Goal: Information Seeking & Learning: Learn about a topic

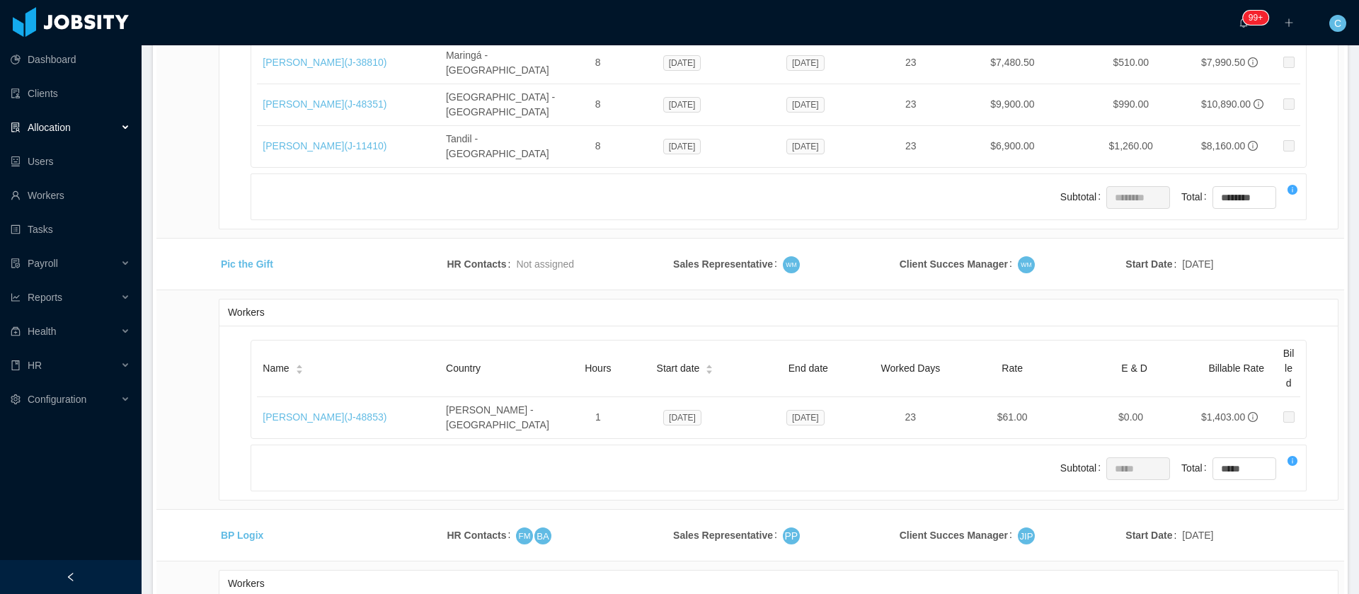
scroll to position [27312, 0]
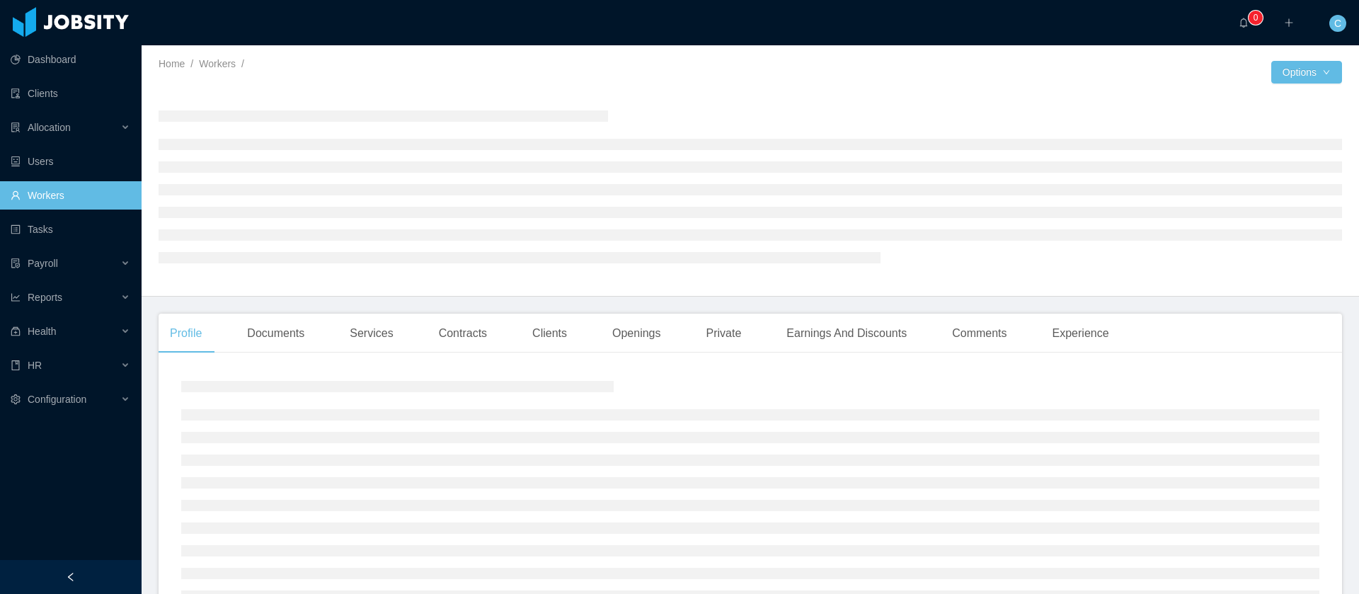
scroll to position [106, 0]
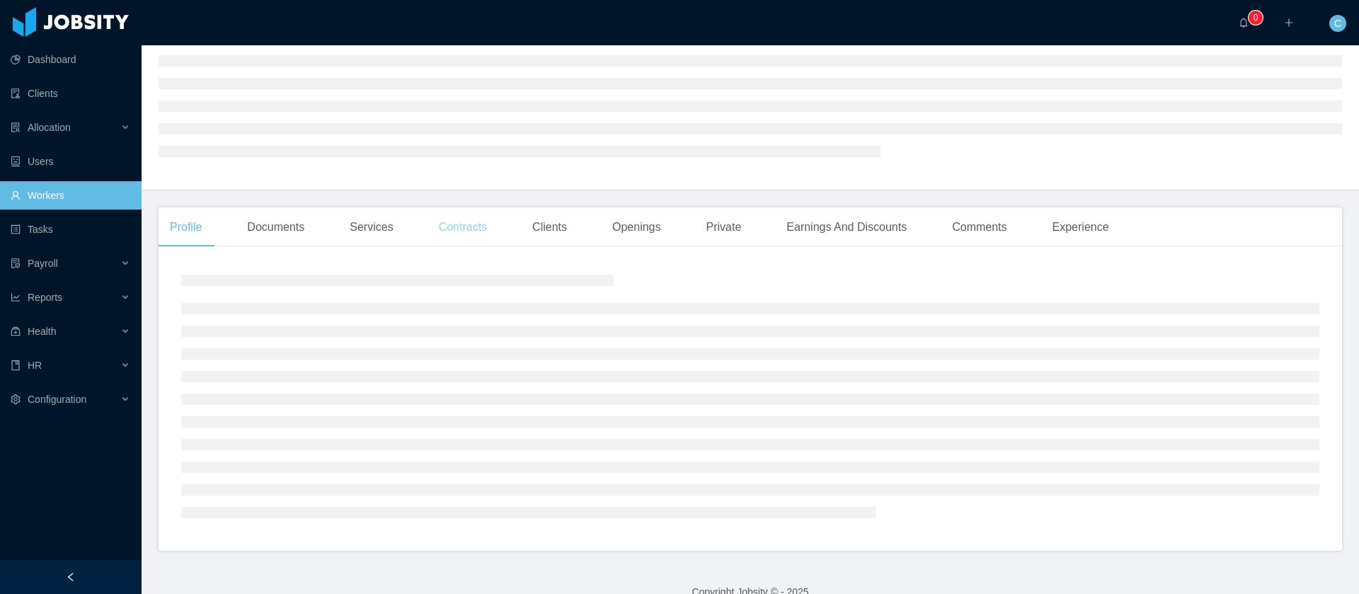
click at [478, 227] on main "Home / Workers / / Options Profile Documents Services Contracts Clients Opening…" at bounding box center [750, 213] width 1217 height 549
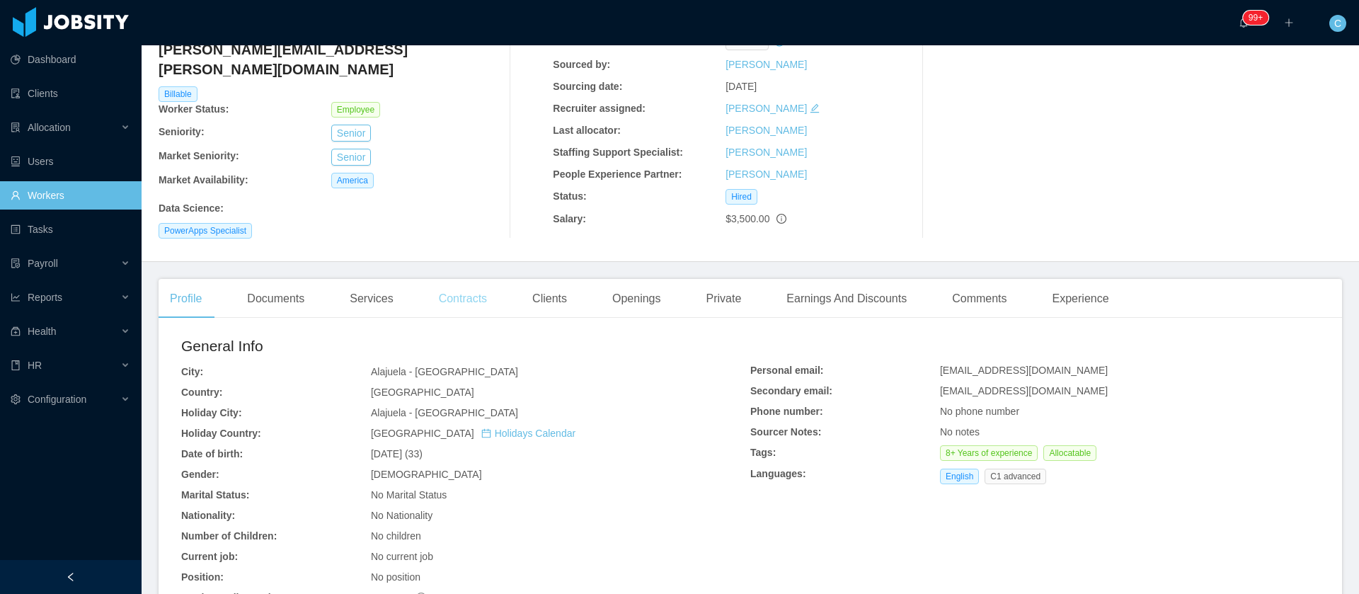
click at [469, 280] on div "Contracts" at bounding box center [462, 299] width 71 height 40
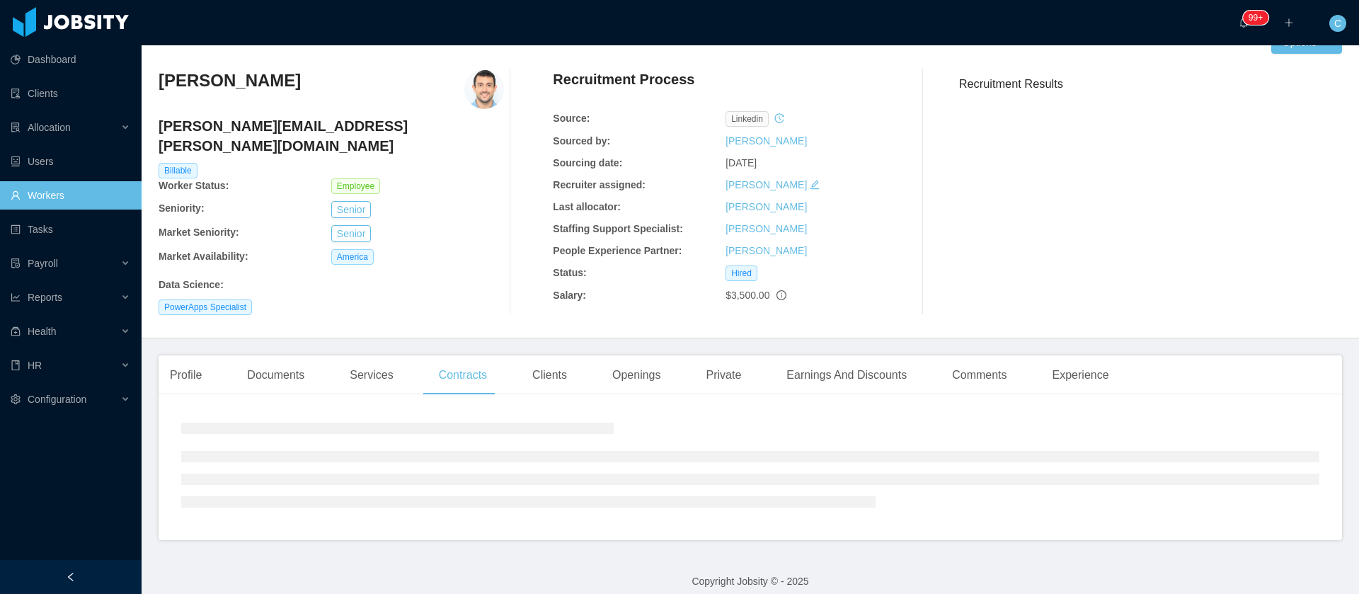
scroll to position [58, 0]
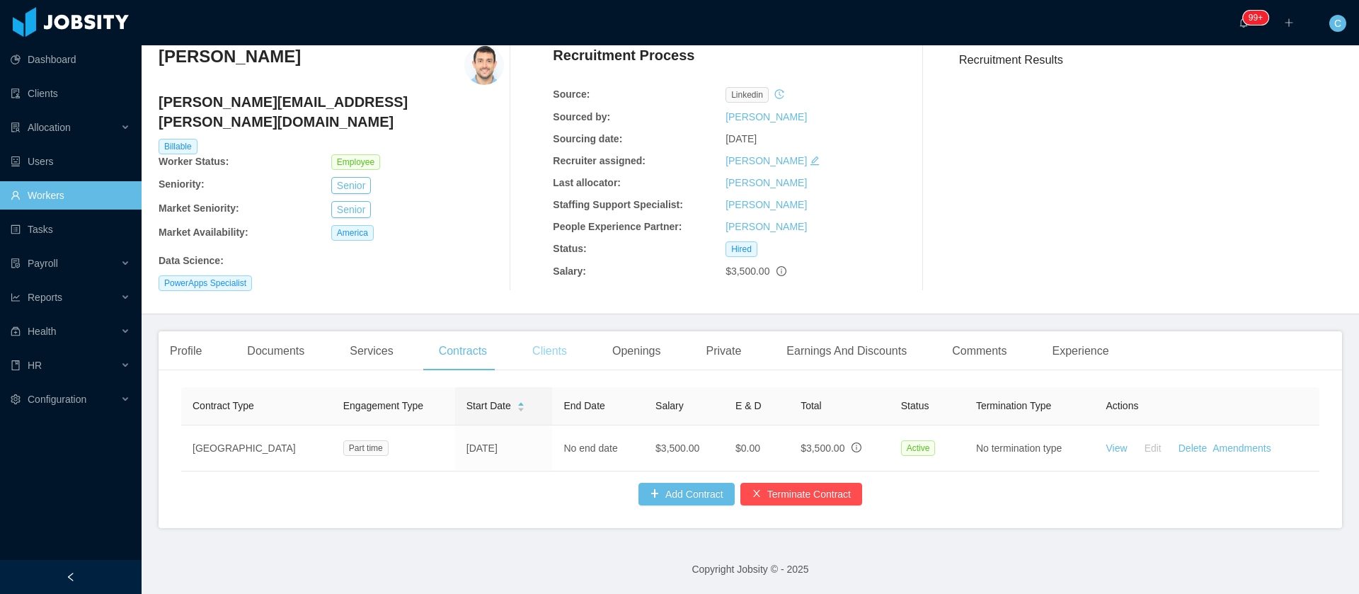
click at [537, 332] on div "Clients" at bounding box center [549, 351] width 57 height 40
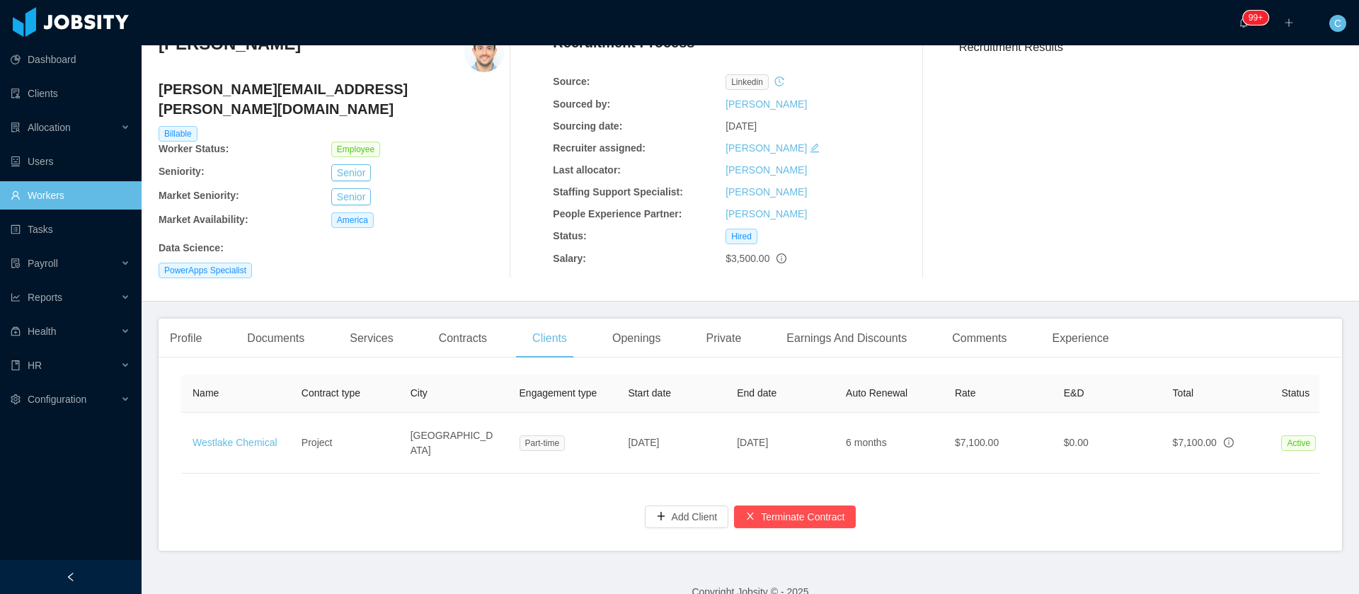
scroll to position [93, 0]
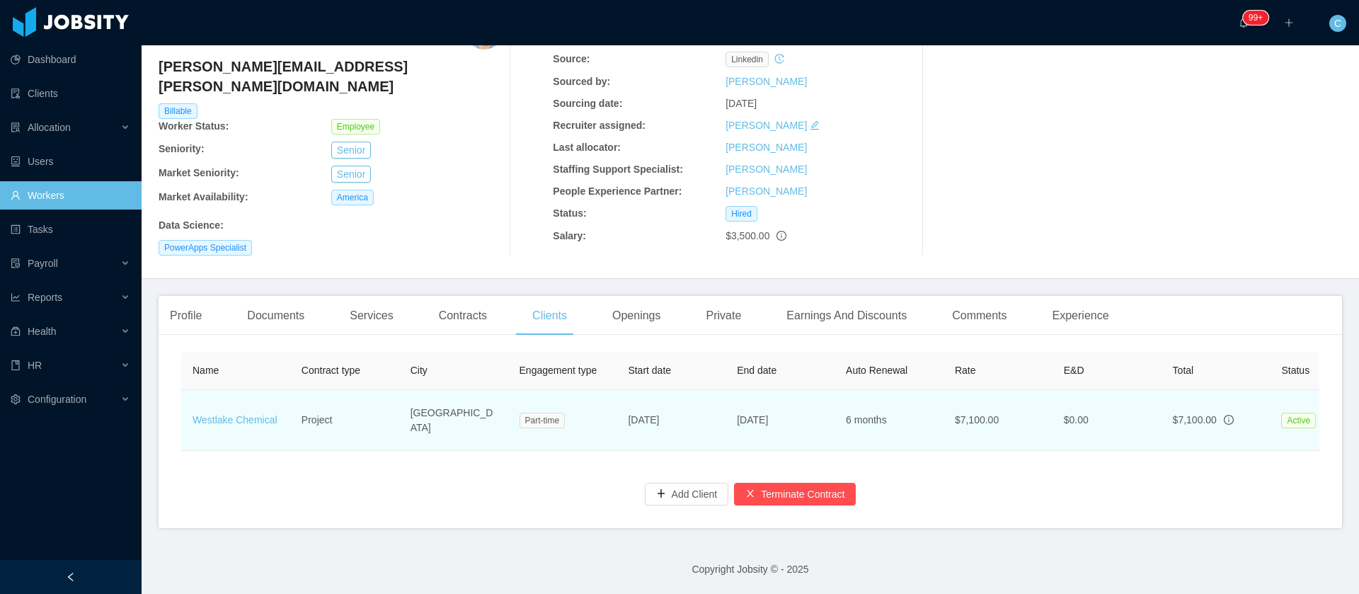
click at [1006, 432] on td "$7,100.00" at bounding box center [997, 420] width 109 height 61
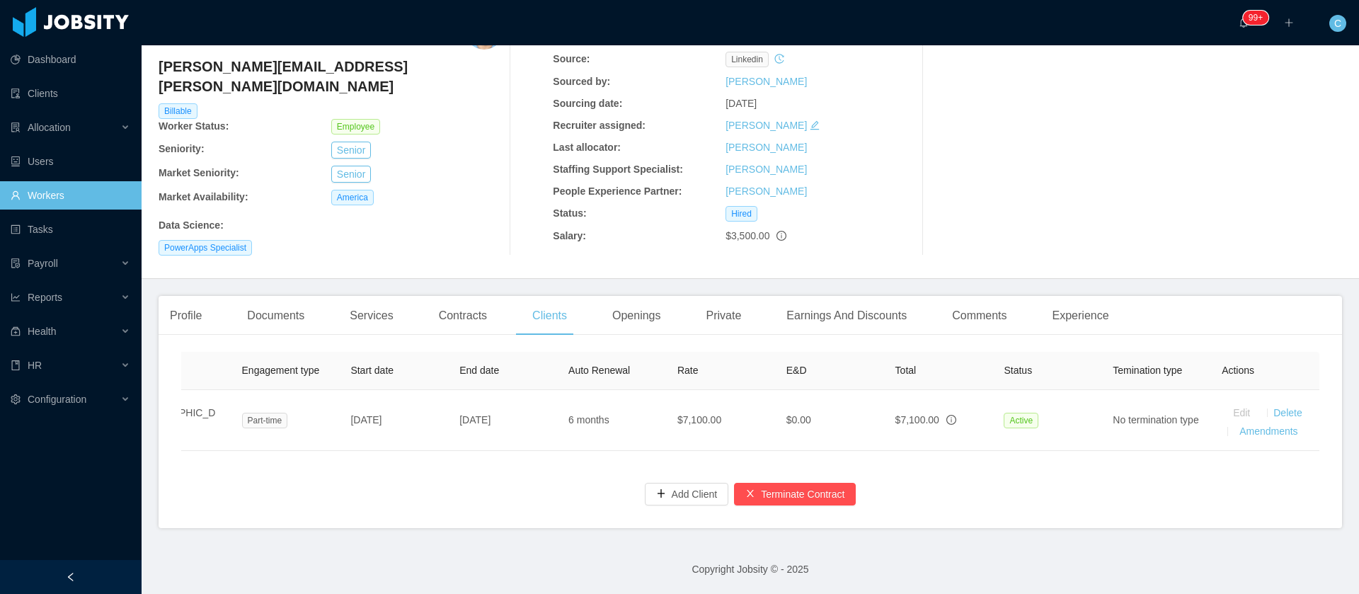
scroll to position [0, 0]
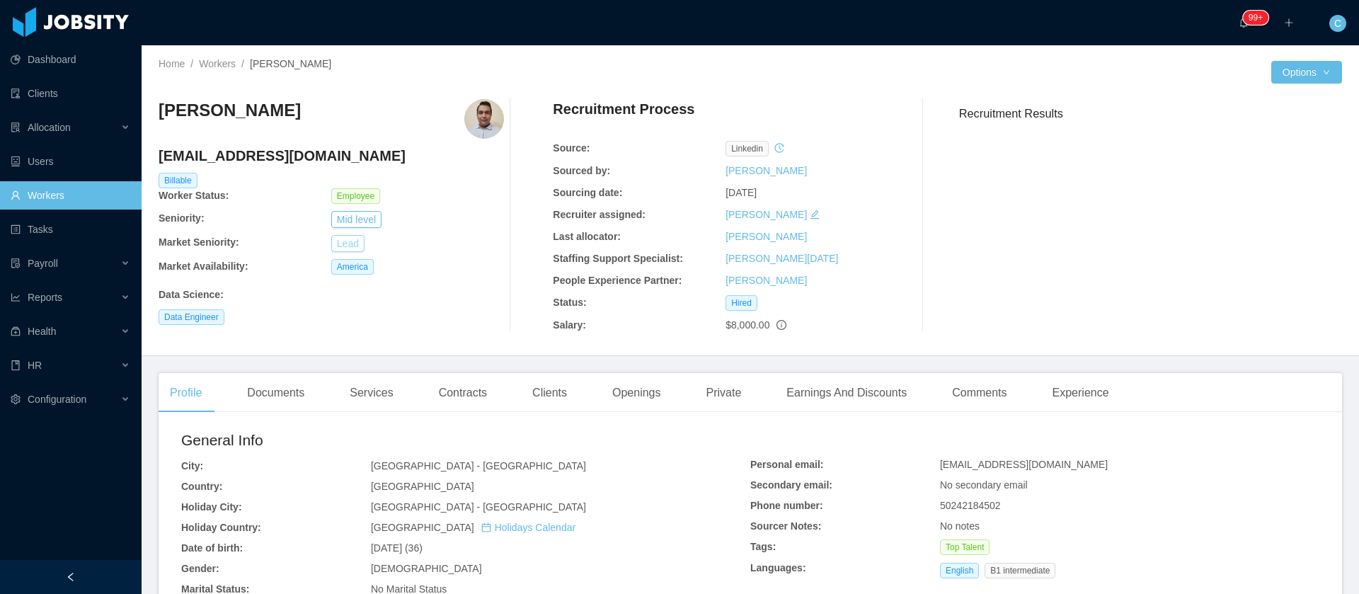
click at [348, 244] on button "Lead" at bounding box center [347, 243] width 33 height 17
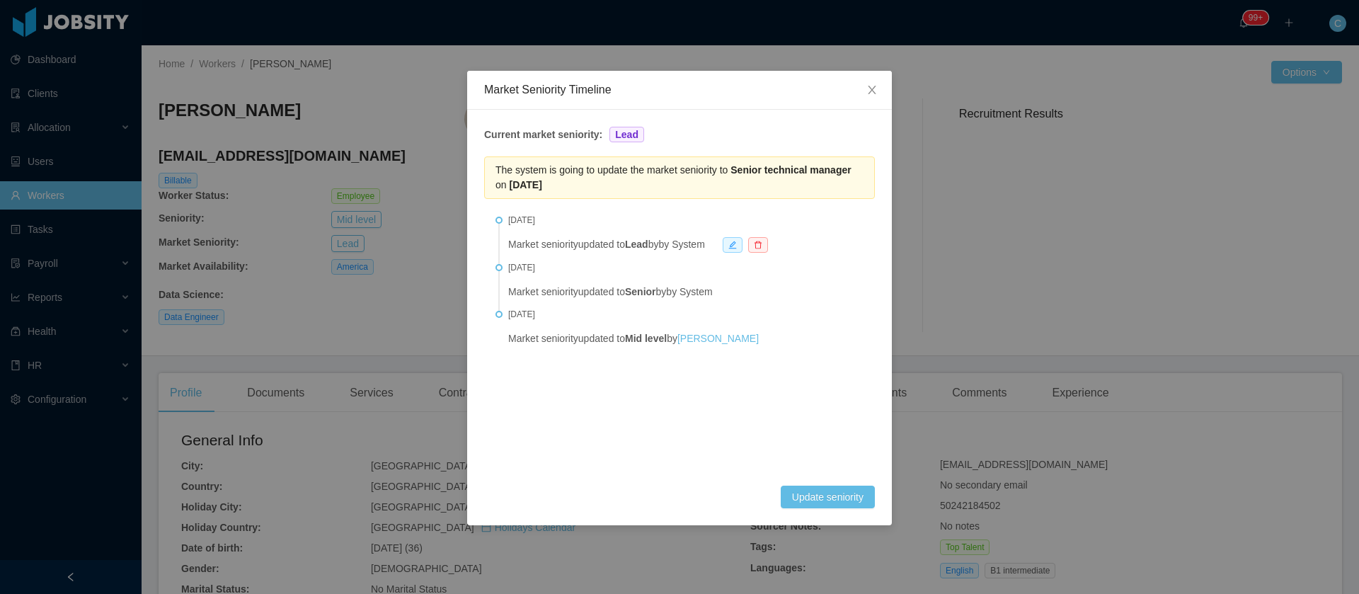
click at [742, 255] on li "Aug 6th, 2025 Market seniority updated to Lead by by System" at bounding box center [679, 244] width 368 height 54
click at [742, 251] on span at bounding box center [733, 245] width 20 height 16
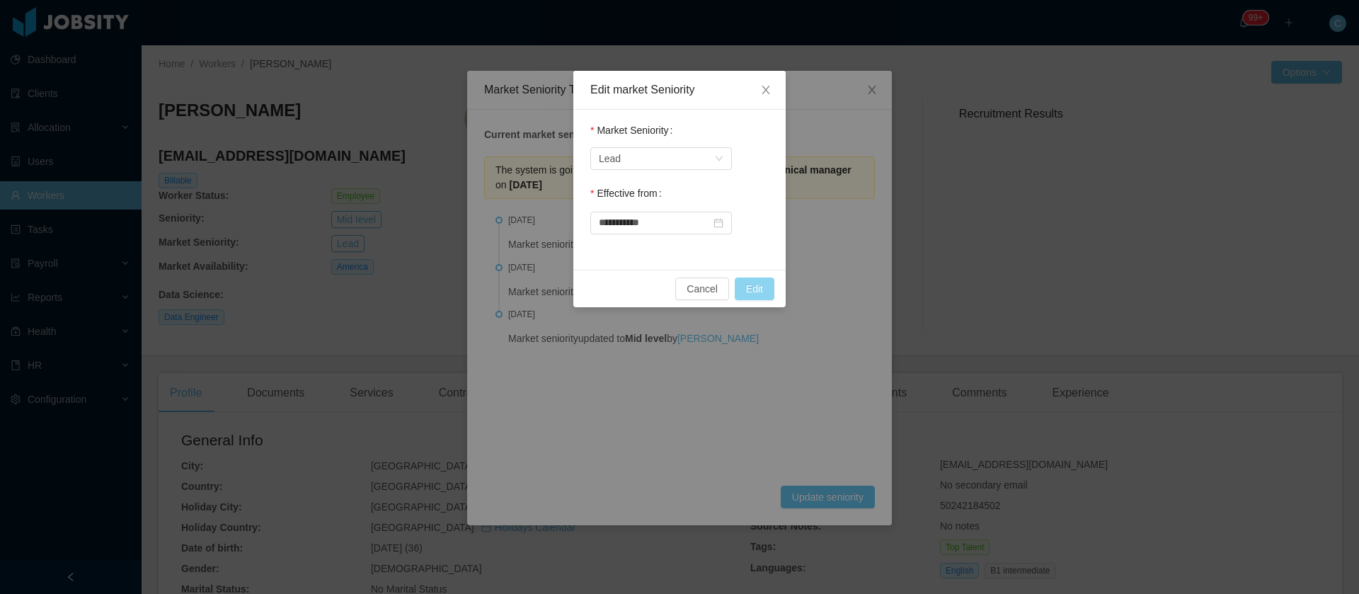
click at [751, 288] on button "Edit" at bounding box center [755, 288] width 40 height 23
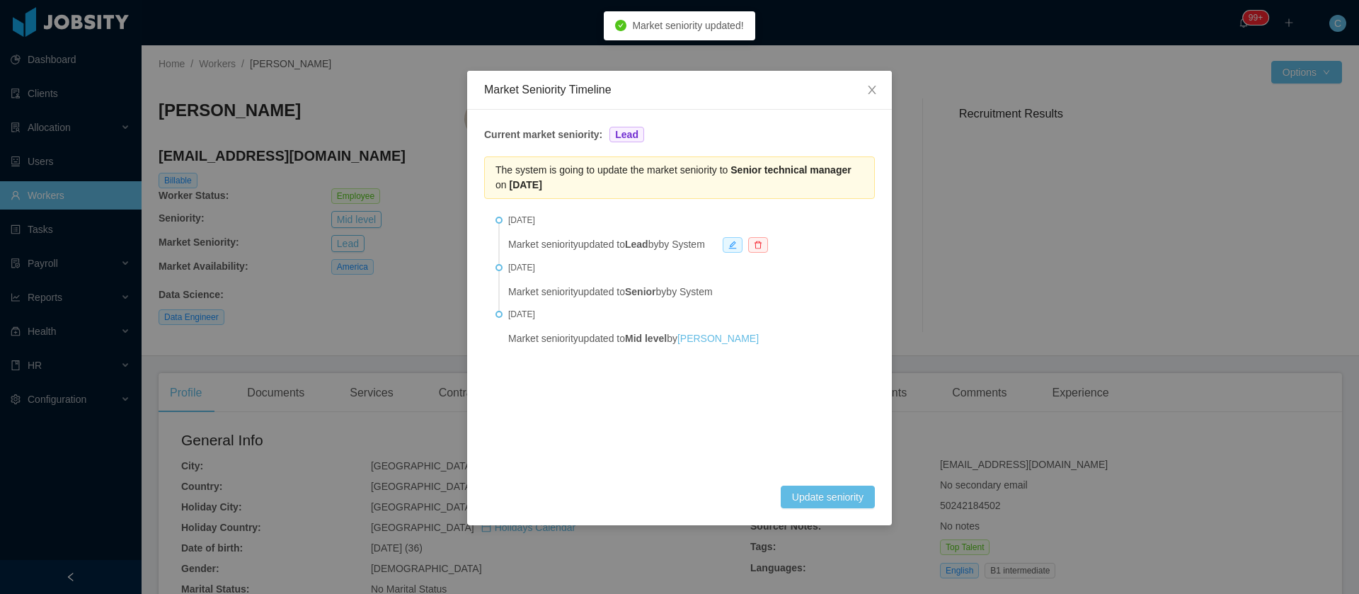
drag, startPoint x: 735, startPoint y: 169, endPoint x: 757, endPoint y: 190, distance: 30.5
click at [757, 190] on div "The system is going to update the market seniority to Senior technical manager …" at bounding box center [679, 177] width 391 height 42
copy span "Senior technical manager on Feb 6th, 2027"
click at [413, 330] on div "Market Seniority Timeline Current market seniority: Lead The system is going to…" at bounding box center [679, 297] width 1359 height 594
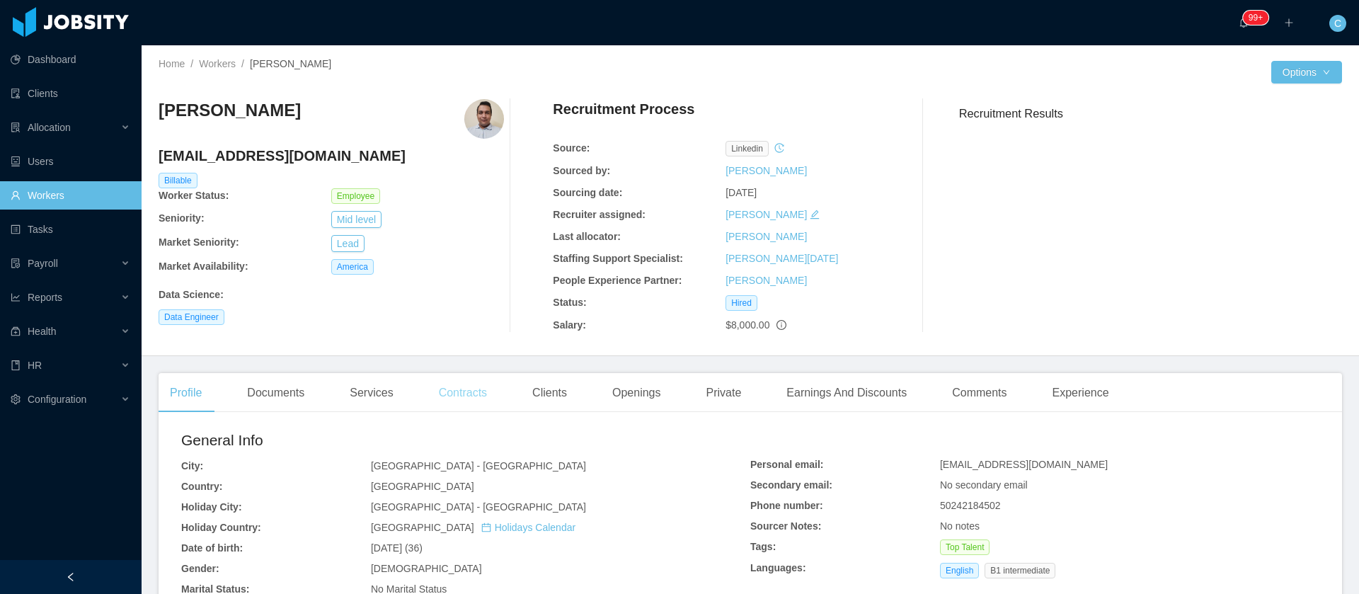
click at [464, 394] on div "Contracts" at bounding box center [462, 393] width 71 height 40
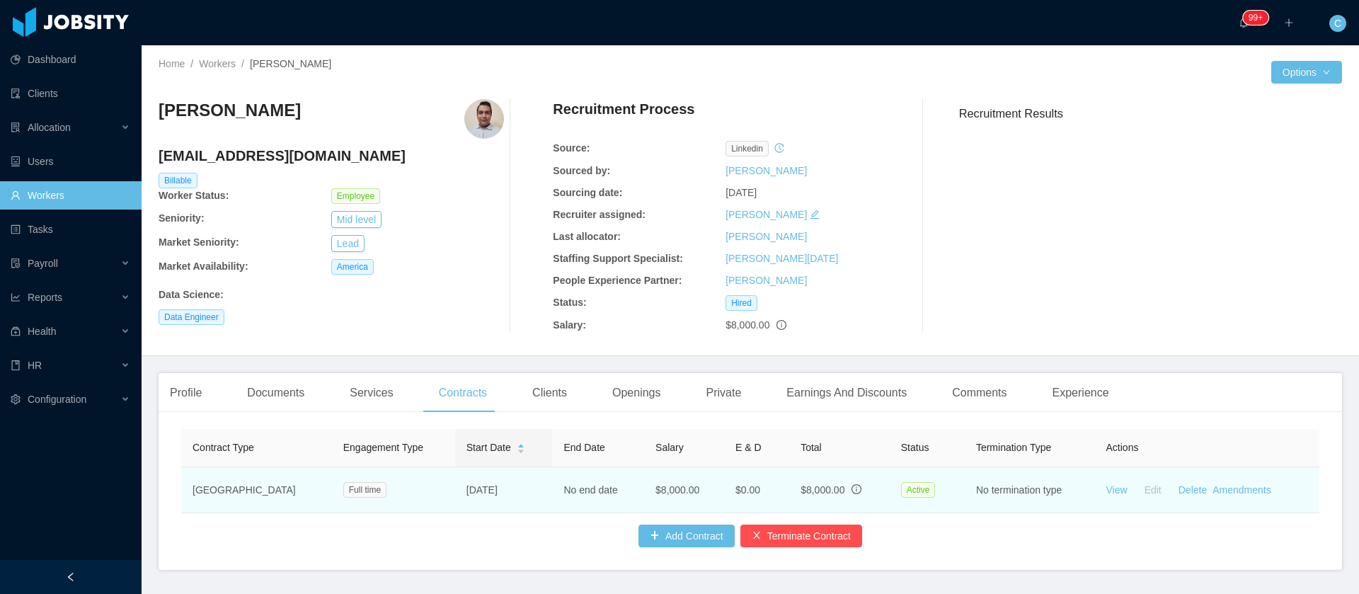
scroll to position [58, 0]
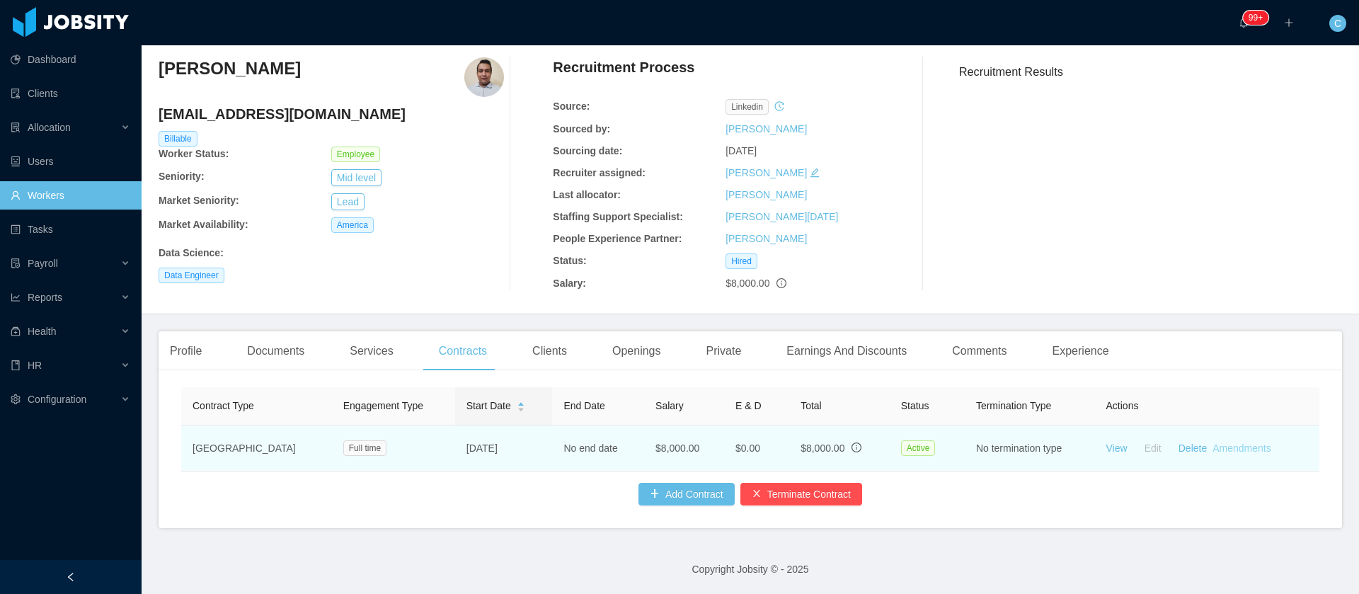
click at [1212, 442] on link "Amendments" at bounding box center [1241, 447] width 58 height 11
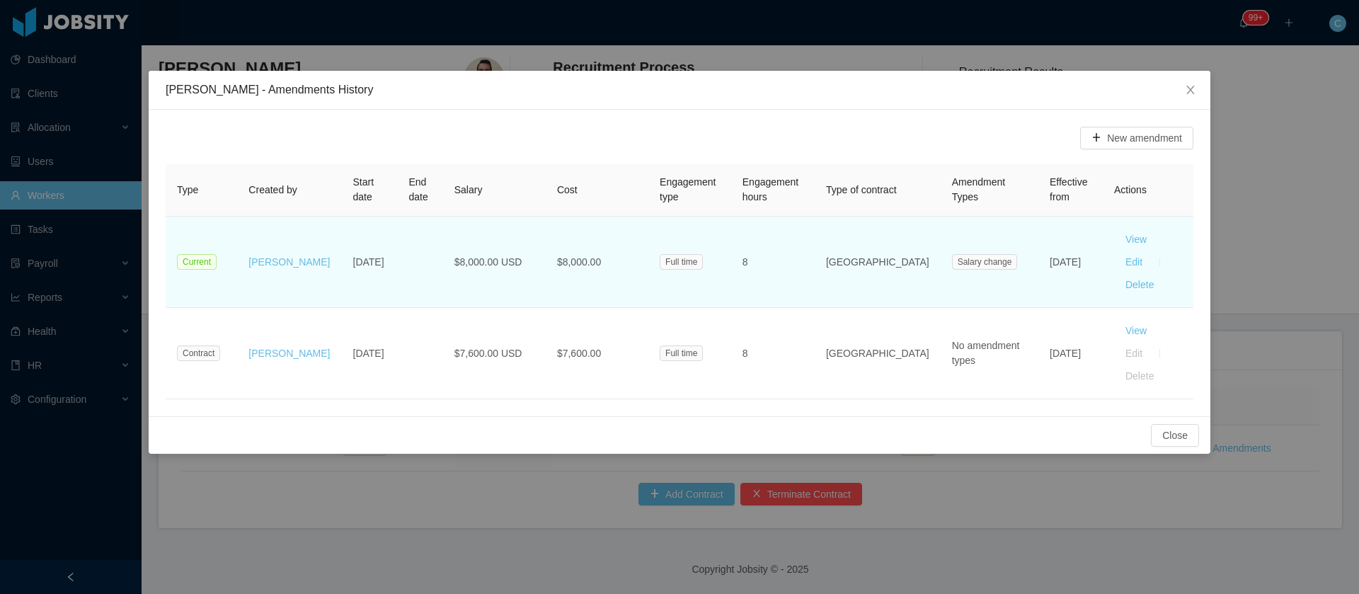
drag, startPoint x: 1035, startPoint y: 263, endPoint x: 1002, endPoint y: 245, distance: 37.7
click at [1038, 245] on td "Mar 1st, 2025" at bounding box center [1070, 262] width 64 height 91
copy td "Mar 1st, 2025"
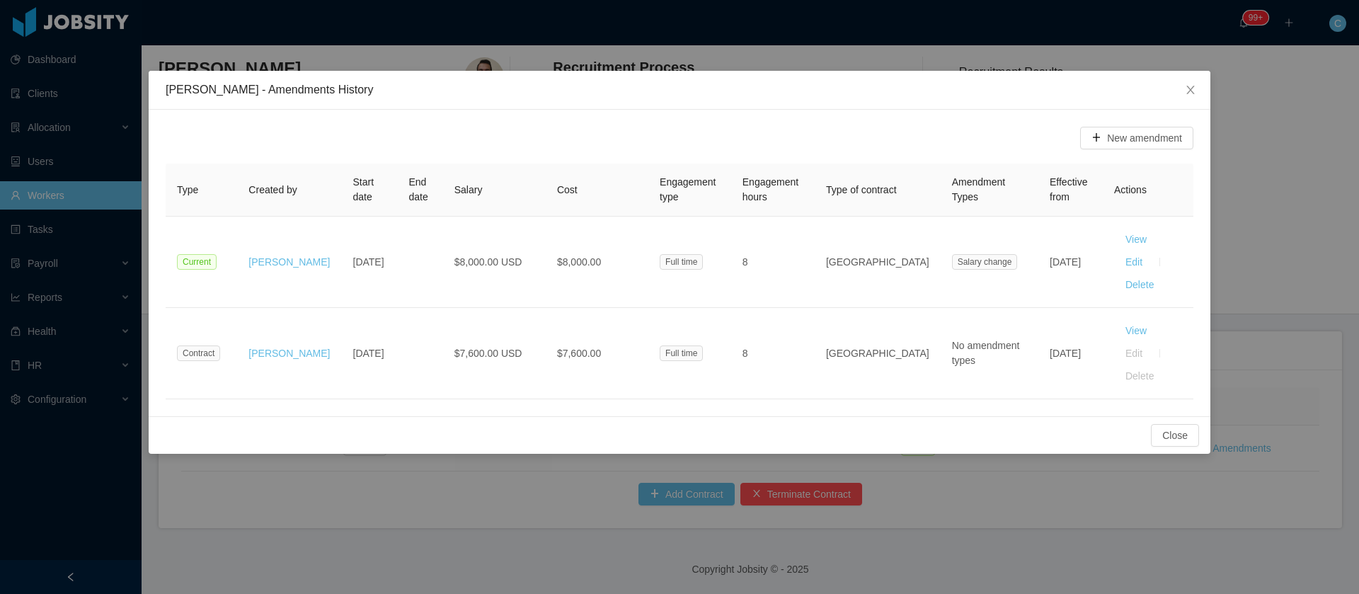
click at [373, 365] on div "New amendment Type Created by Start date End date Salary Cost Engagement type E…" at bounding box center [680, 263] width 1062 height 306
click at [454, 490] on div "Angel Saul Roca - Amendments History New amendment Type Created by Start date E…" at bounding box center [679, 297] width 1359 height 594
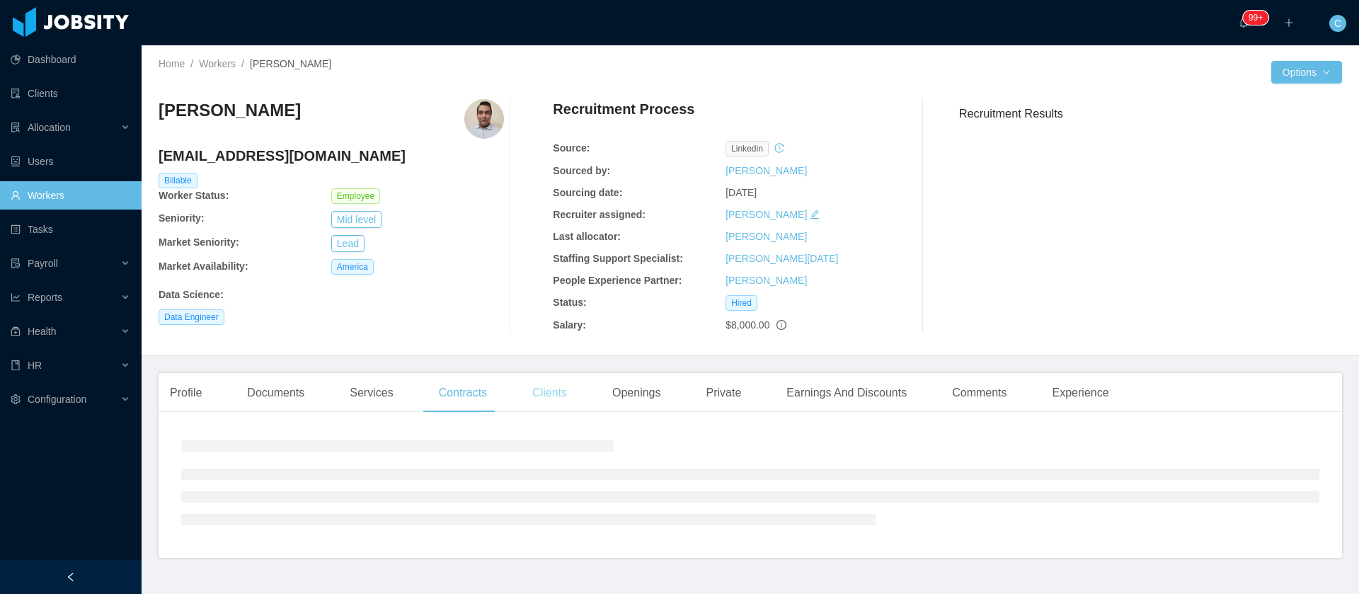
click at [546, 403] on div "Clients" at bounding box center [549, 393] width 57 height 40
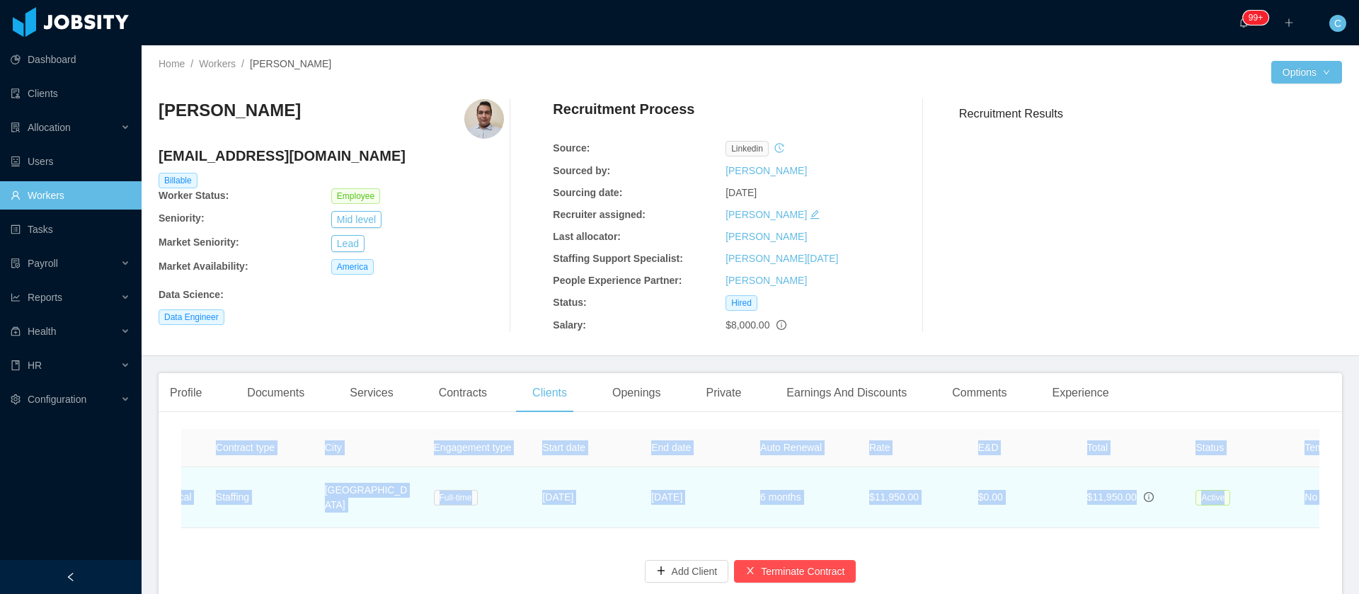
scroll to position [0, 294]
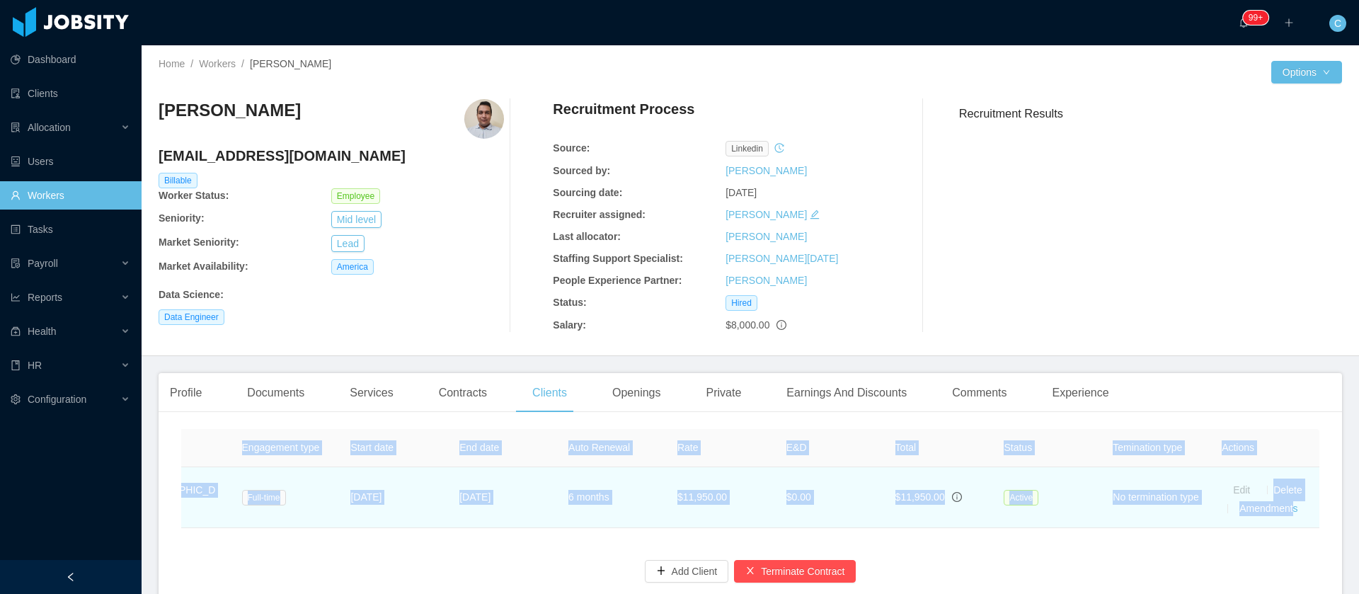
drag, startPoint x: 968, startPoint y: 544, endPoint x: 1286, endPoint y: 515, distance: 319.1
click at [1286, 515] on div "Name Contract type City Engagement type Start date End date Auto Renewal Rate E…" at bounding box center [750, 478] width 1138 height 99
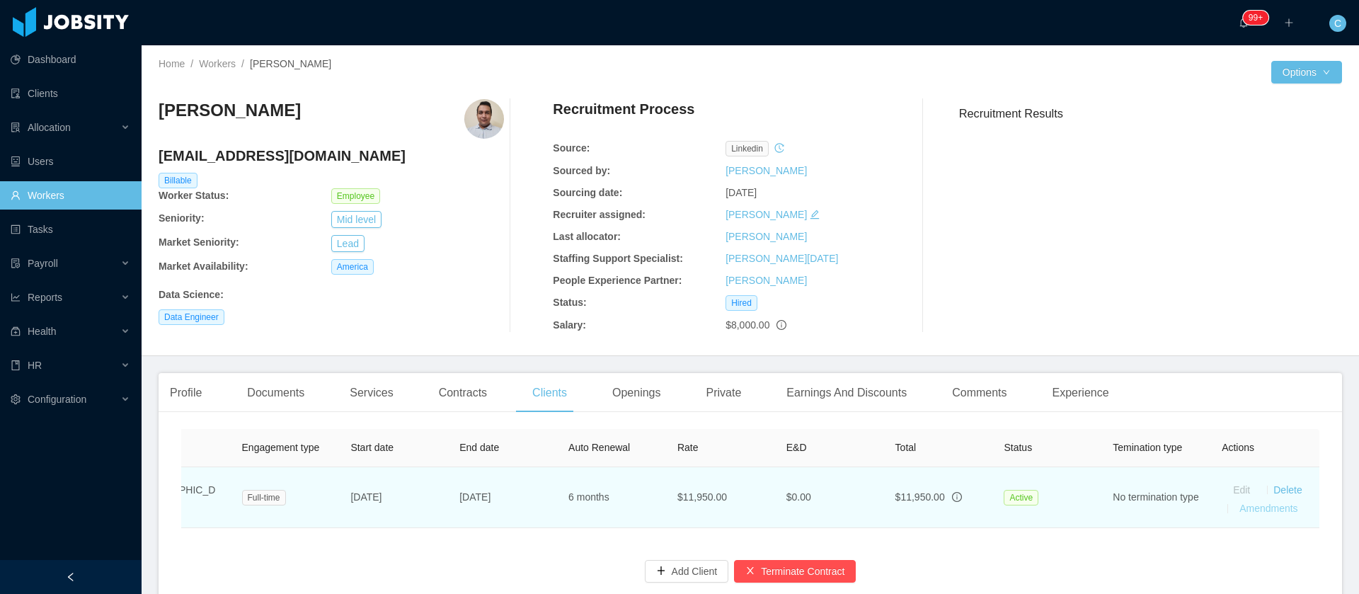
click at [1244, 515] on td "Edit Delete Amendments" at bounding box center [1264, 497] width 109 height 61
click at [1241, 511] on link "Amendments" at bounding box center [1268, 508] width 58 height 11
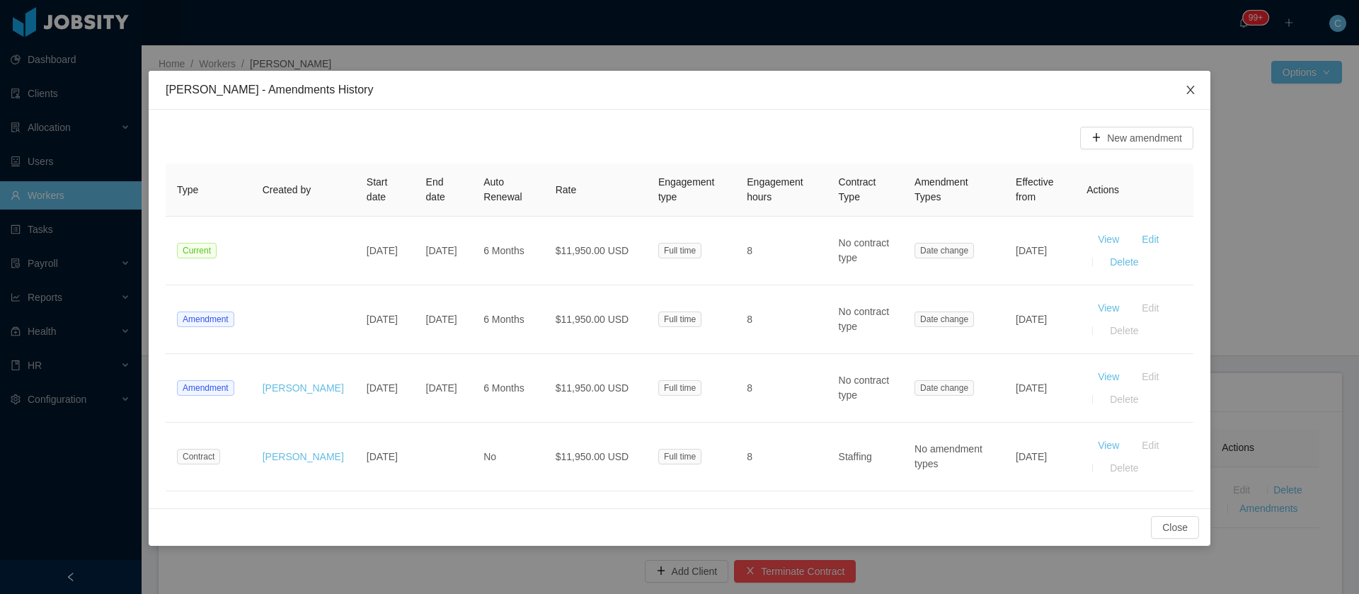
click at [1183, 89] on span "Close" at bounding box center [1191, 91] width 40 height 40
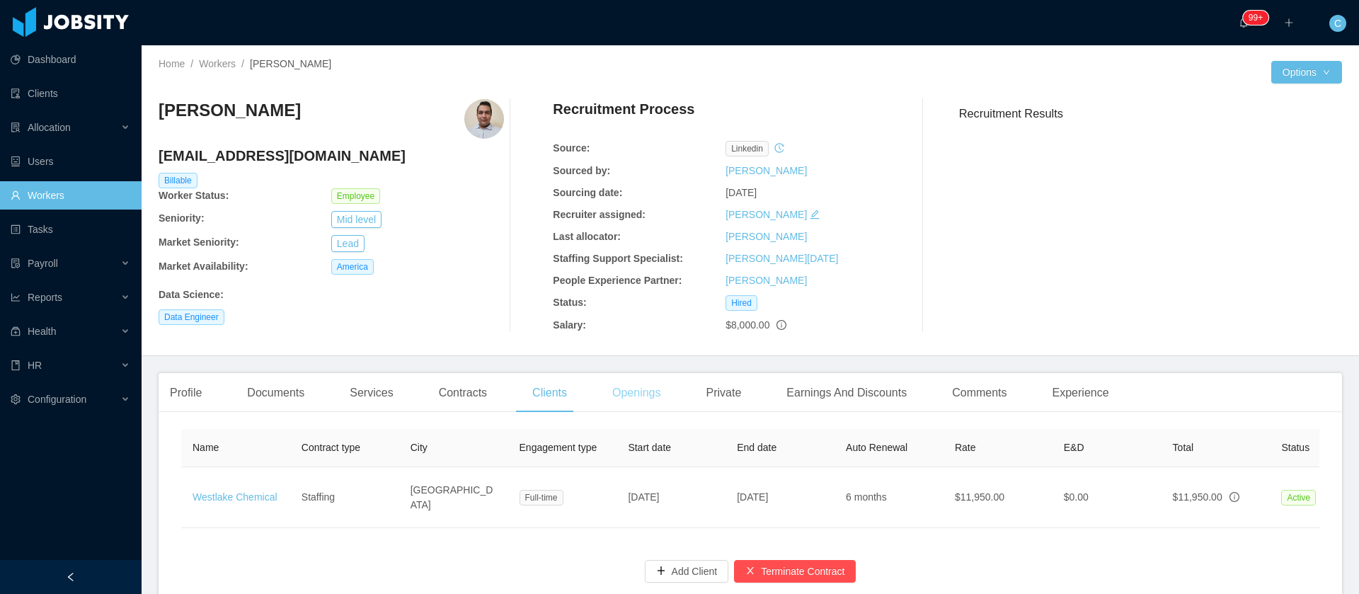
drag, startPoint x: 459, startPoint y: 270, endPoint x: 597, endPoint y: 373, distance: 171.4
click at [459, 270] on div "America" at bounding box center [417, 267] width 173 height 16
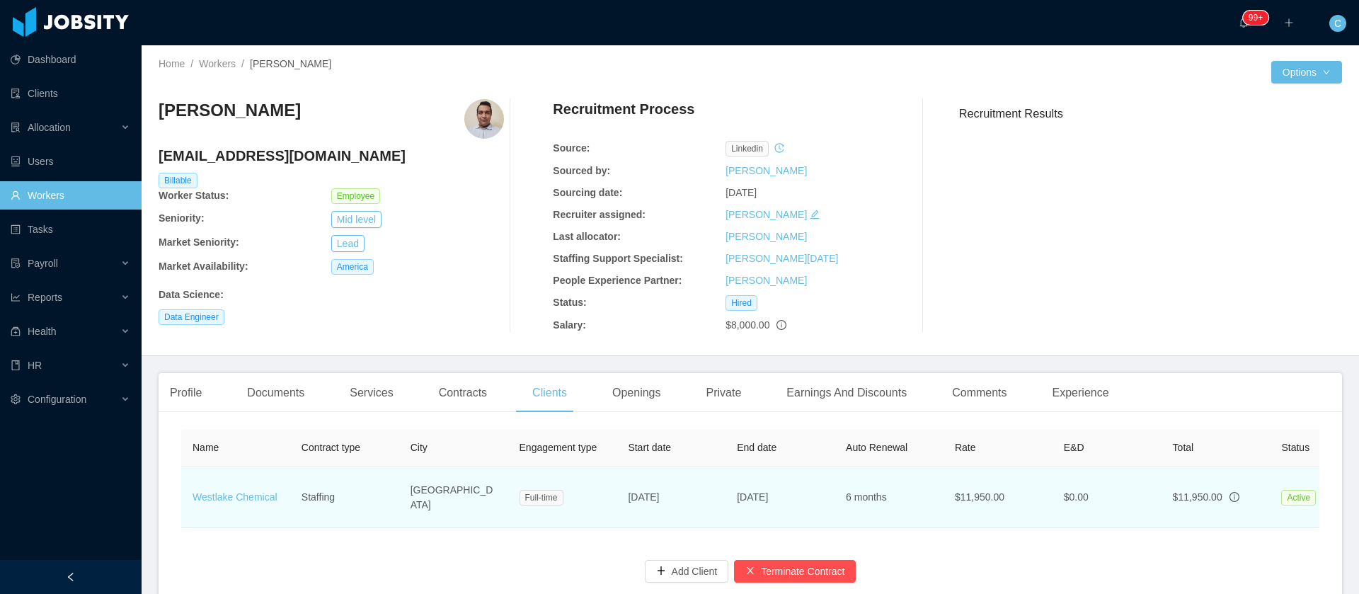
scroll to position [93, 0]
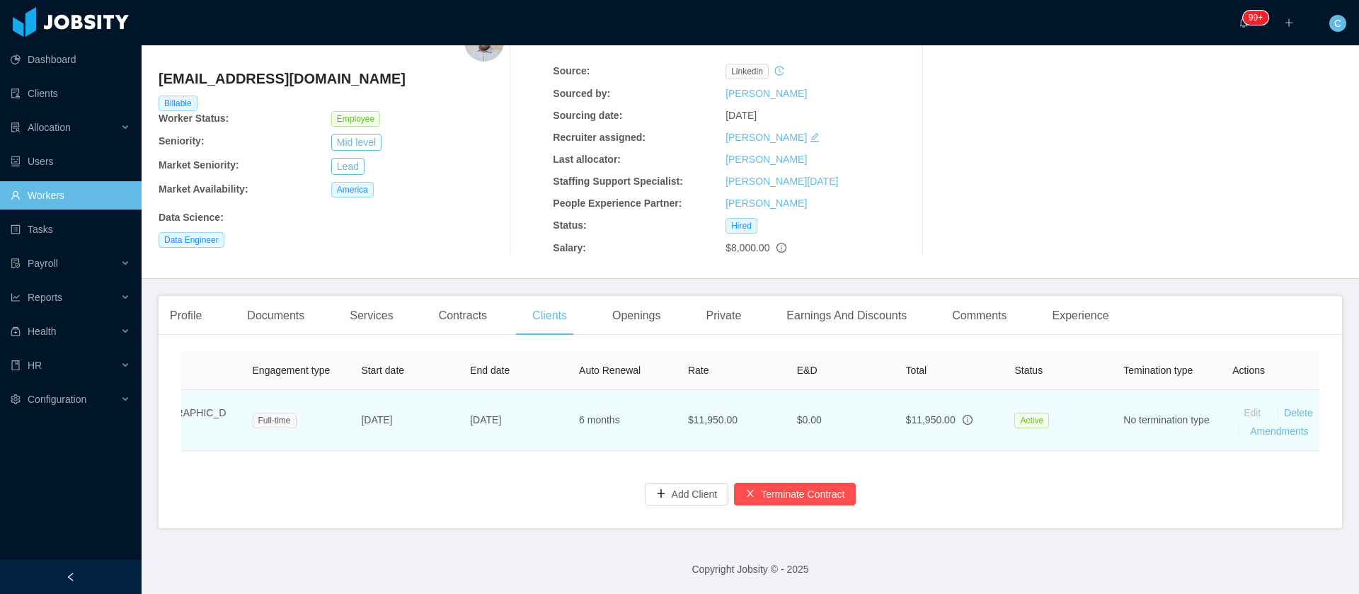
click at [1216, 425] on td "No termination type" at bounding box center [1166, 420] width 109 height 61
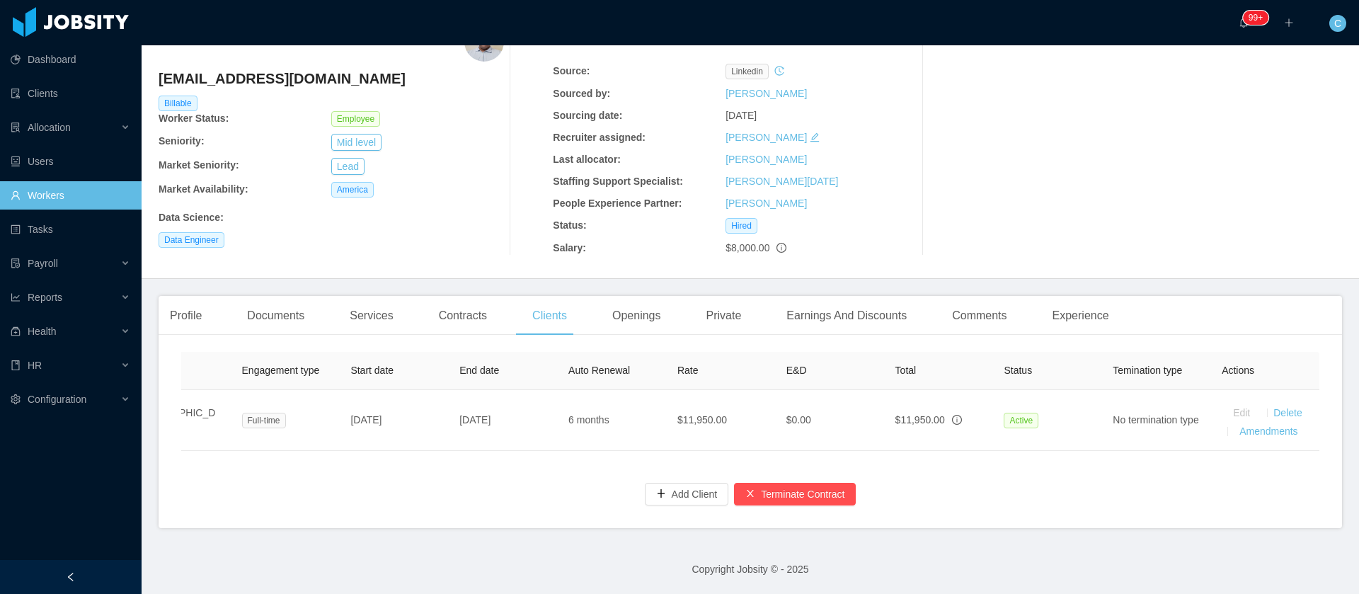
scroll to position [0, 294]
click at [1267, 425] on link "Amendments" at bounding box center [1268, 430] width 58 height 11
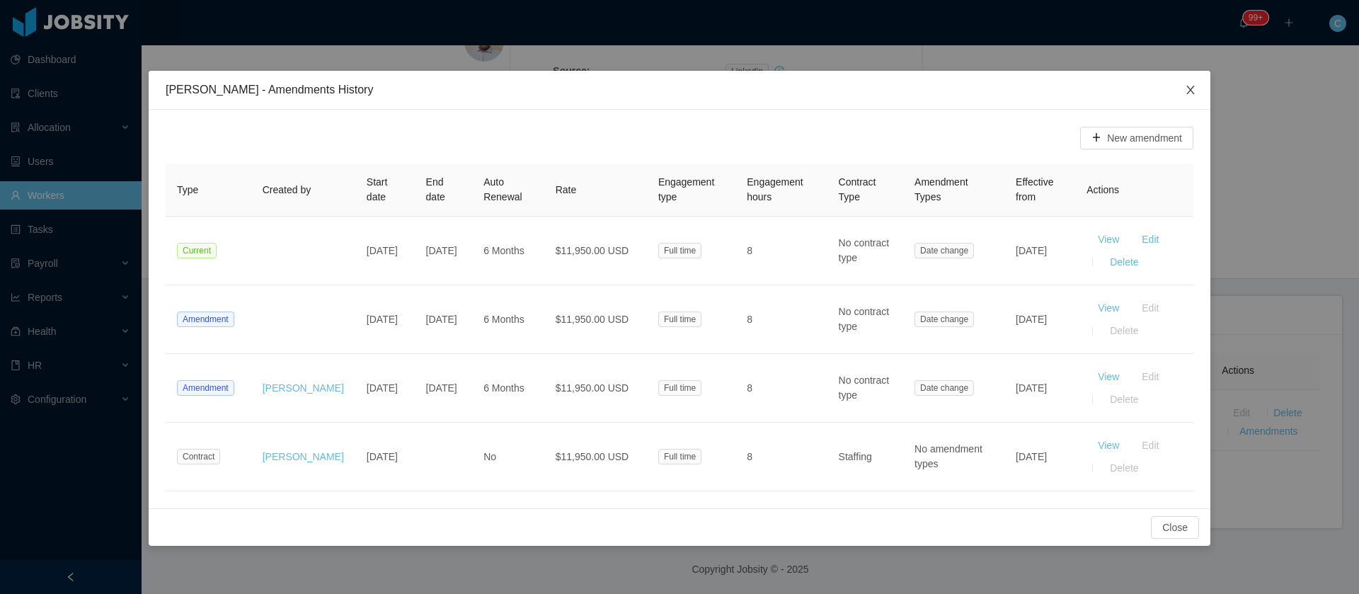
click at [1192, 82] on span "Close" at bounding box center [1191, 91] width 40 height 40
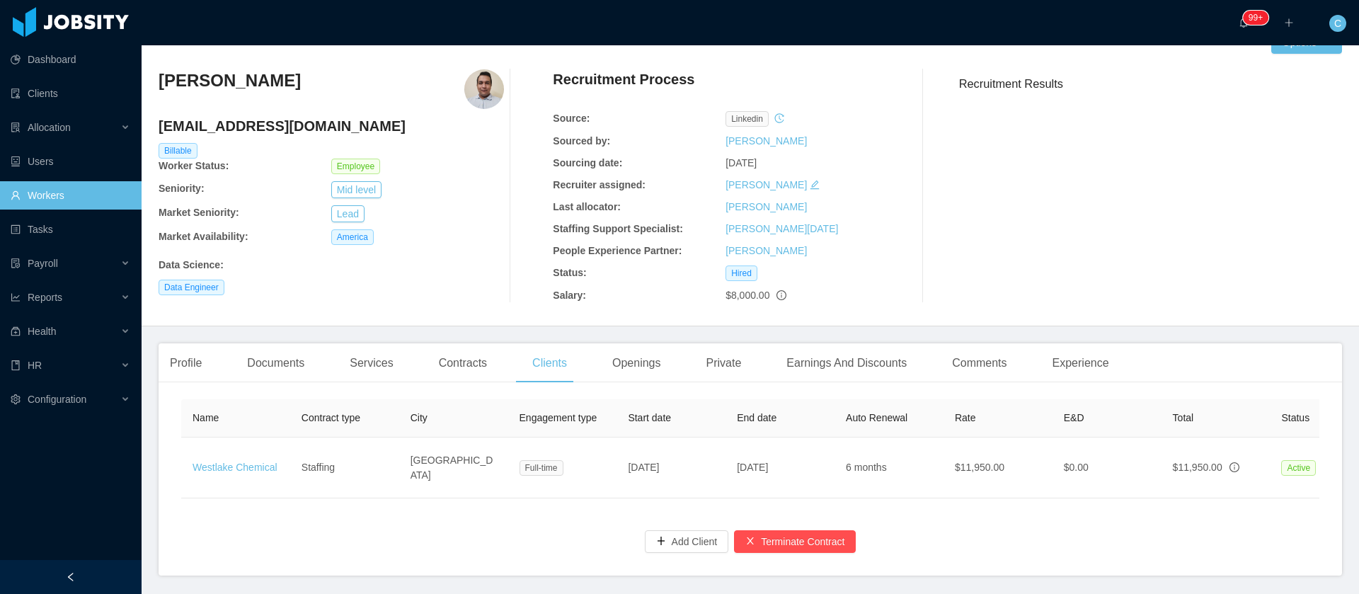
scroll to position [93, 0]
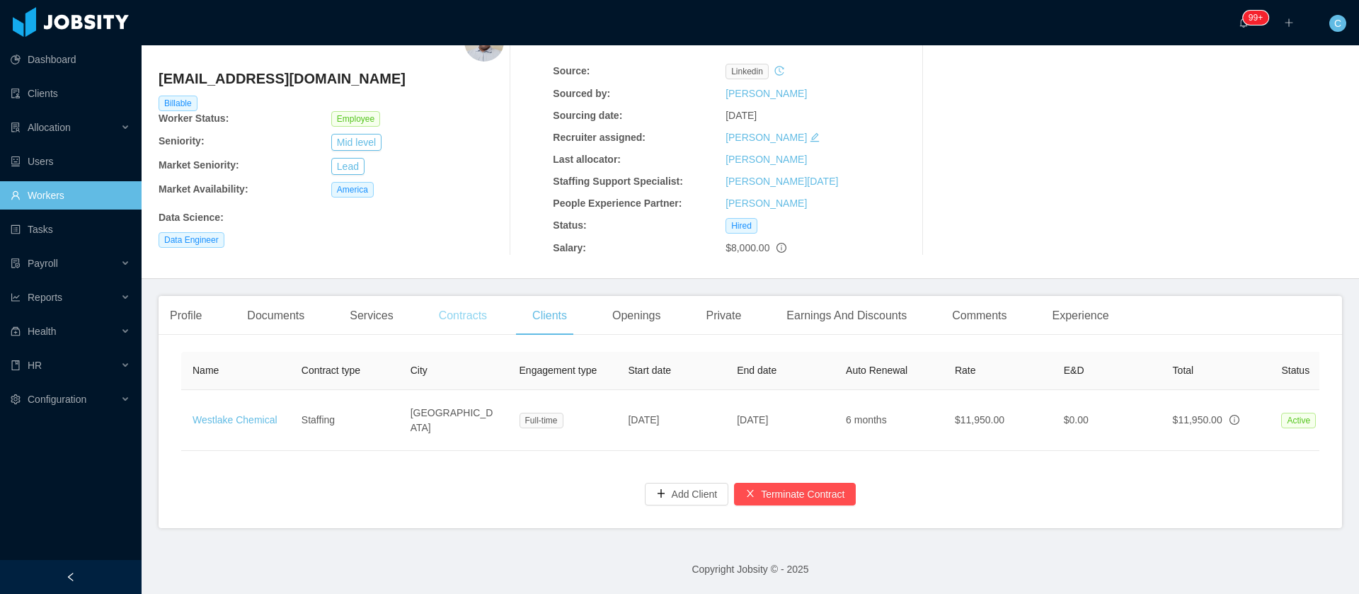
click at [472, 310] on div "Contracts" at bounding box center [462, 316] width 71 height 40
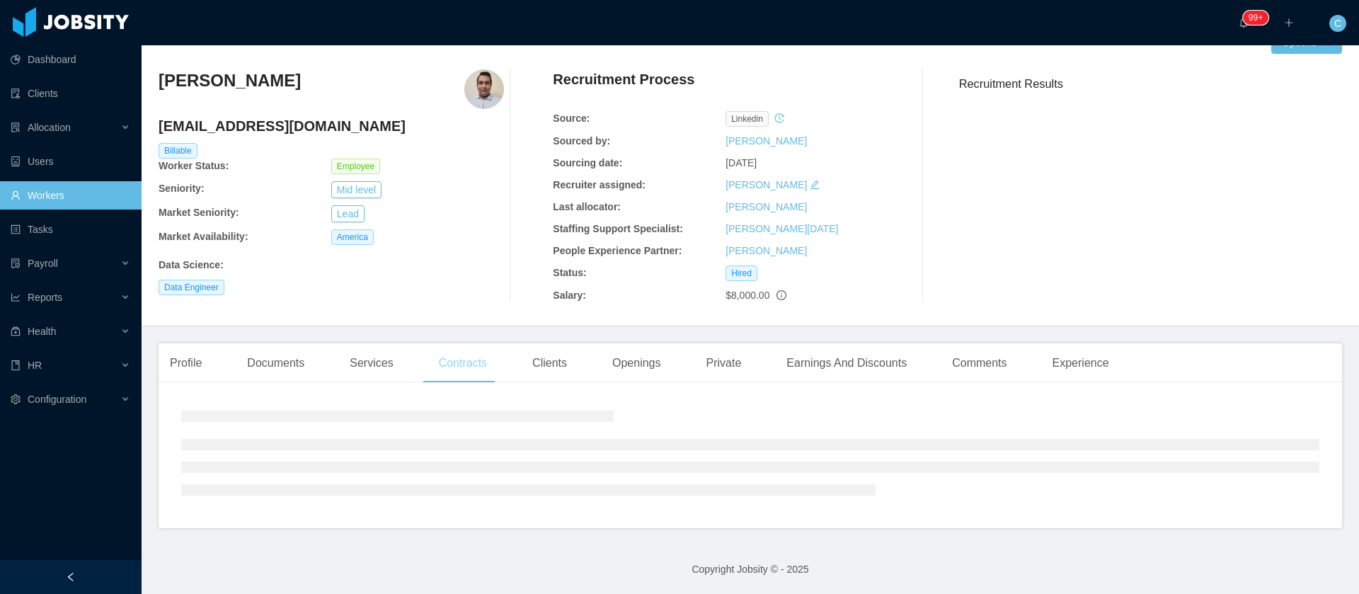
scroll to position [58, 0]
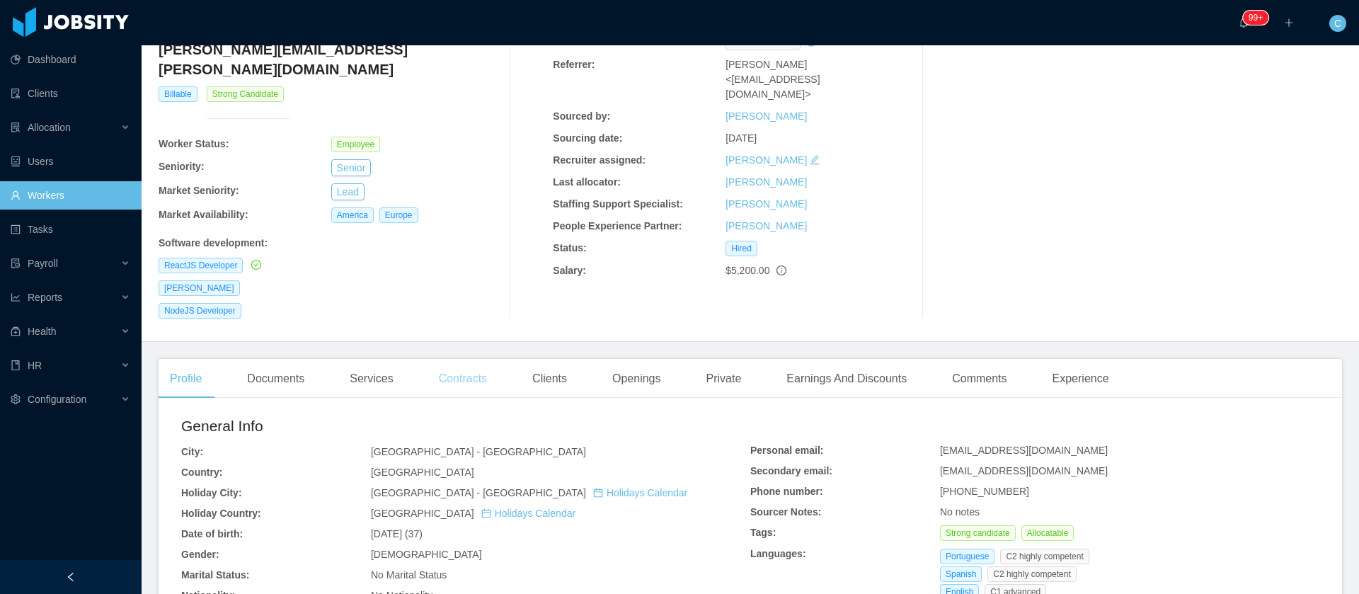
click at [452, 359] on div "Contracts" at bounding box center [462, 379] width 71 height 40
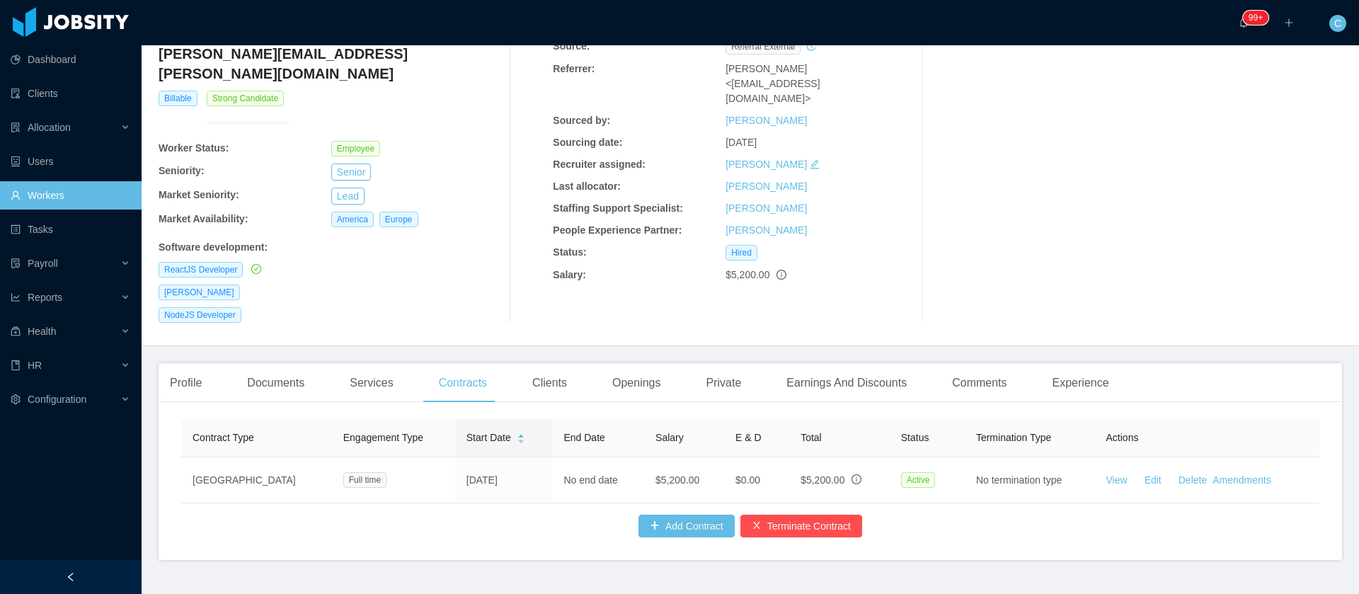
scroll to position [106, 0]
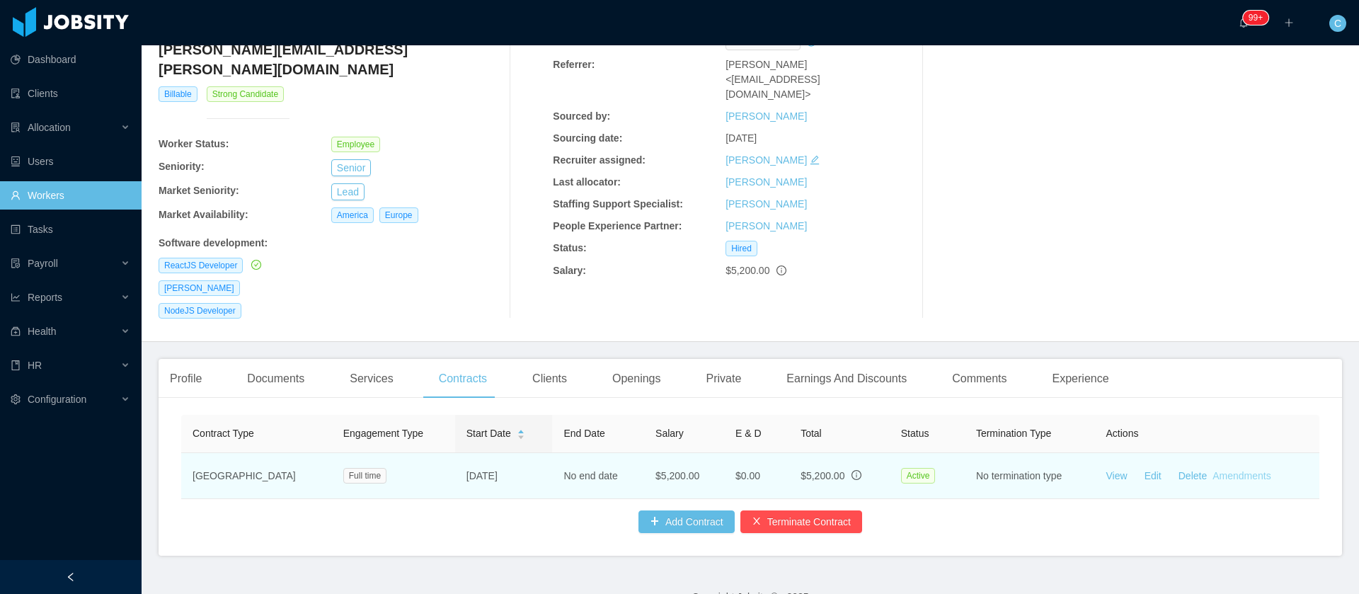
click at [1212, 470] on link "Amendments" at bounding box center [1241, 475] width 58 height 11
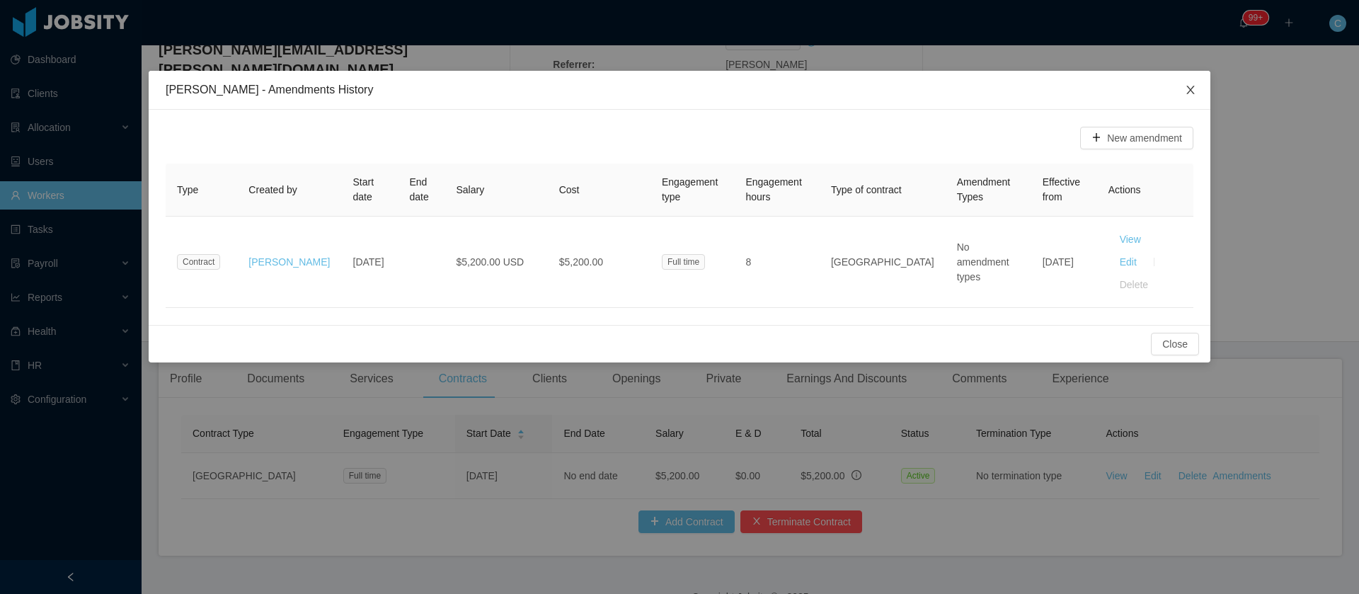
drag, startPoint x: 1186, startPoint y: 91, endPoint x: 1035, endPoint y: 247, distance: 216.7
click at [1186, 91] on icon "icon: close" at bounding box center [1190, 89] width 11 height 11
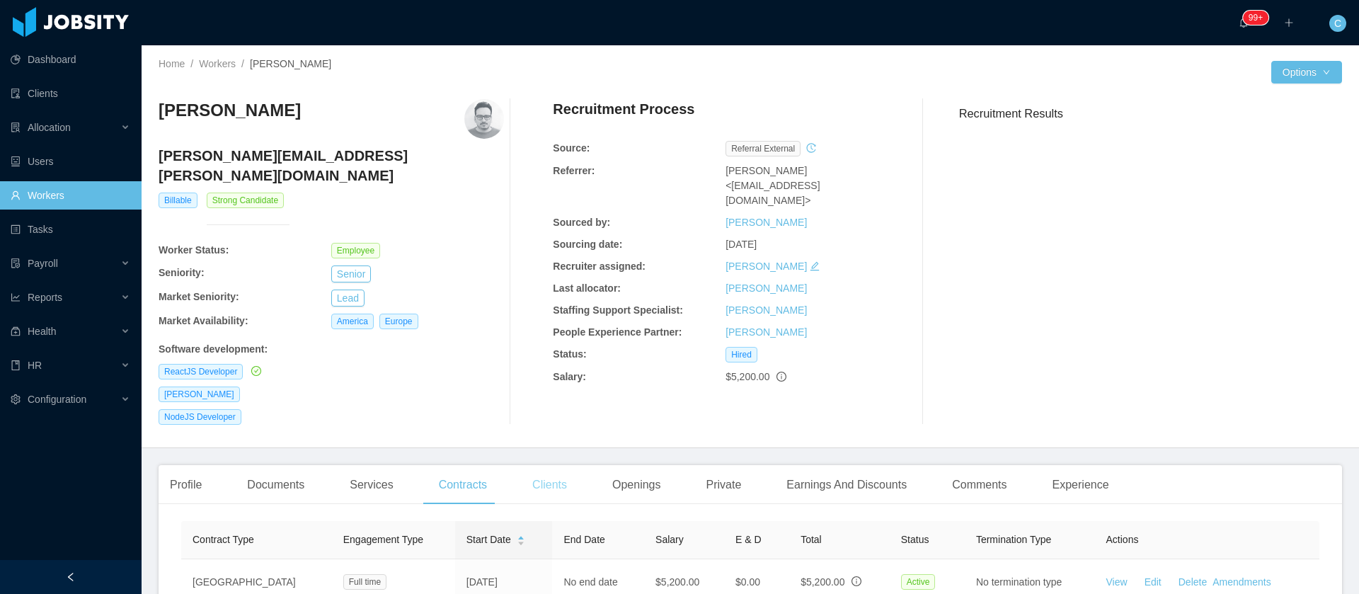
click at [573, 472] on div "Clients" at bounding box center [549, 485] width 57 height 40
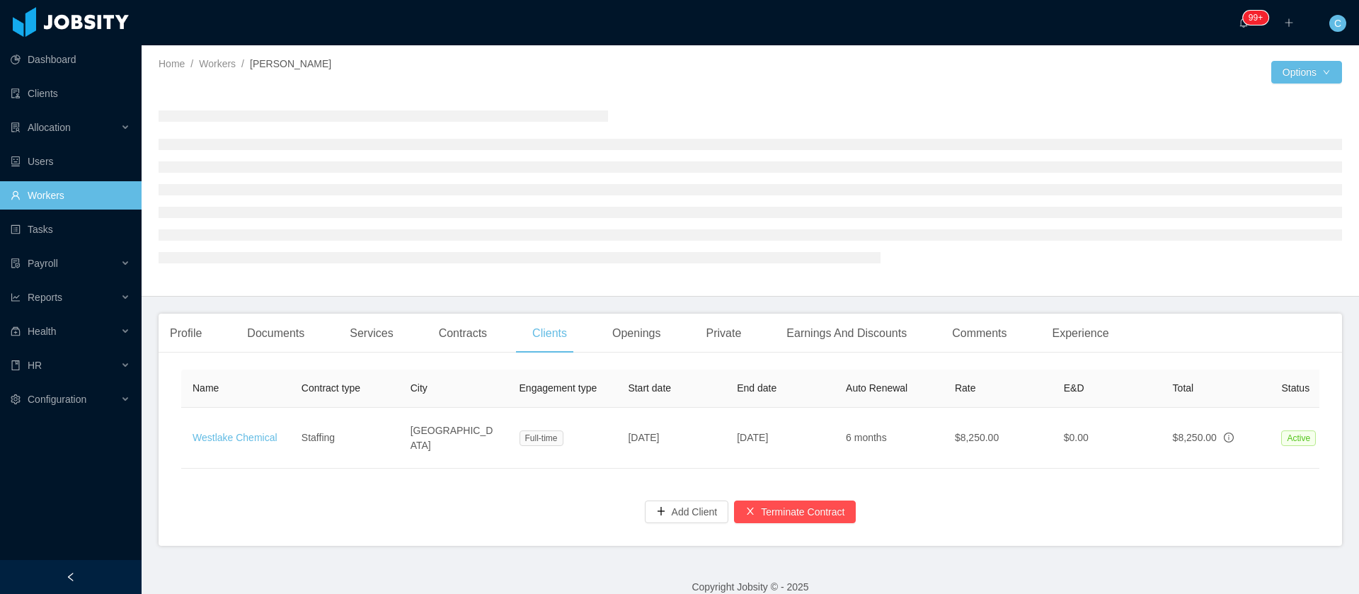
scroll to position [0, 294]
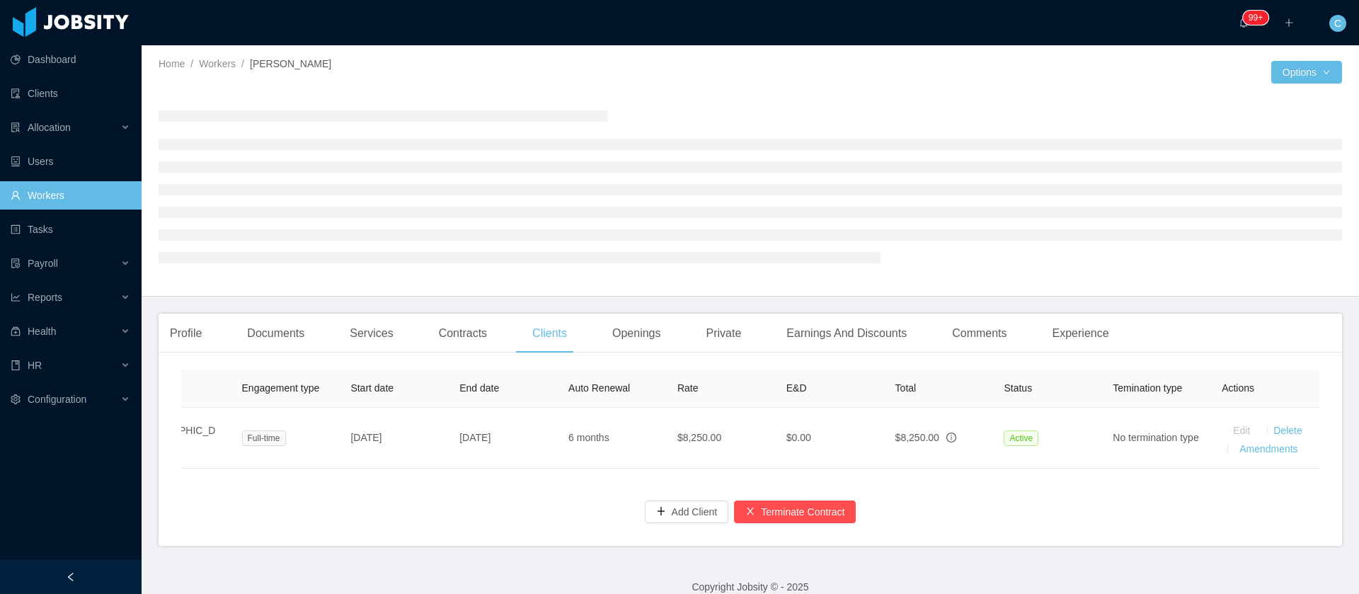
click at [1267, 353] on div "Profile Documents Services Contracts Clients Openings Private Earnings And Disc…" at bounding box center [750, 334] width 1183 height 40
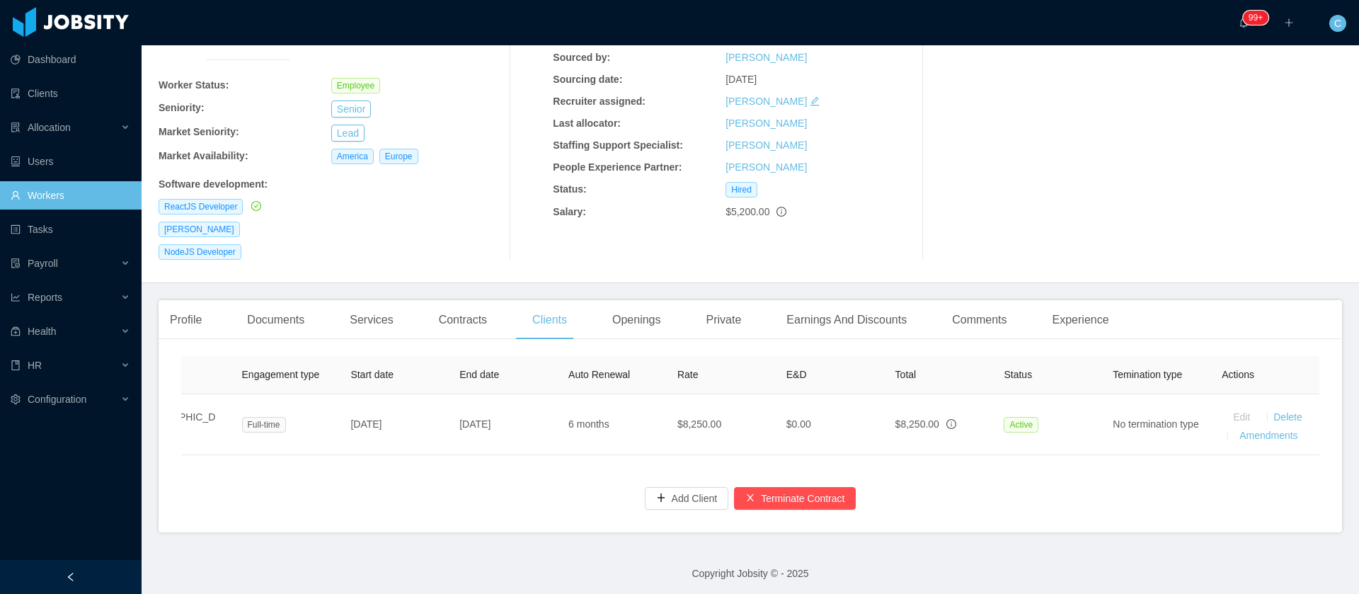
scroll to position [166, 0]
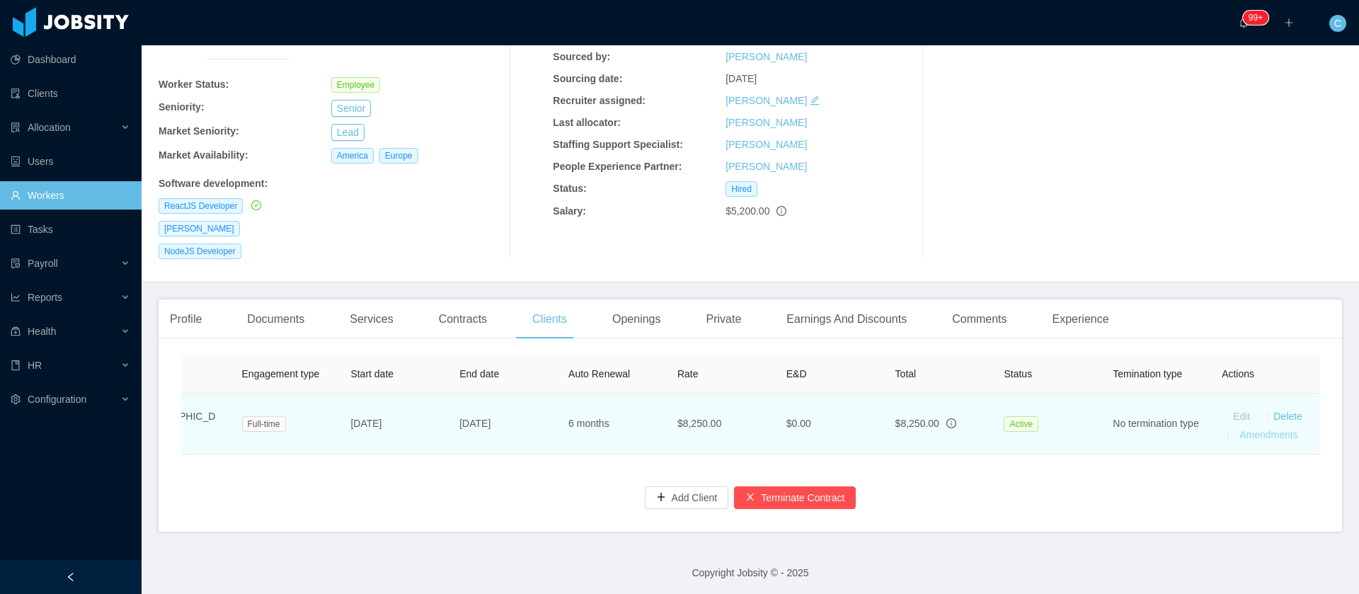
click at [1249, 429] on link "Amendments" at bounding box center [1268, 434] width 58 height 11
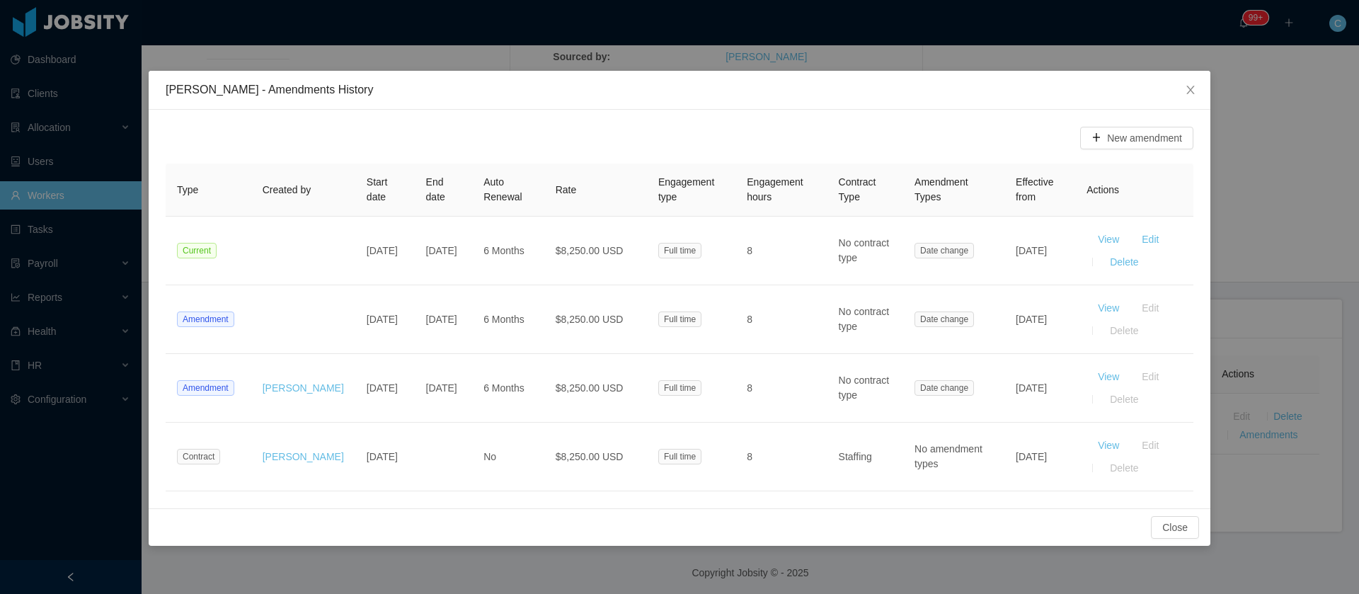
click at [491, 55] on div "Luis Ramirez - Amendments History New amendment Type Created by Start date End …" at bounding box center [679, 297] width 1359 height 594
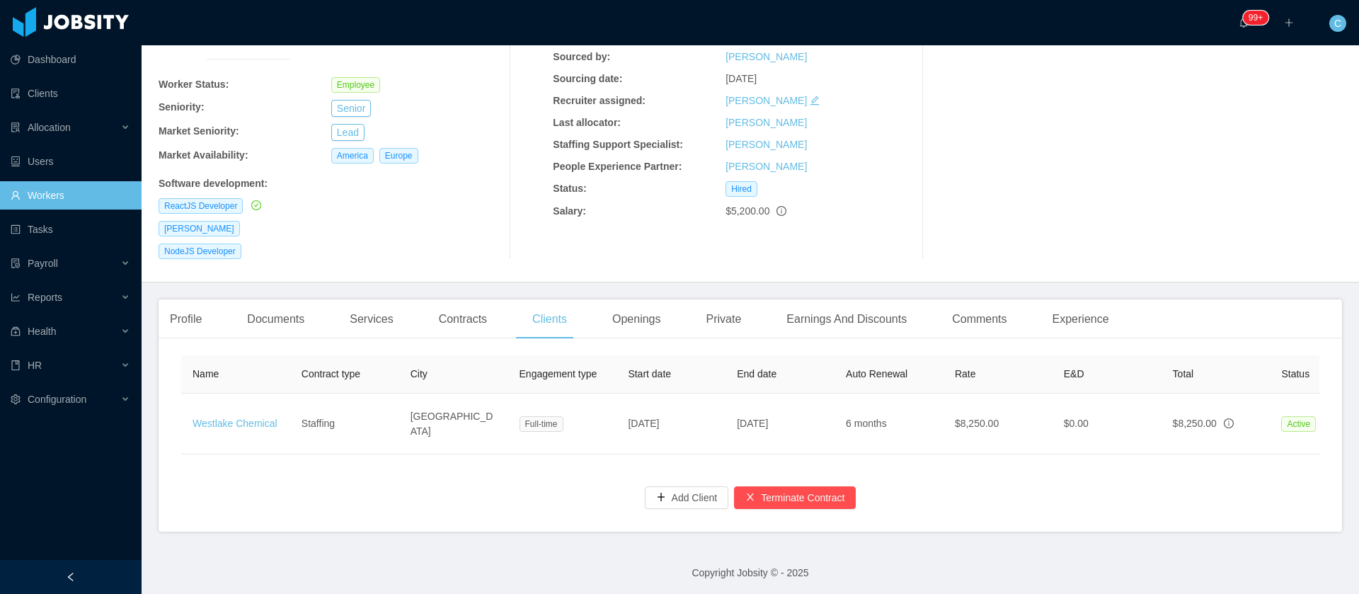
click at [333, 198] on div "ReactJS Developer" at bounding box center [331, 206] width 345 height 16
click at [335, 124] on button "Lead" at bounding box center [347, 132] width 33 height 17
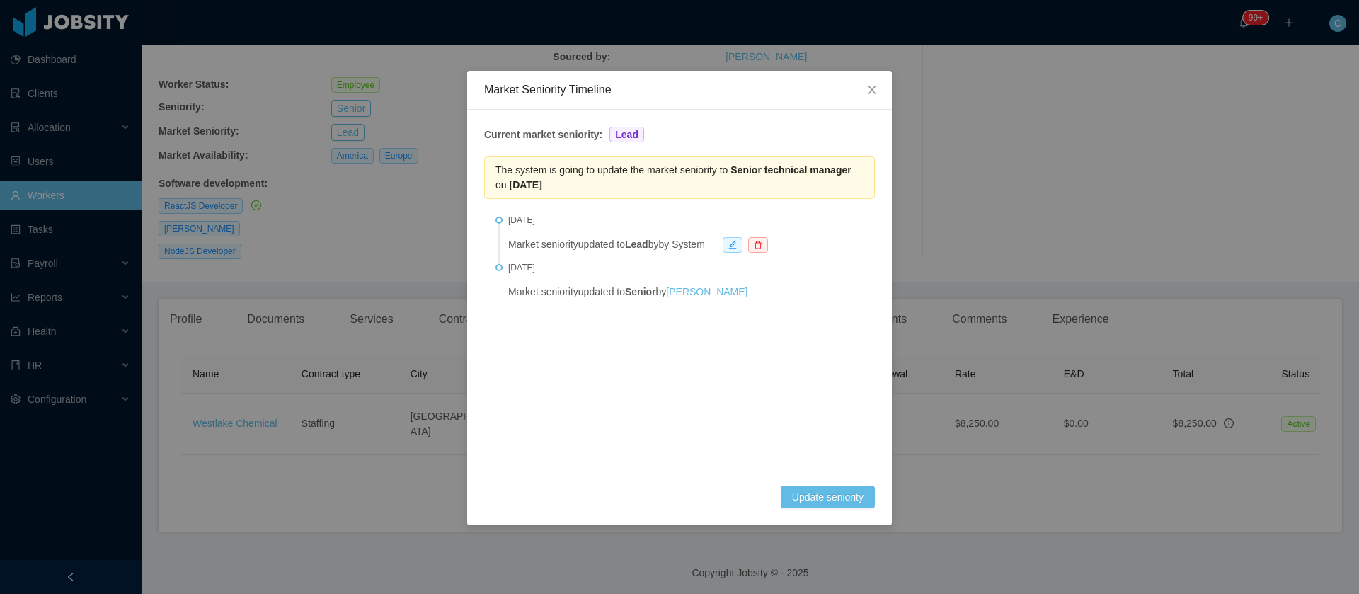
drag, startPoint x: 733, startPoint y: 171, endPoint x: 762, endPoint y: 186, distance: 32.9
click at [762, 186] on div "The system is going to update the market seniority to Senior technical manager …" at bounding box center [679, 177] width 391 height 42
copy span "Senior technical manager on Sep 20th, 2026"
click at [292, 258] on div "Market Seniority Timeline Current market seniority: Lead The system is going to…" at bounding box center [679, 297] width 1359 height 594
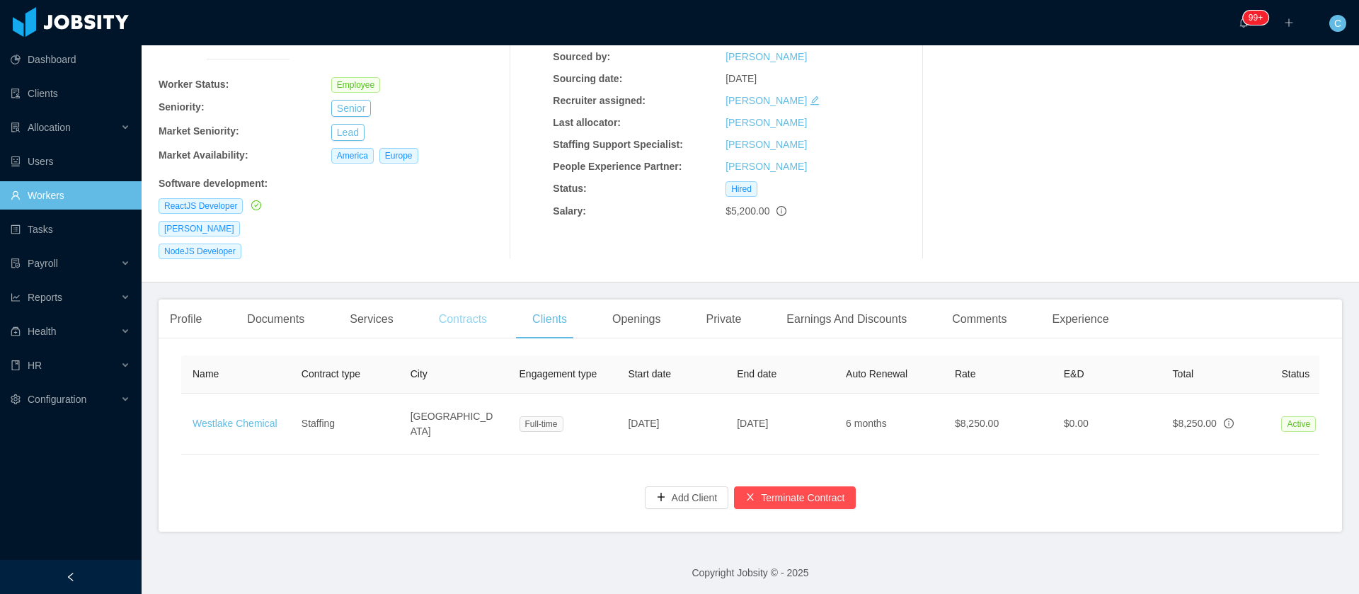
scroll to position [59, 0]
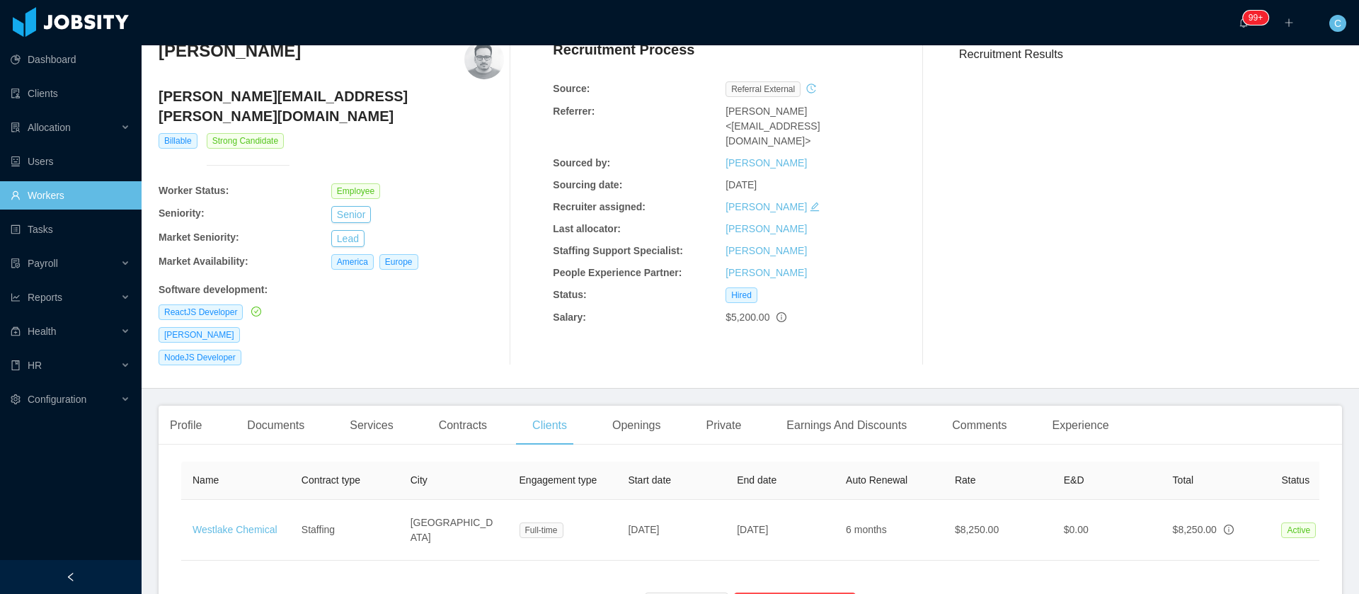
click at [308, 133] on div "Billable Strong Candidate" at bounding box center [331, 158] width 349 height 50
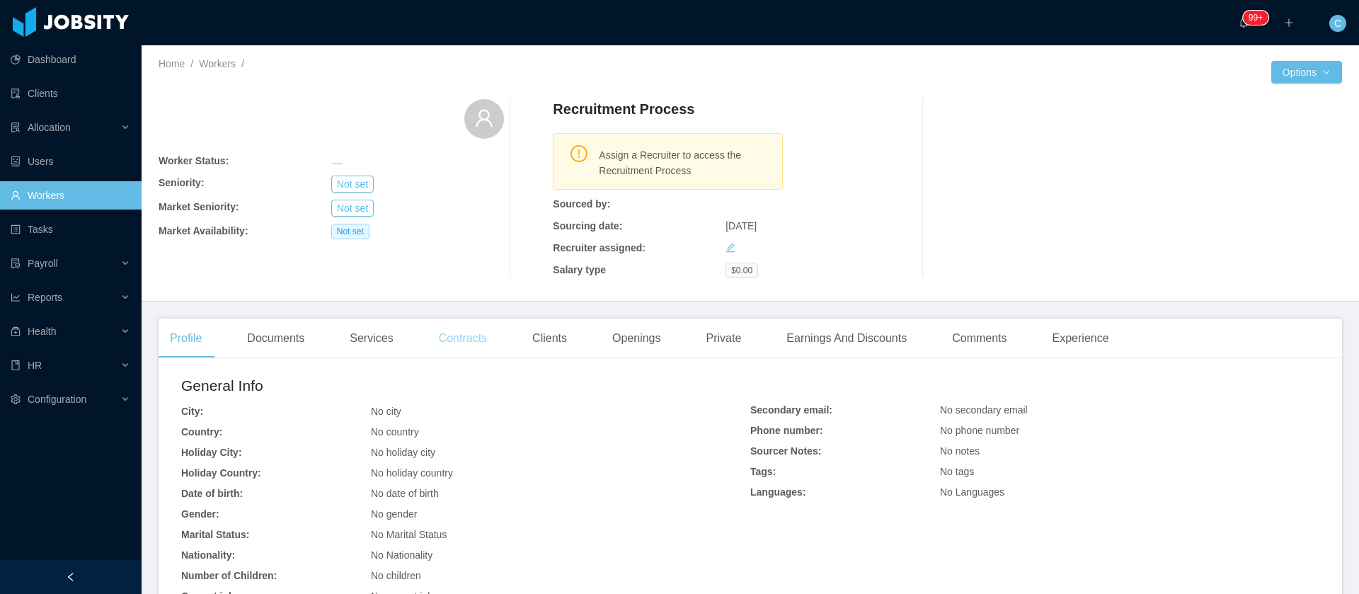
click at [465, 339] on div "Contracts" at bounding box center [462, 338] width 71 height 40
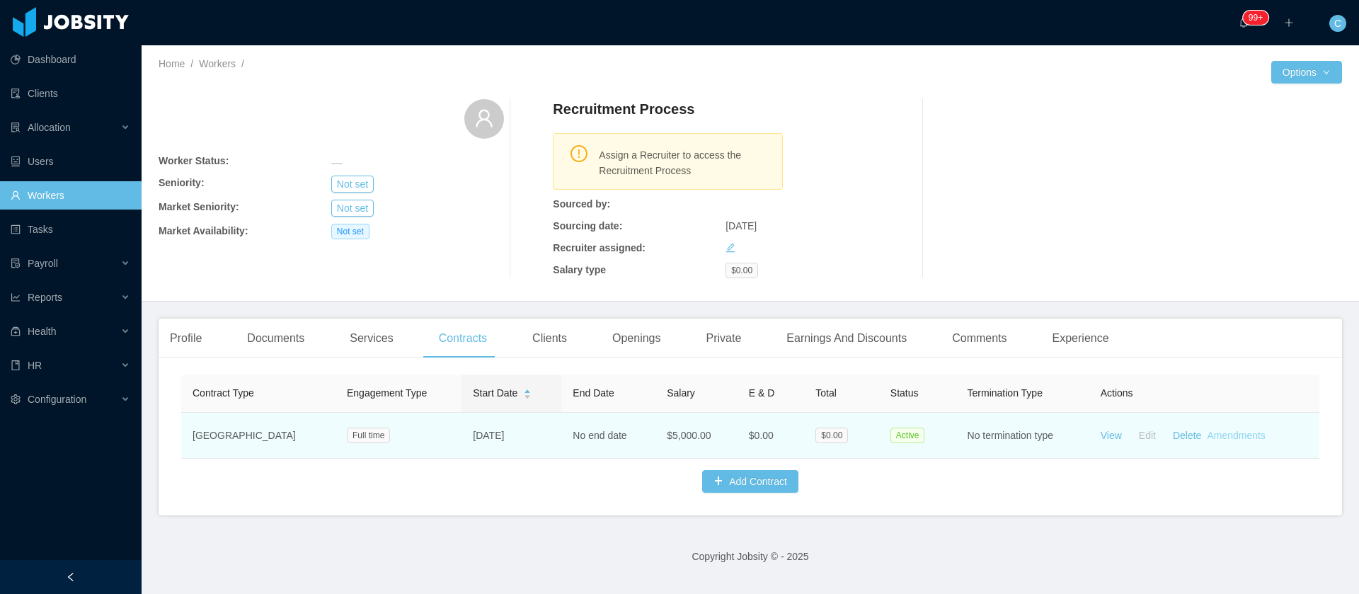
click at [1221, 433] on link "Amendments" at bounding box center [1236, 435] width 58 height 11
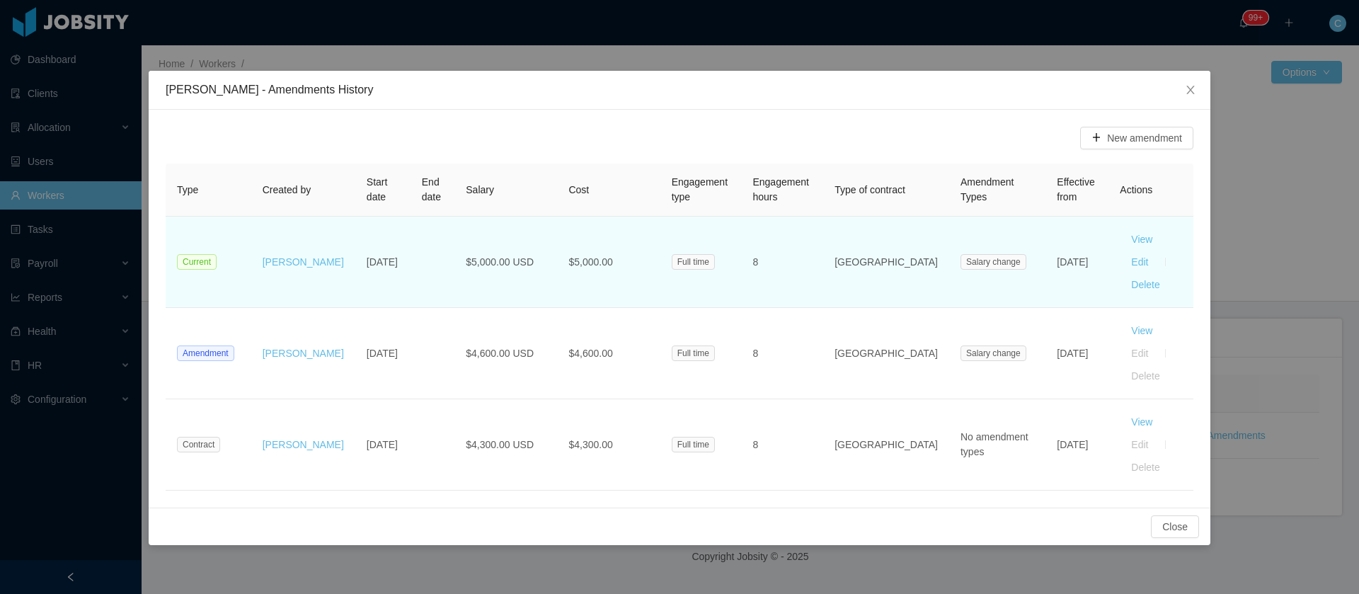
drag, startPoint x: 1052, startPoint y: 265, endPoint x: 1013, endPoint y: 246, distance: 43.7
click at [1045, 246] on td "[DATE]" at bounding box center [1076, 262] width 63 height 91
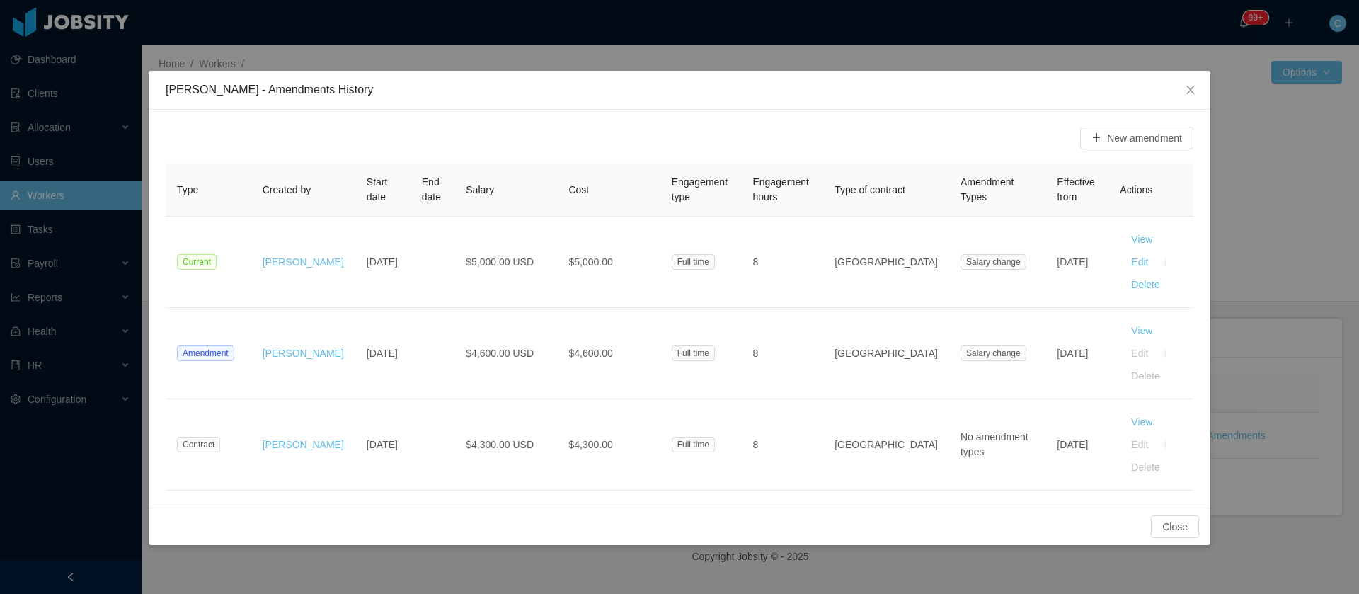
copy td "[DATE]"
drag, startPoint x: 500, startPoint y: 165, endPoint x: 829, endPoint y: 131, distance: 330.2
click at [500, 165] on th "Salary" at bounding box center [505, 189] width 103 height 53
click at [1181, 95] on span "Close" at bounding box center [1191, 91] width 40 height 40
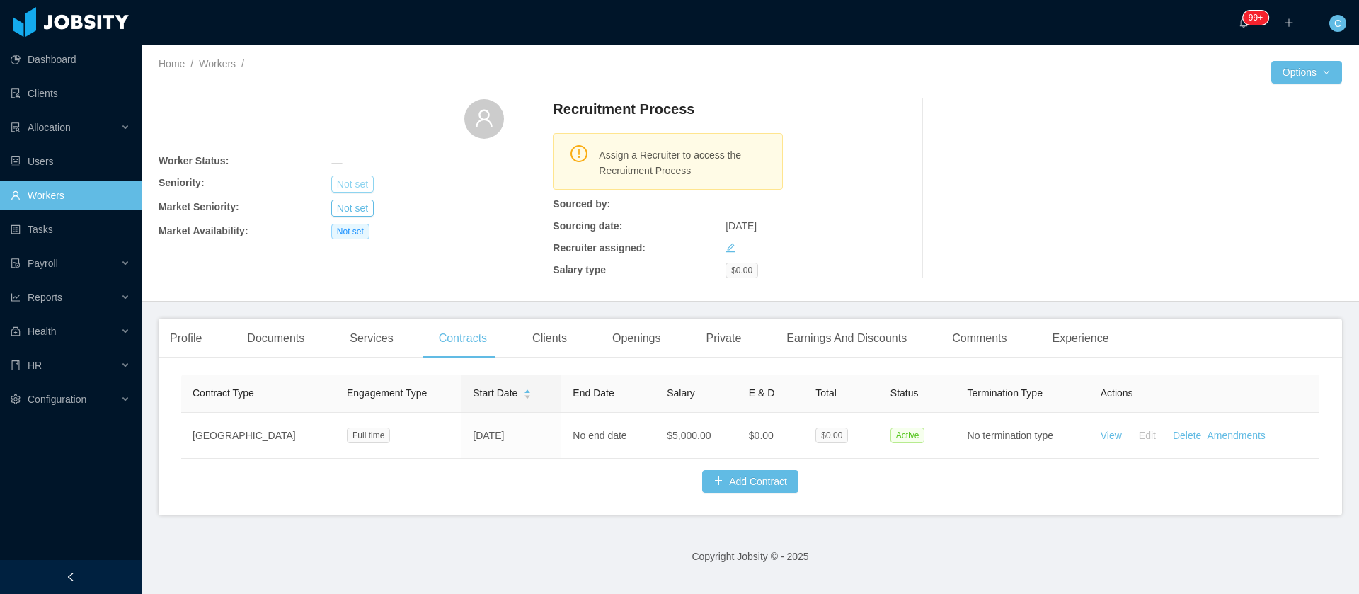
click at [347, 188] on button "Not set" at bounding box center [352, 184] width 42 height 17
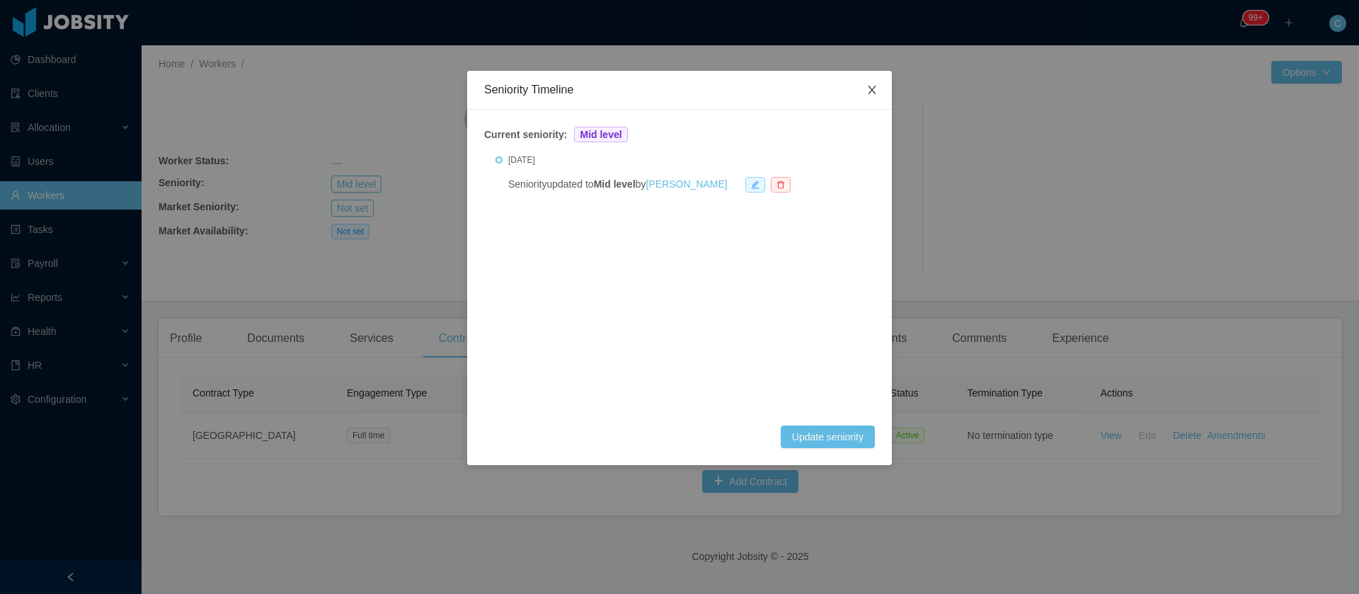
click at [862, 91] on span "Close" at bounding box center [872, 91] width 40 height 40
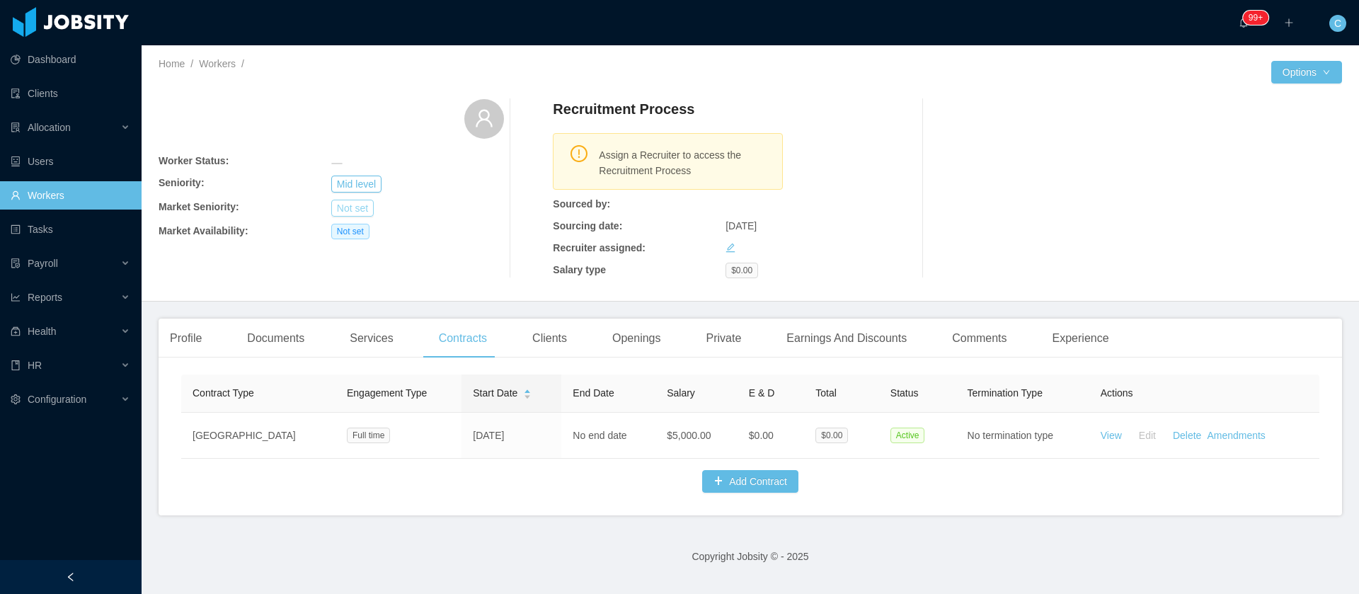
click at [358, 205] on button "Not set" at bounding box center [352, 208] width 42 height 17
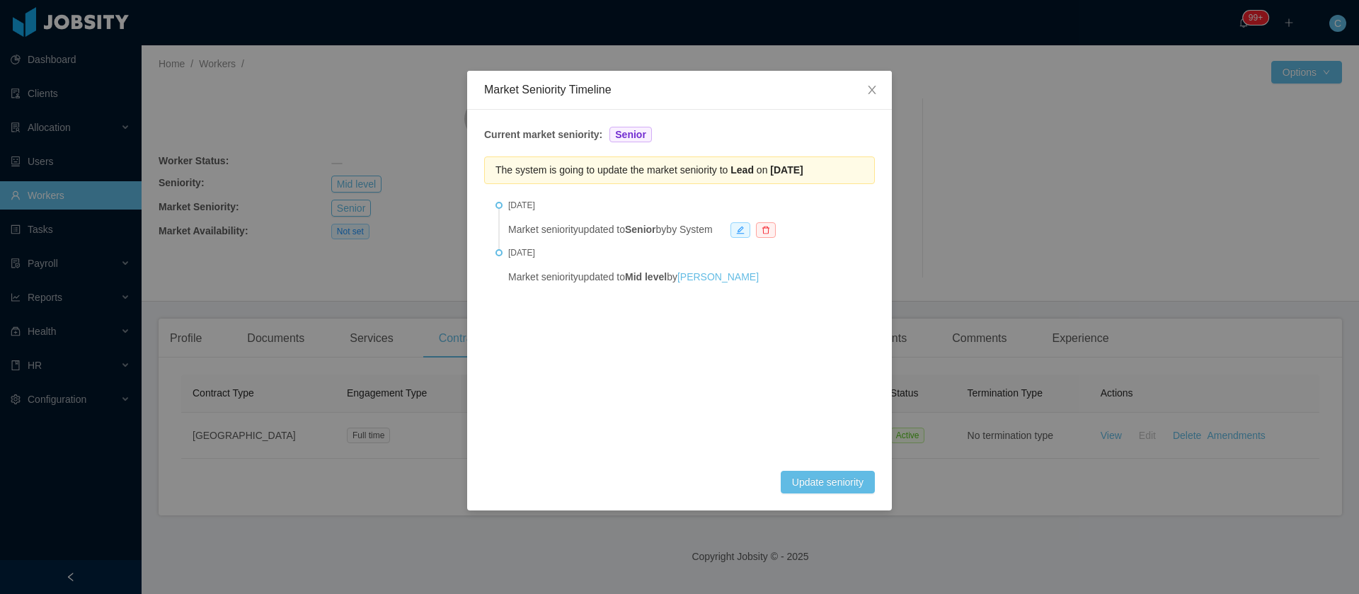
drag, startPoint x: 769, startPoint y: 176, endPoint x: 842, endPoint y: 161, distance: 73.7
click at [842, 161] on div "The system is going to update the market seniority to Lead on [DATE]" at bounding box center [679, 170] width 391 height 28
click at [733, 169] on b "Lead" at bounding box center [742, 169] width 28 height 11
drag, startPoint x: 733, startPoint y: 169, endPoint x: 842, endPoint y: 159, distance: 109.4
click at [842, 159] on div "The system is going to update the market seniority to Lead on Jun 19th, 2026" at bounding box center [679, 170] width 391 height 28
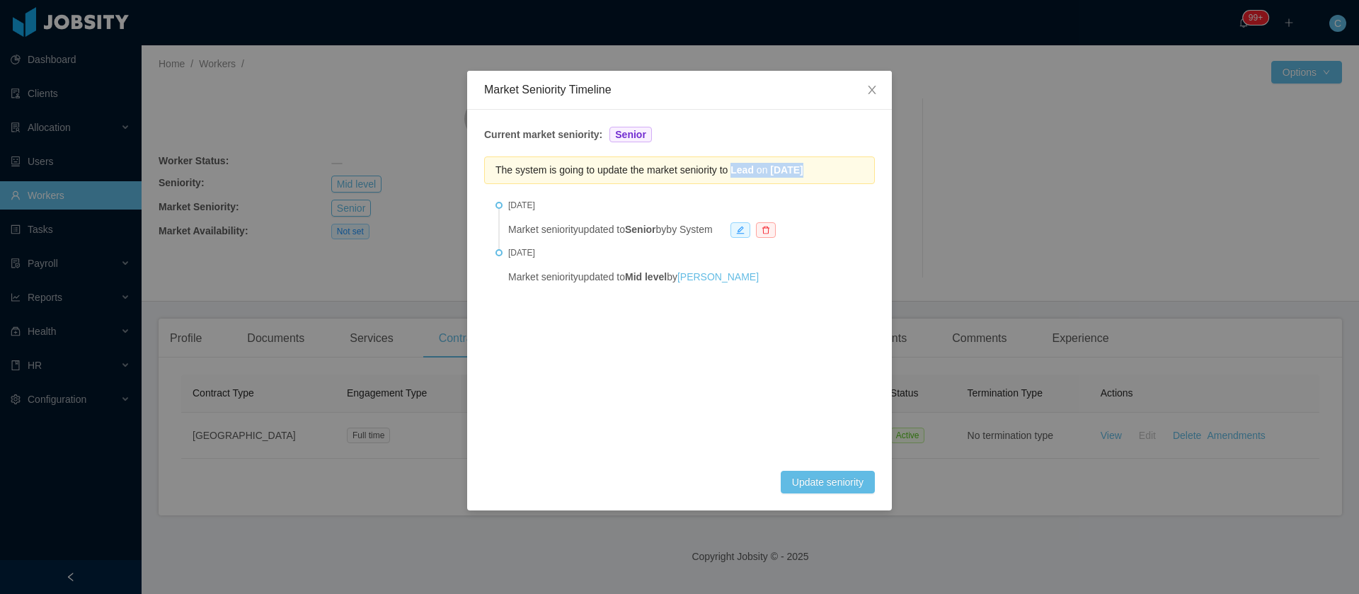
copy div "Lead on Jun 19th, 2026"
drag, startPoint x: 594, startPoint y: 389, endPoint x: 685, endPoint y: 264, distance: 155.0
click at [593, 389] on ul "Dec 19th, 2024 Market seniority updated to Senior by by System Dec 19th, 2023 M…" at bounding box center [679, 336] width 391 height 269
click at [870, 93] on icon "icon: close" at bounding box center [872, 90] width 8 height 8
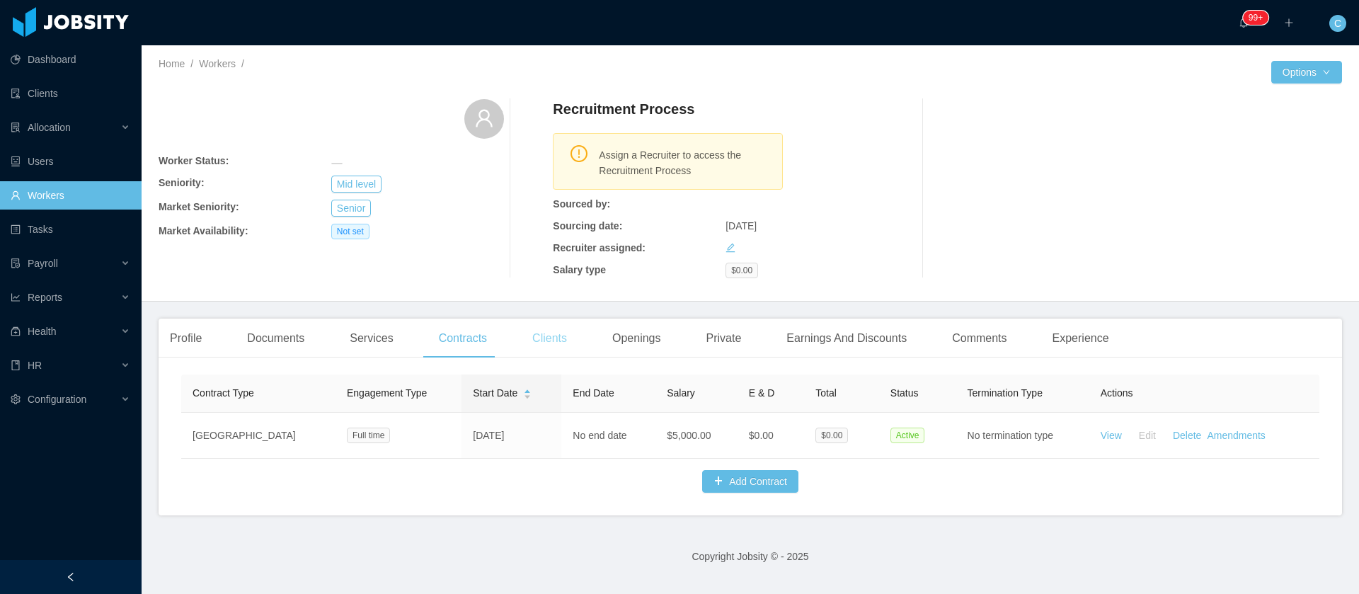
click at [563, 338] on div "Clients" at bounding box center [549, 338] width 57 height 40
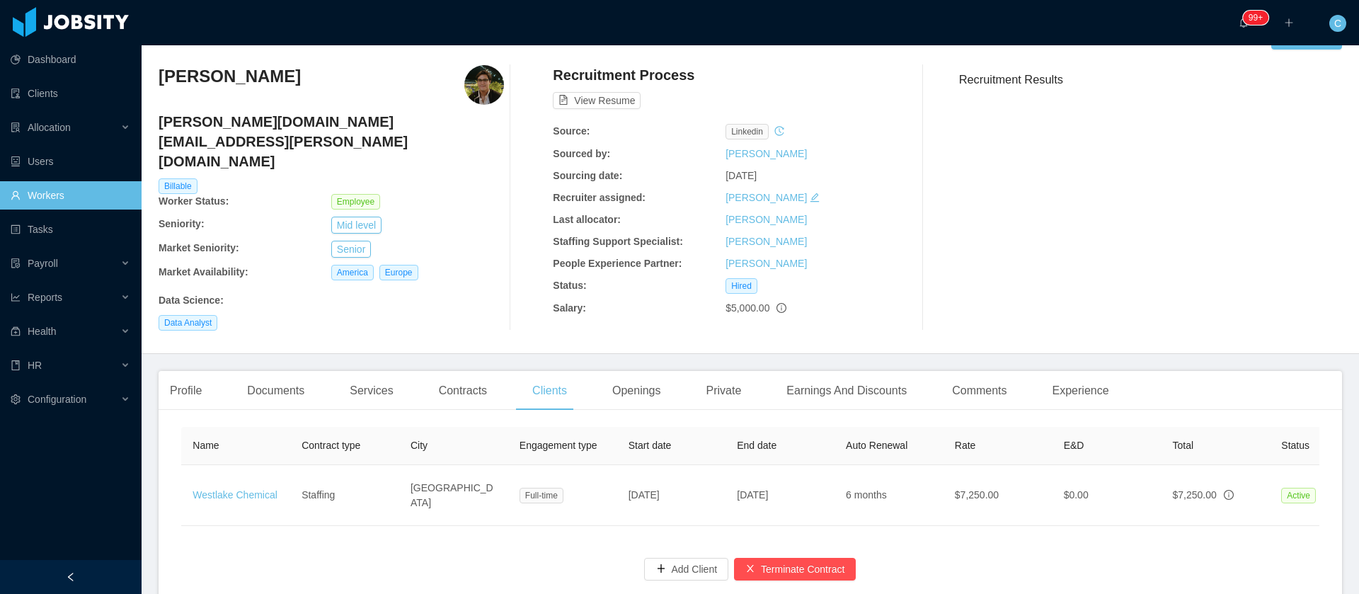
scroll to position [0, 294]
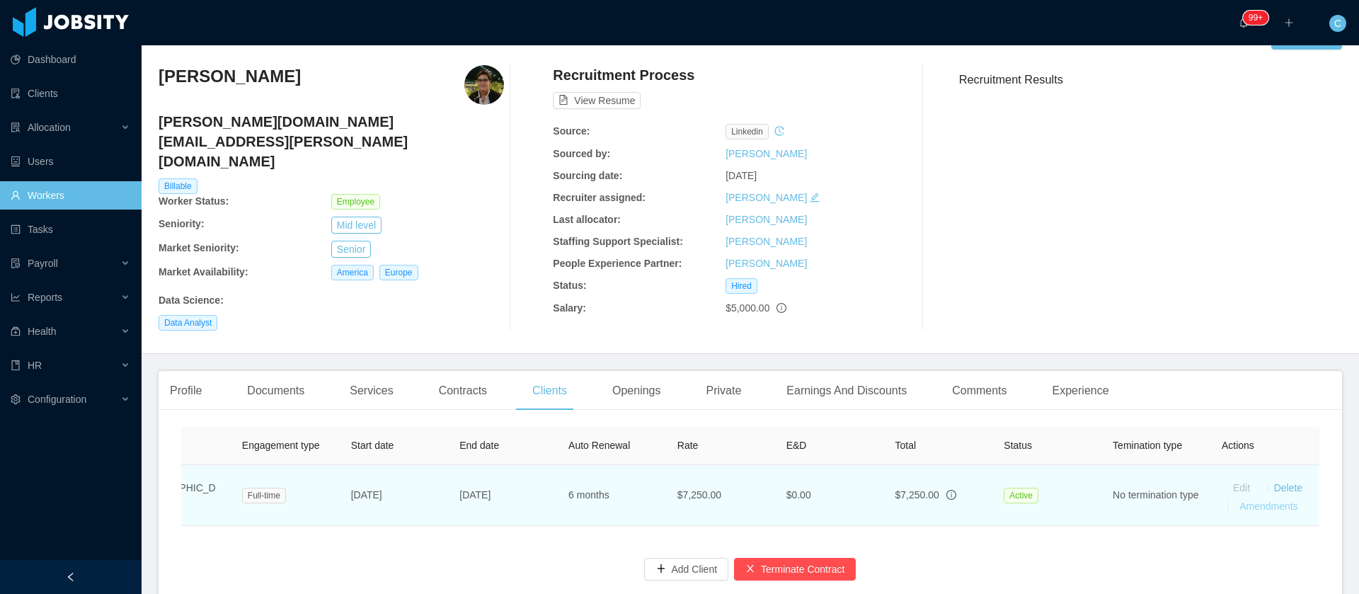
click at [1261, 500] on link "Amendments" at bounding box center [1268, 505] width 58 height 11
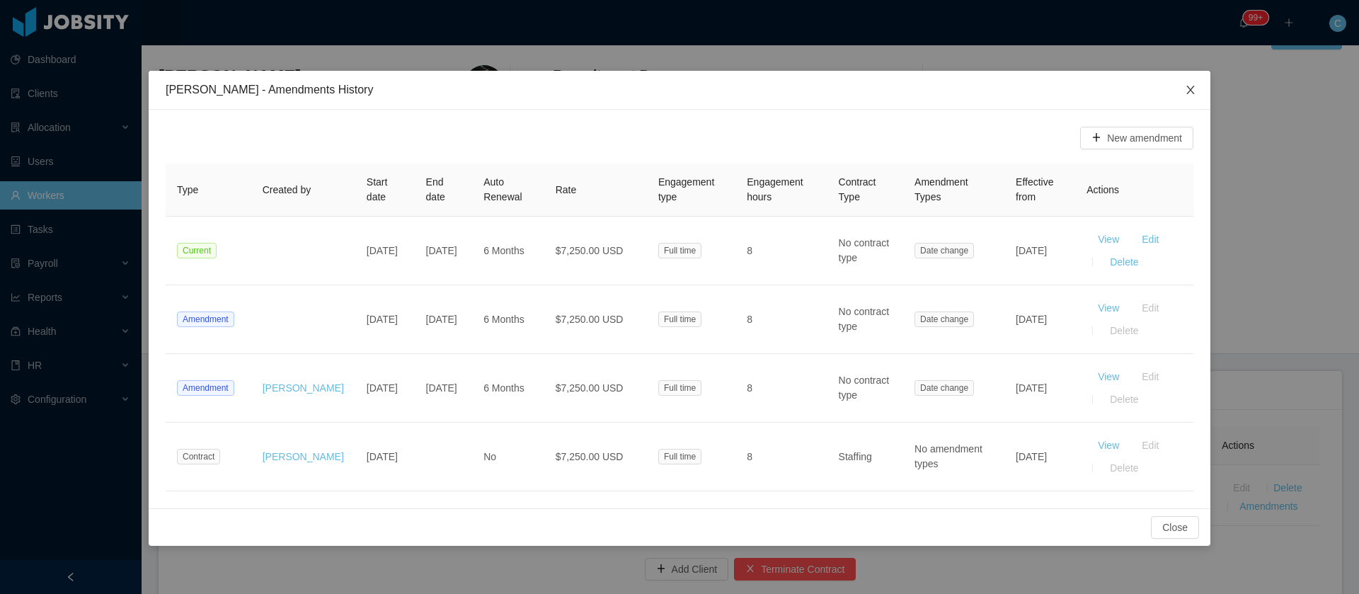
click at [1198, 86] on span "Close" at bounding box center [1191, 91] width 40 height 40
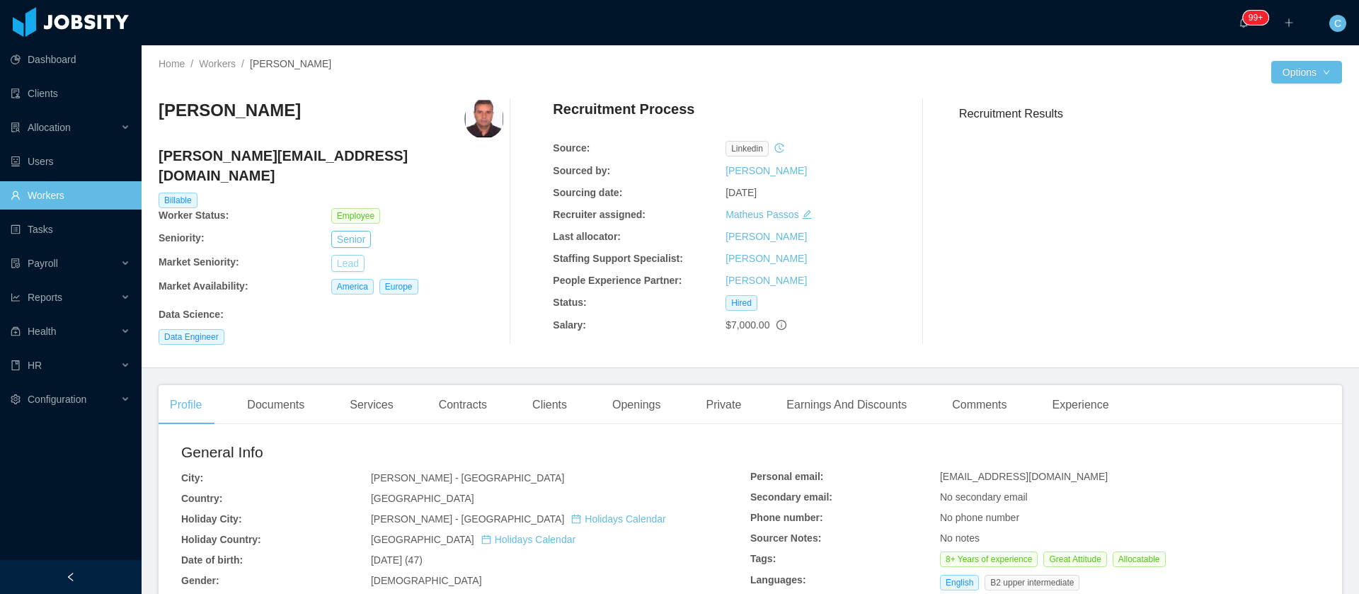
click at [348, 255] on button "Lead" at bounding box center [347, 263] width 33 height 17
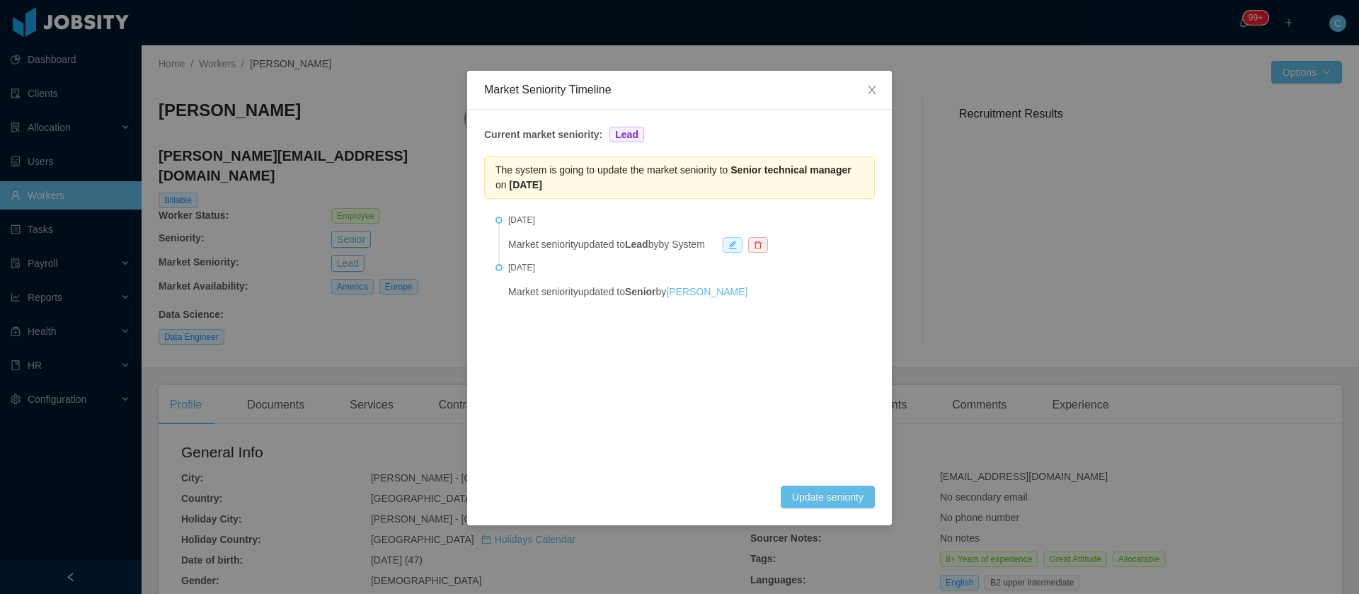
drag, startPoint x: 740, startPoint y: 175, endPoint x: 764, endPoint y: 184, distance: 25.8
click at [764, 184] on div "The system is going to update the market seniority to Senior technical manager …" at bounding box center [679, 177] width 391 height 42
copy span "Senior technical manager on [DATE]"
click at [524, 352] on ul "[DATE] Market seniority updated to Lead by by System [DATE] Market seniority up…" at bounding box center [679, 351] width 391 height 269
click at [886, 98] on span "Close" at bounding box center [872, 91] width 40 height 40
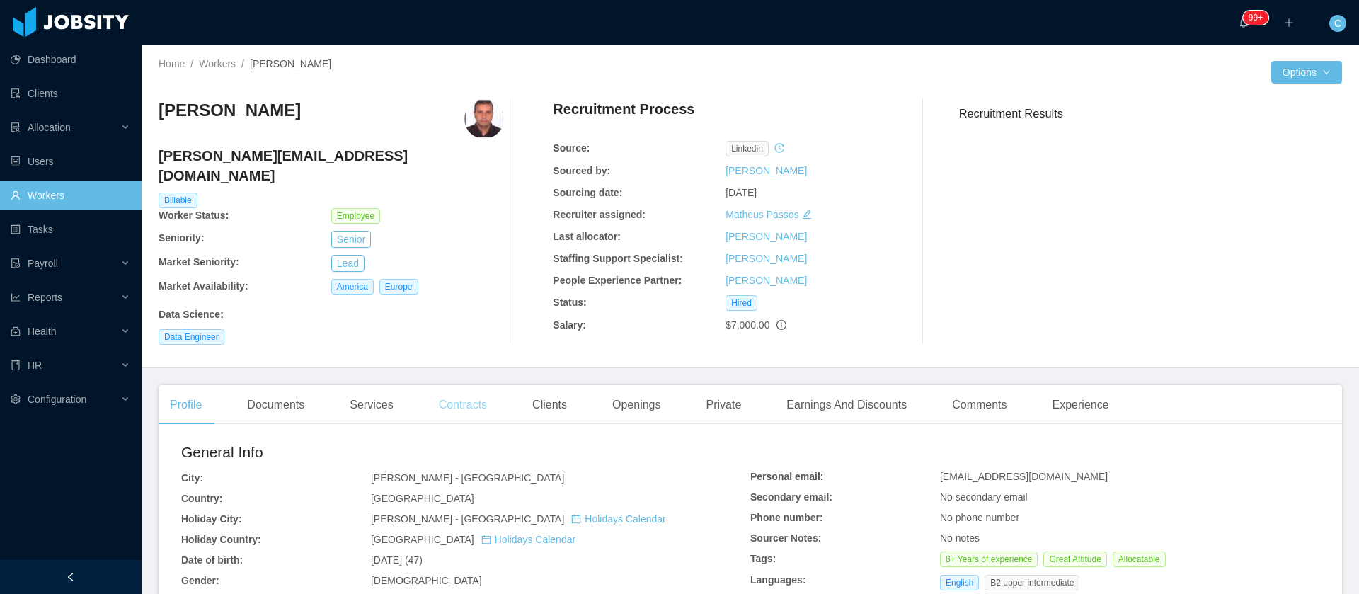
click at [456, 400] on div "Contracts" at bounding box center [462, 405] width 71 height 40
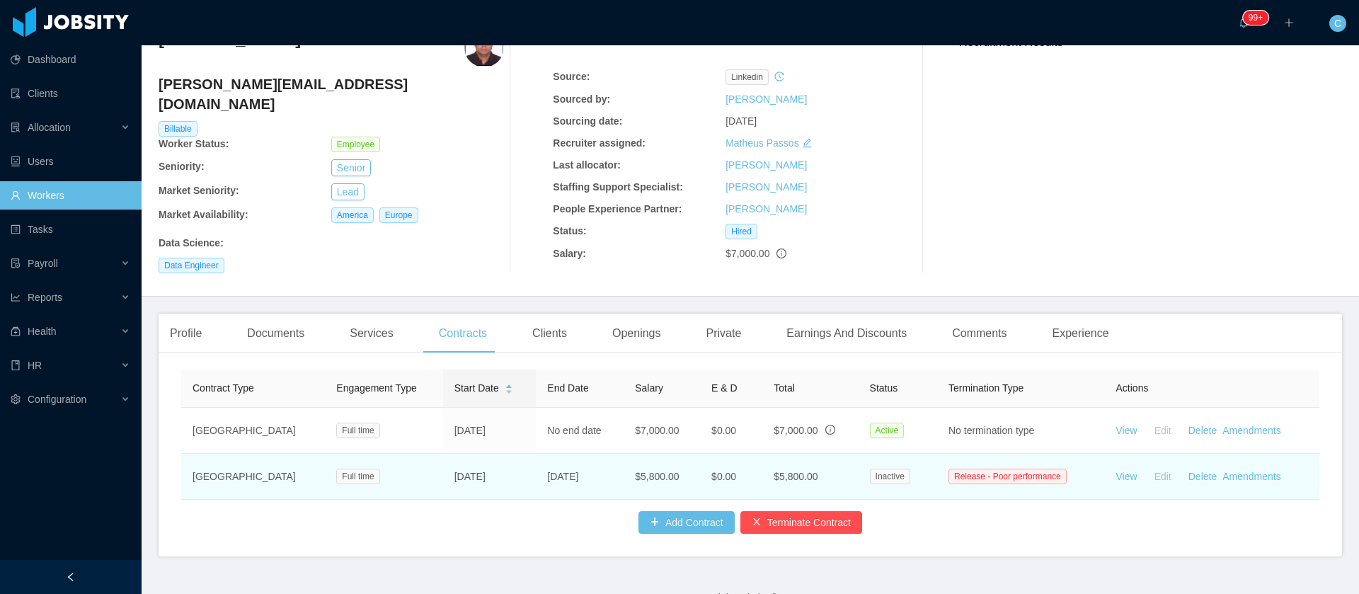
scroll to position [104, 0]
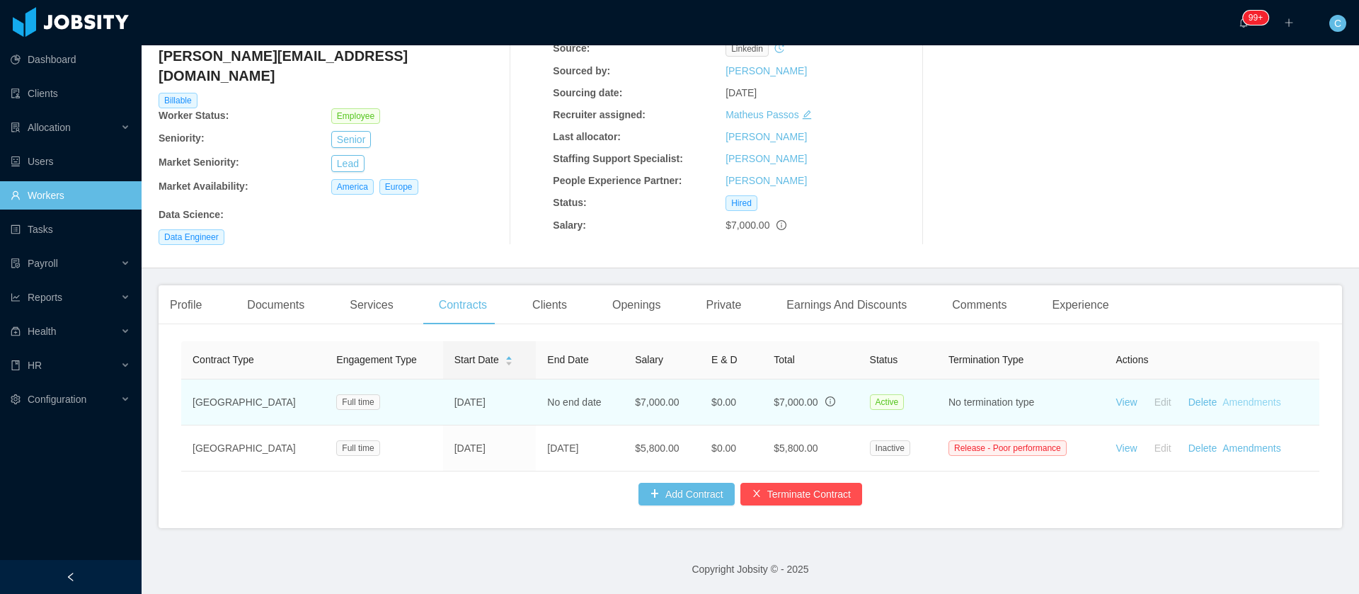
click at [1222, 396] on link "Amendments" at bounding box center [1251, 401] width 58 height 11
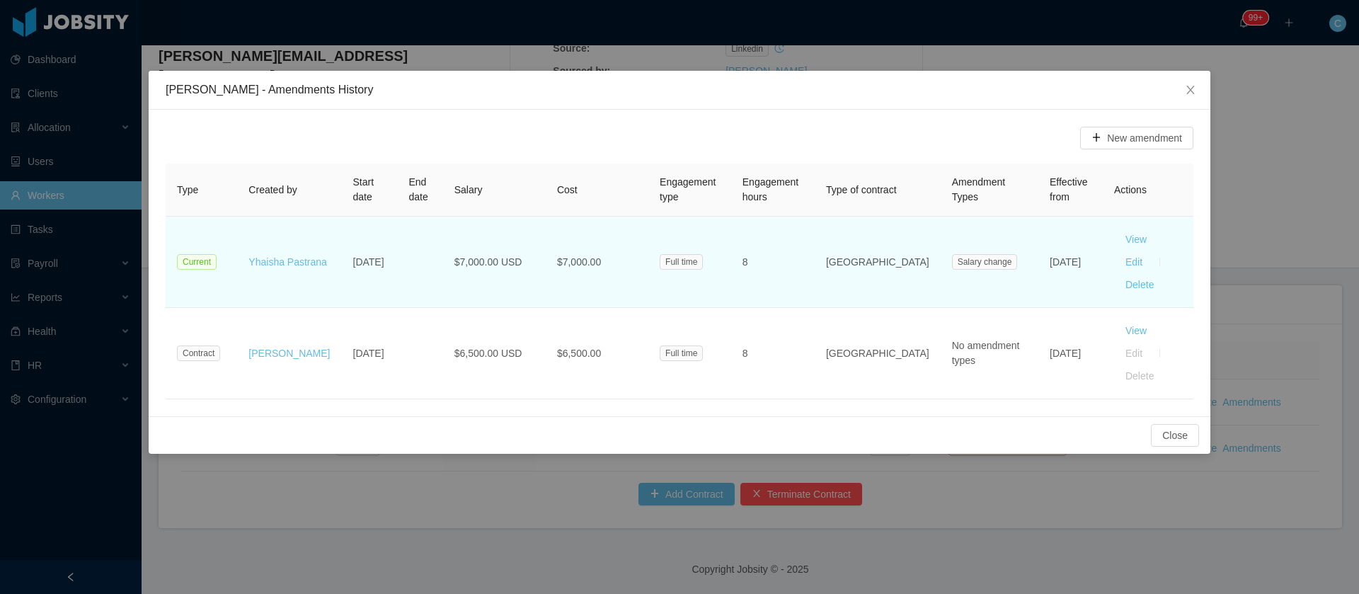
drag, startPoint x: 1035, startPoint y: 260, endPoint x: 1006, endPoint y: 248, distance: 30.5
click at [1038, 248] on td "Nov 19th, 2024" at bounding box center [1070, 262] width 64 height 91
copy td "Nov 19th, 2024"
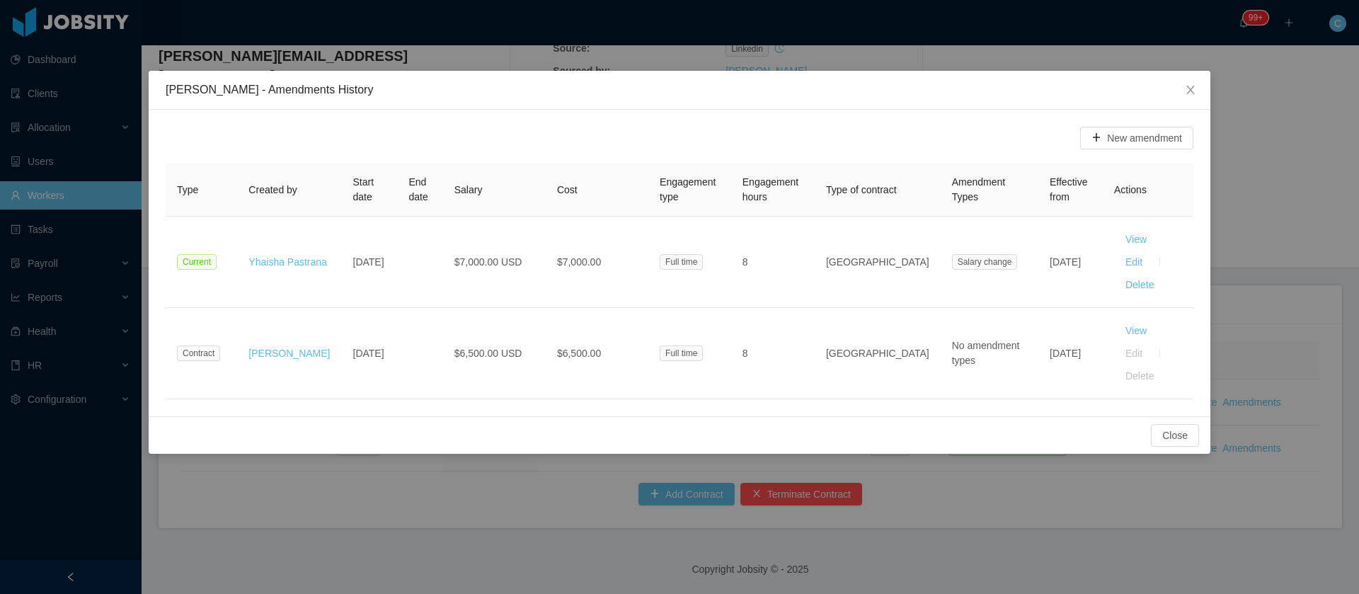
drag, startPoint x: 506, startPoint y: 204, endPoint x: 518, endPoint y: 200, distance: 12.8
click at [506, 204] on th "Salary" at bounding box center [494, 189] width 103 height 53
click at [1181, 81] on span "Close" at bounding box center [1191, 91] width 40 height 40
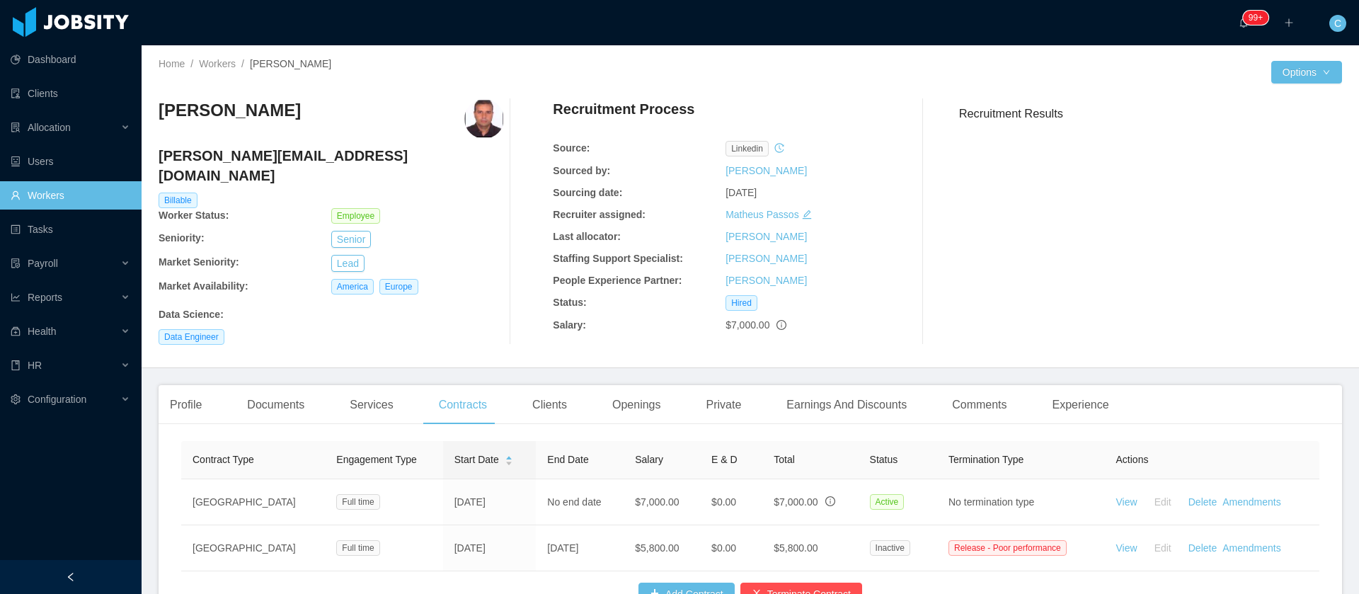
click at [560, 404] on div "Clients" at bounding box center [549, 405] width 57 height 40
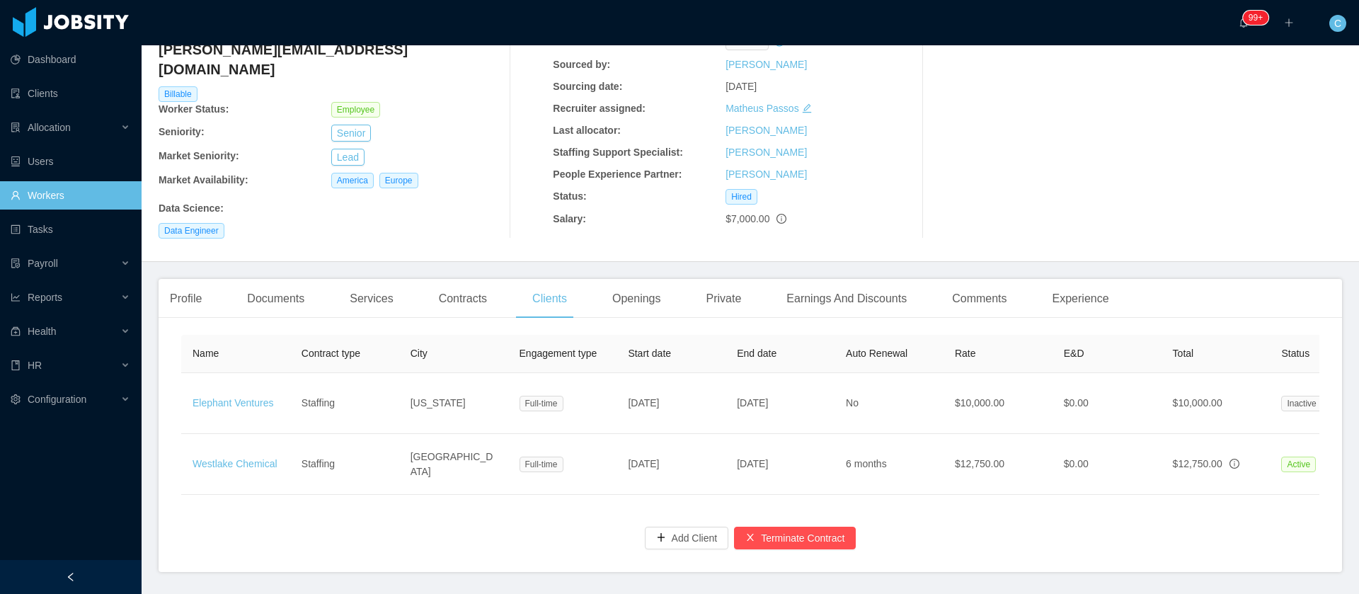
scroll to position [0, 294]
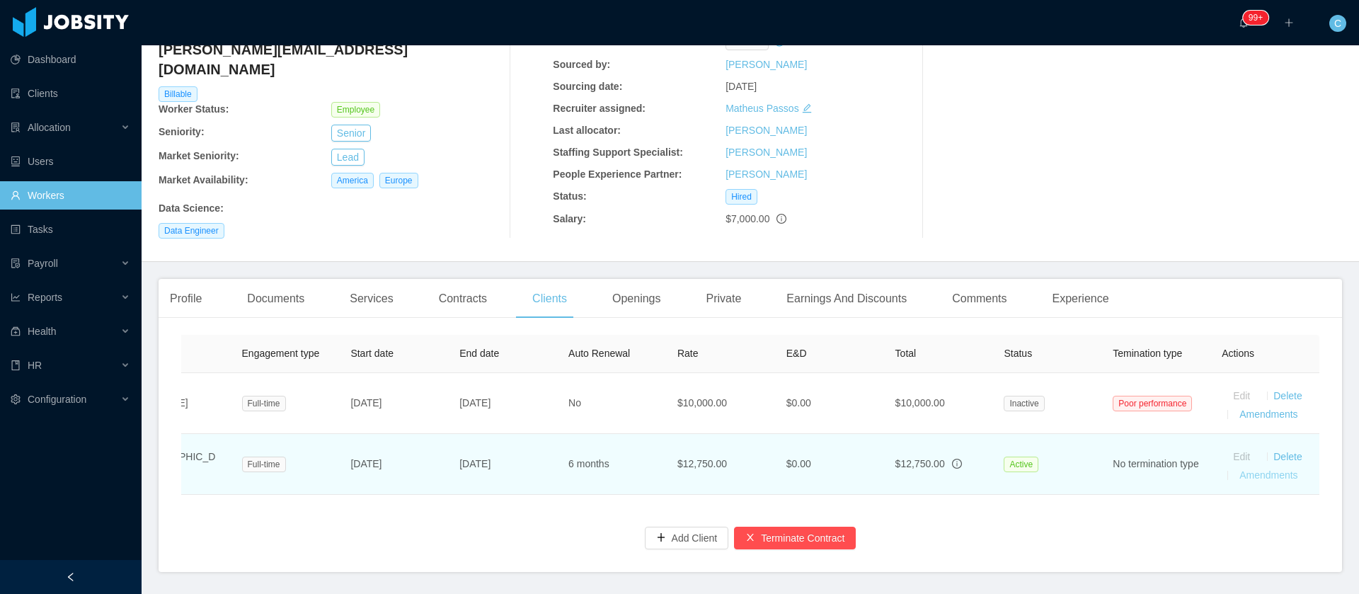
click at [1270, 469] on link "Amendments" at bounding box center [1268, 474] width 58 height 11
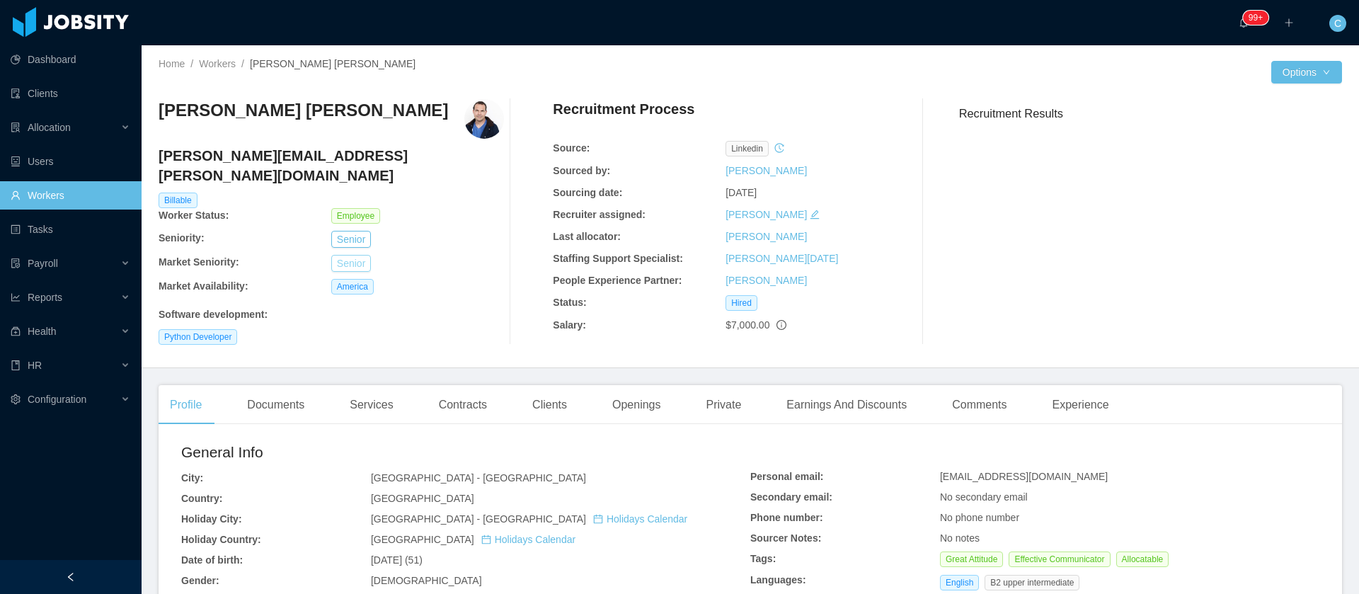
click at [340, 255] on button "Senior" at bounding box center [351, 263] width 40 height 17
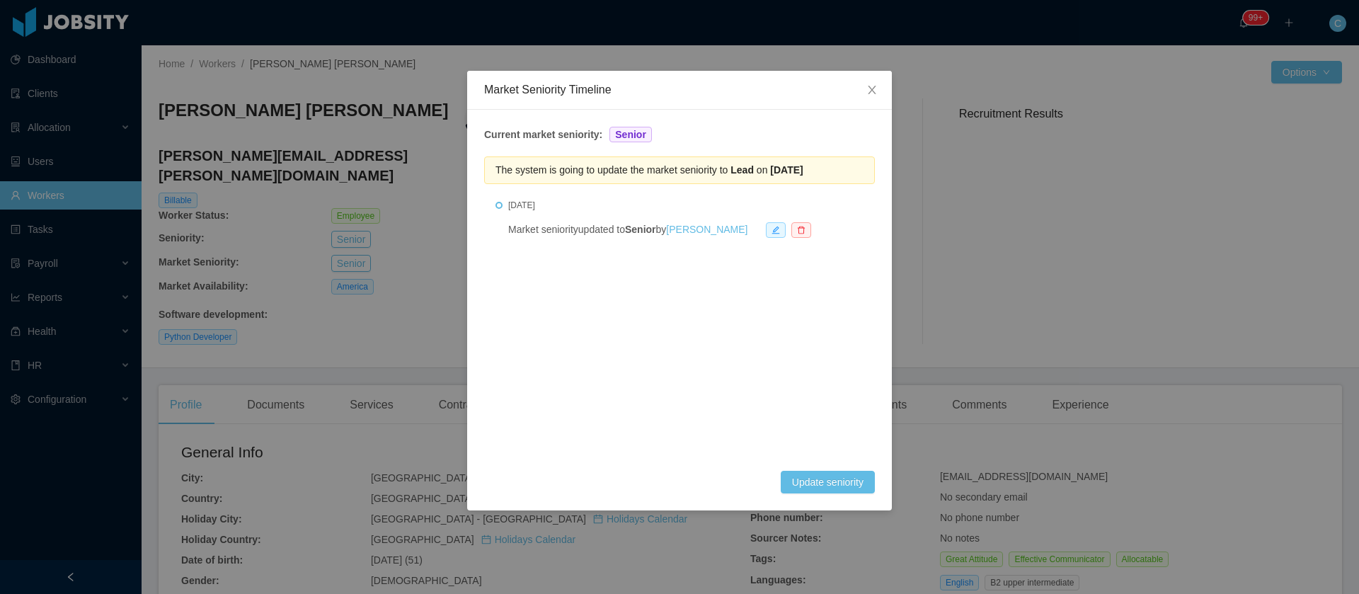
drag, startPoint x: 734, startPoint y: 166, endPoint x: 843, endPoint y: 168, distance: 109.0
click at [843, 168] on div "The system is going to update the market seniority to Lead on Jul 9th, 2026" at bounding box center [679, 170] width 391 height 28
copy span "Lead on Jul 9th, 2026"
click at [436, 397] on div "Market Seniority Timeline Current market seniority: Senior The system is going …" at bounding box center [679, 297] width 1359 height 594
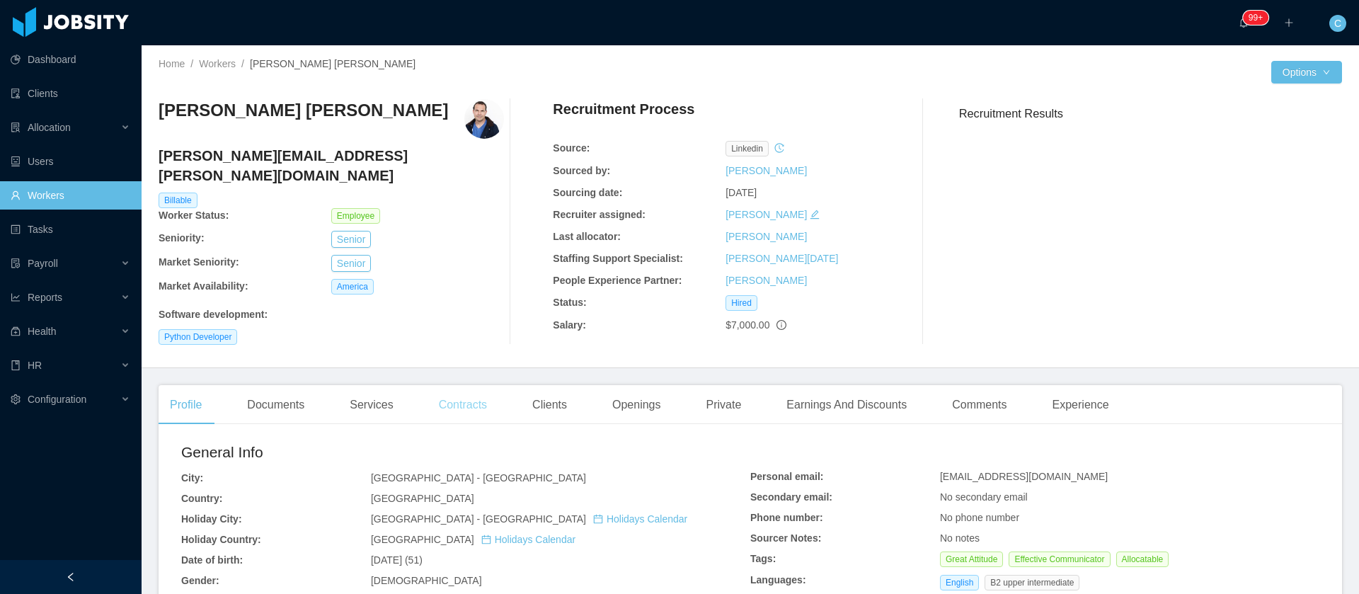
click at [449, 385] on div "Contracts" at bounding box center [462, 405] width 71 height 40
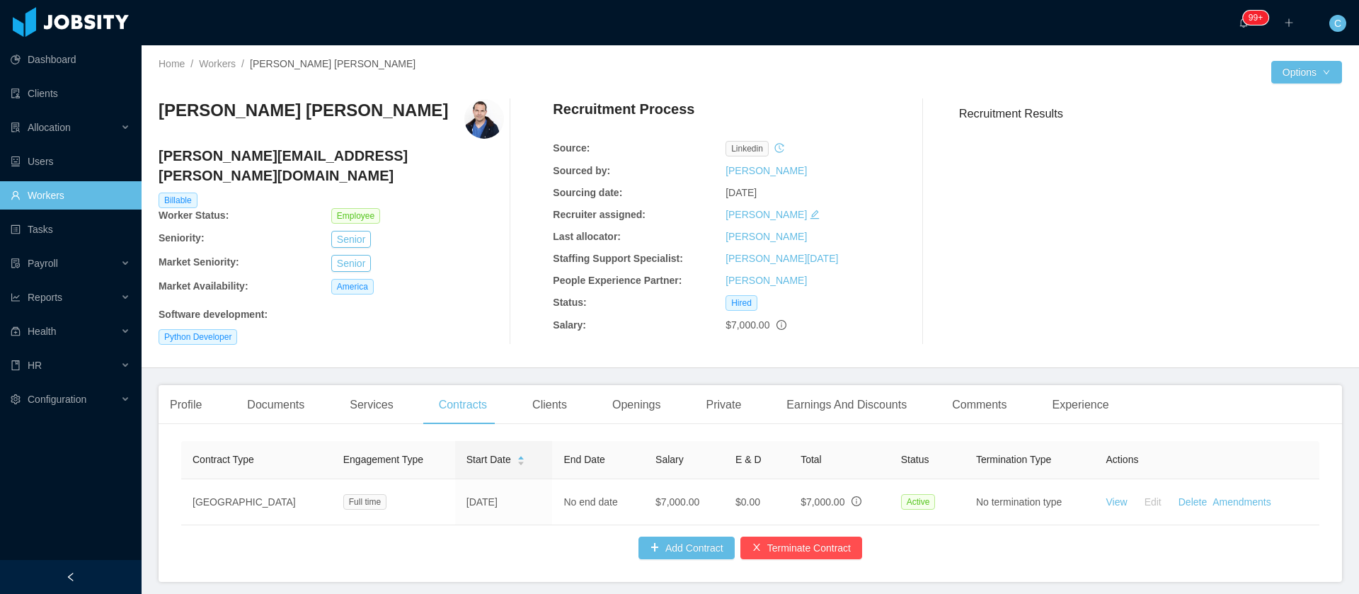
scroll to position [58, 0]
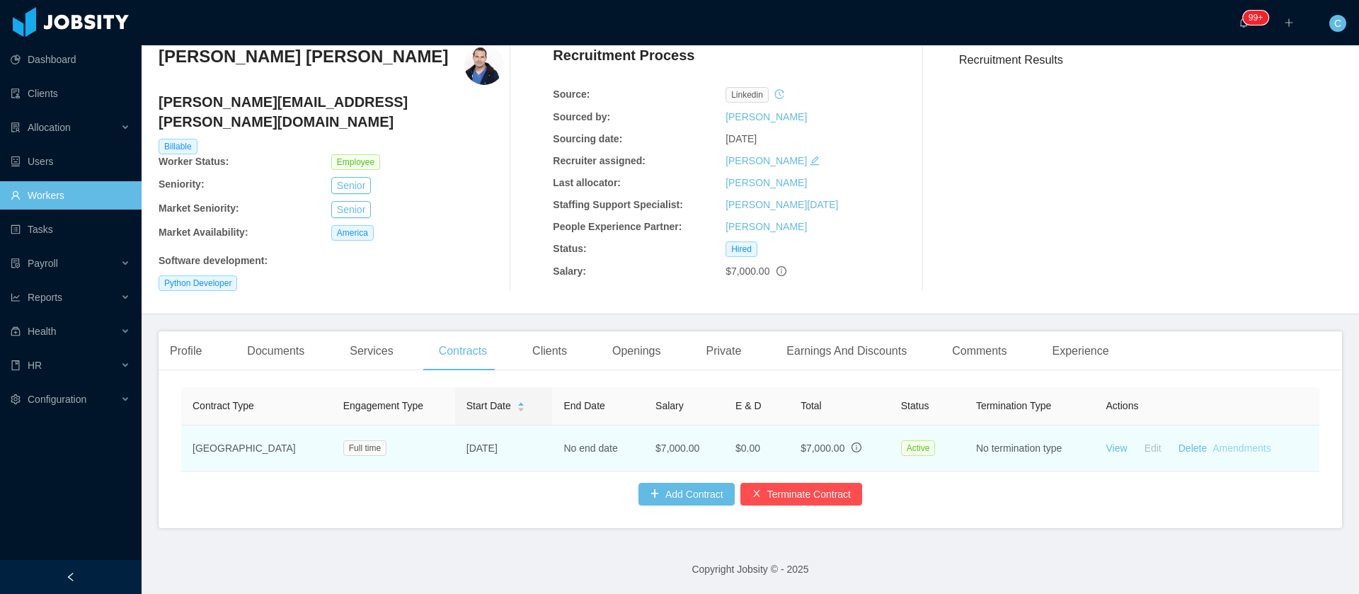
click at [1212, 442] on link "Amendments" at bounding box center [1241, 447] width 58 height 11
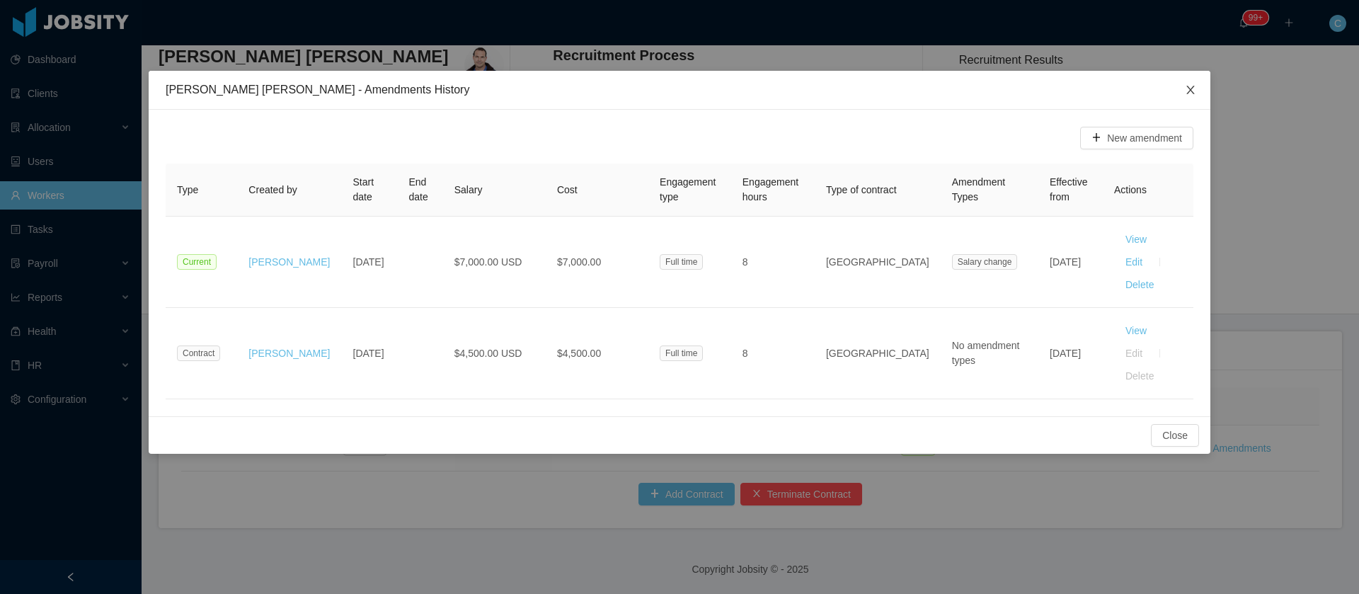
click at [1190, 96] on span "Close" at bounding box center [1191, 91] width 40 height 40
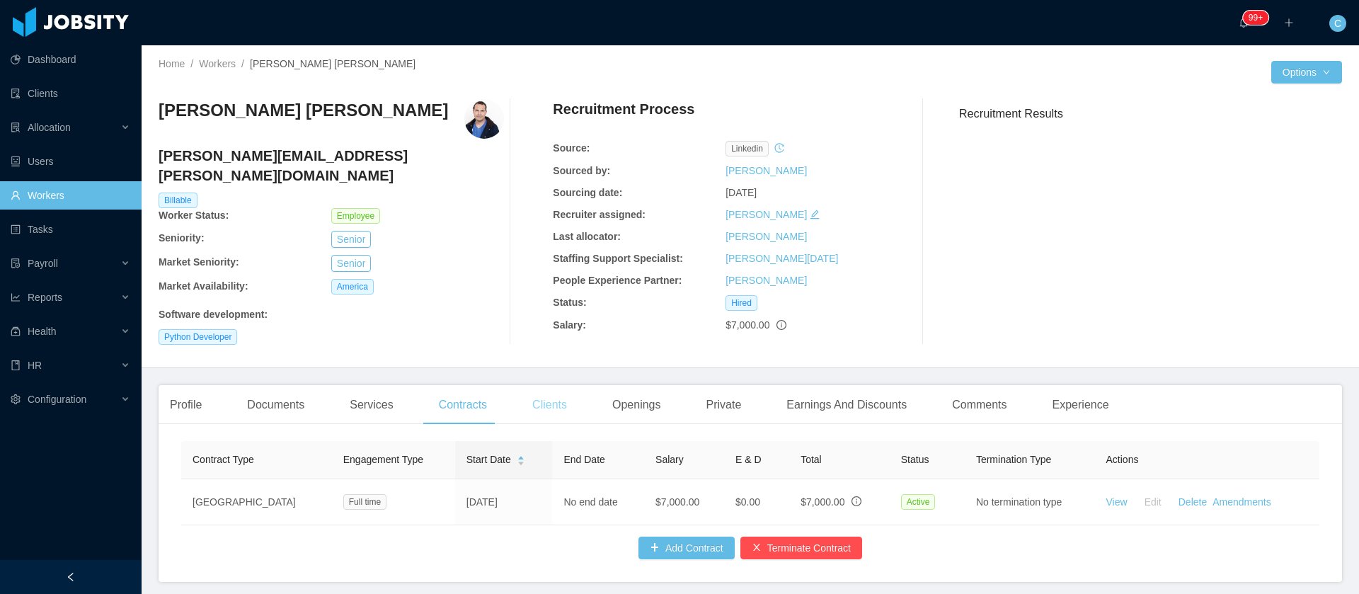
click at [570, 396] on div "Clients" at bounding box center [549, 405] width 57 height 40
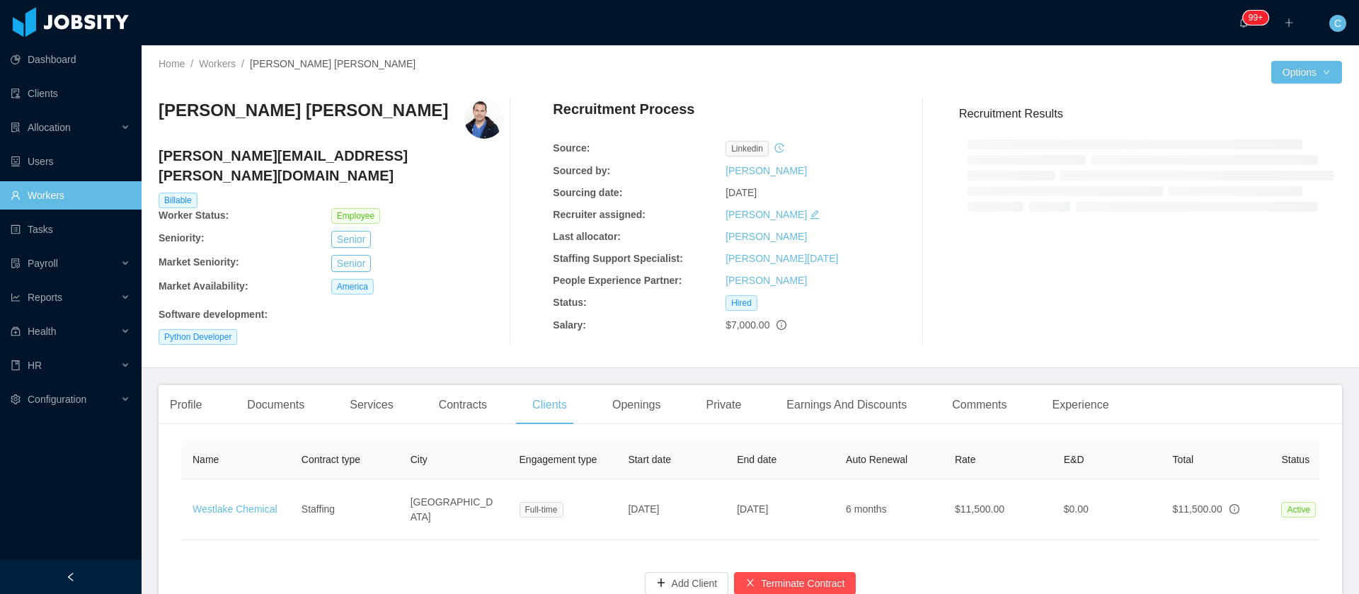
click at [847, 479] on td "6 months" at bounding box center [888, 509] width 109 height 61
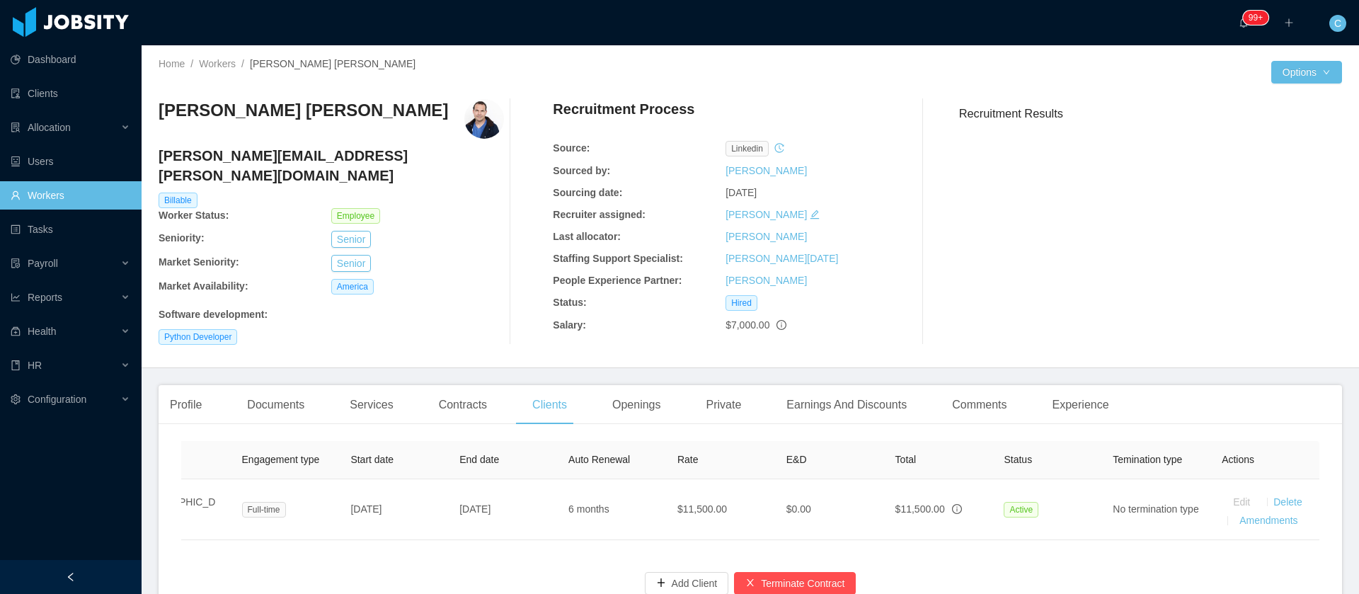
scroll to position [0, 294]
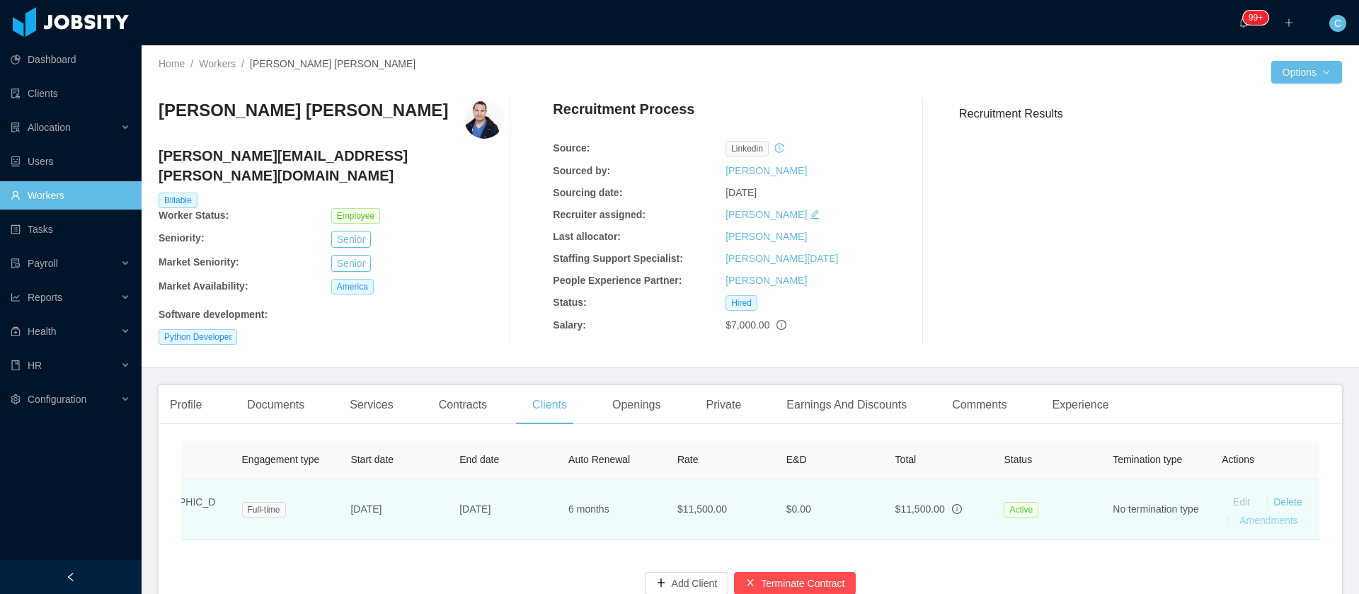
click at [1239, 515] on link "Amendments" at bounding box center [1268, 520] width 58 height 11
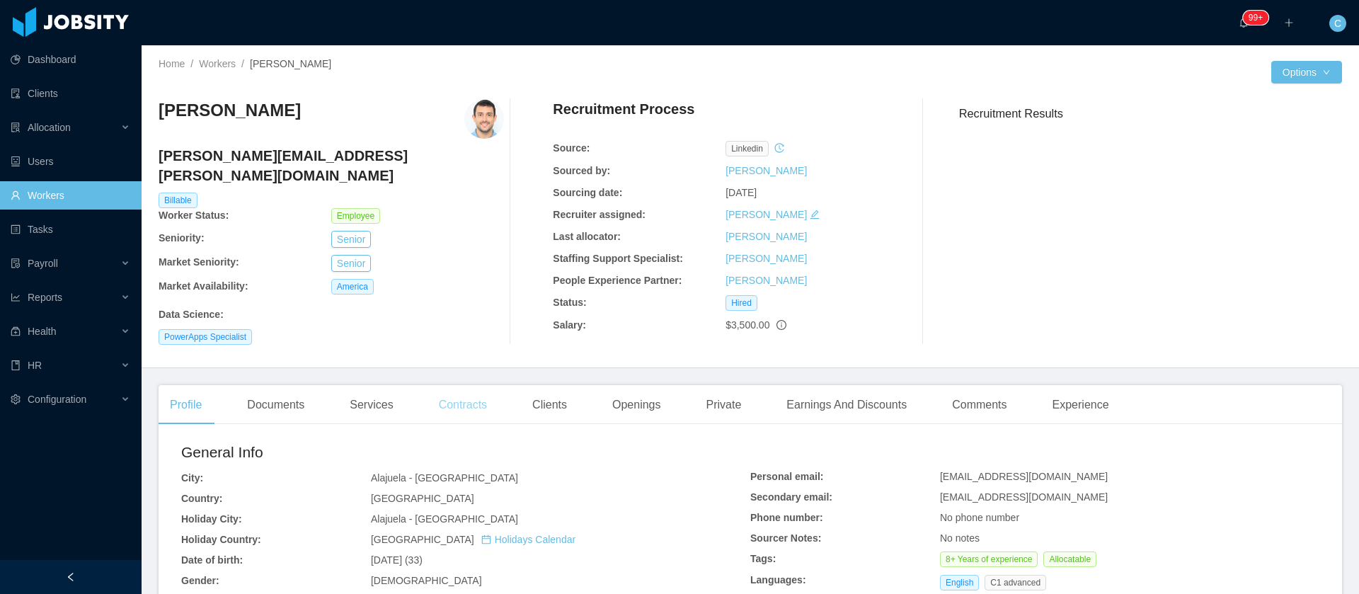
click at [468, 401] on div "Contracts" at bounding box center [462, 405] width 71 height 40
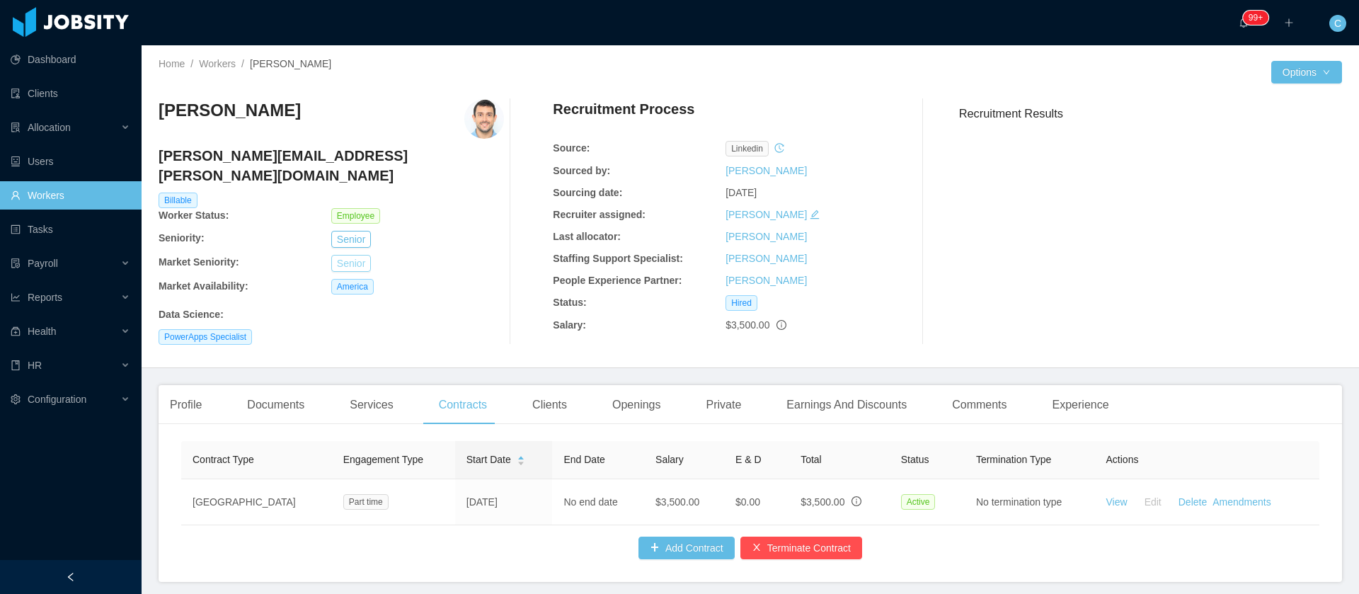
click at [346, 255] on button "Senior" at bounding box center [351, 263] width 40 height 17
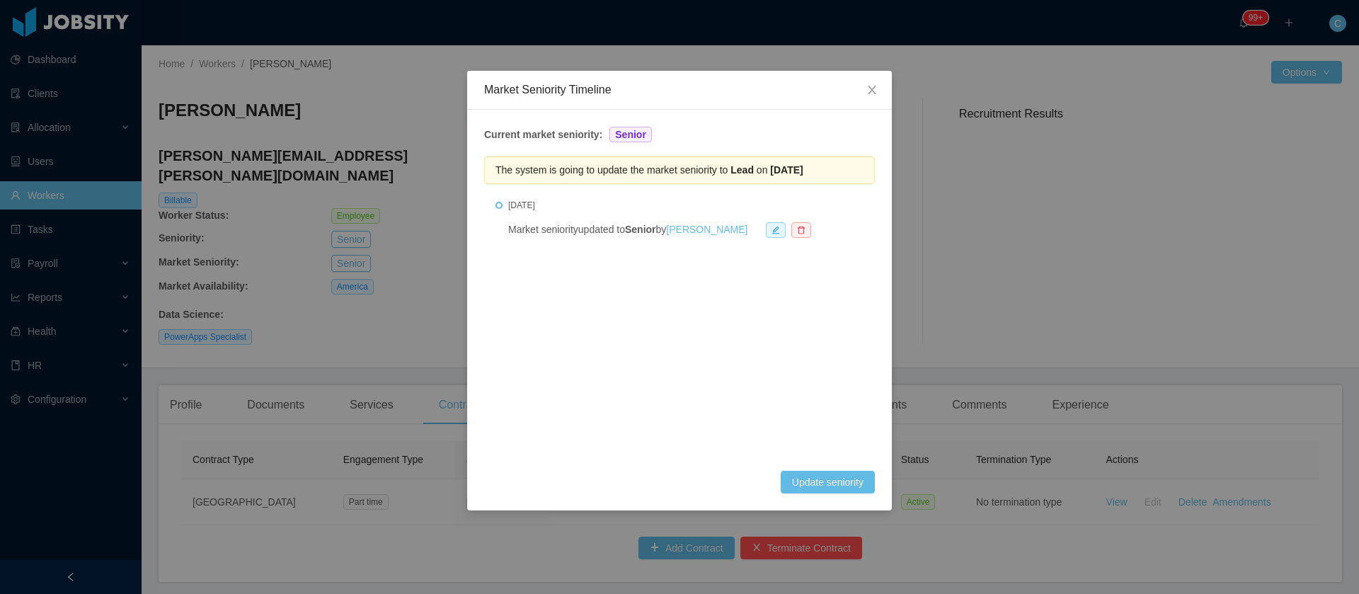
drag, startPoint x: 735, startPoint y: 171, endPoint x: 863, endPoint y: 168, distance: 127.4
click at [863, 168] on div "The system is going to update the market seniority to Lead on [DATE]" at bounding box center [679, 170] width 391 height 28
drag, startPoint x: 733, startPoint y: 173, endPoint x: 866, endPoint y: 168, distance: 132.4
click at [866, 168] on div "The system is going to update the market seniority to Lead on [DATE]" at bounding box center [679, 170] width 391 height 28
copy span "Lead on [DATE]"
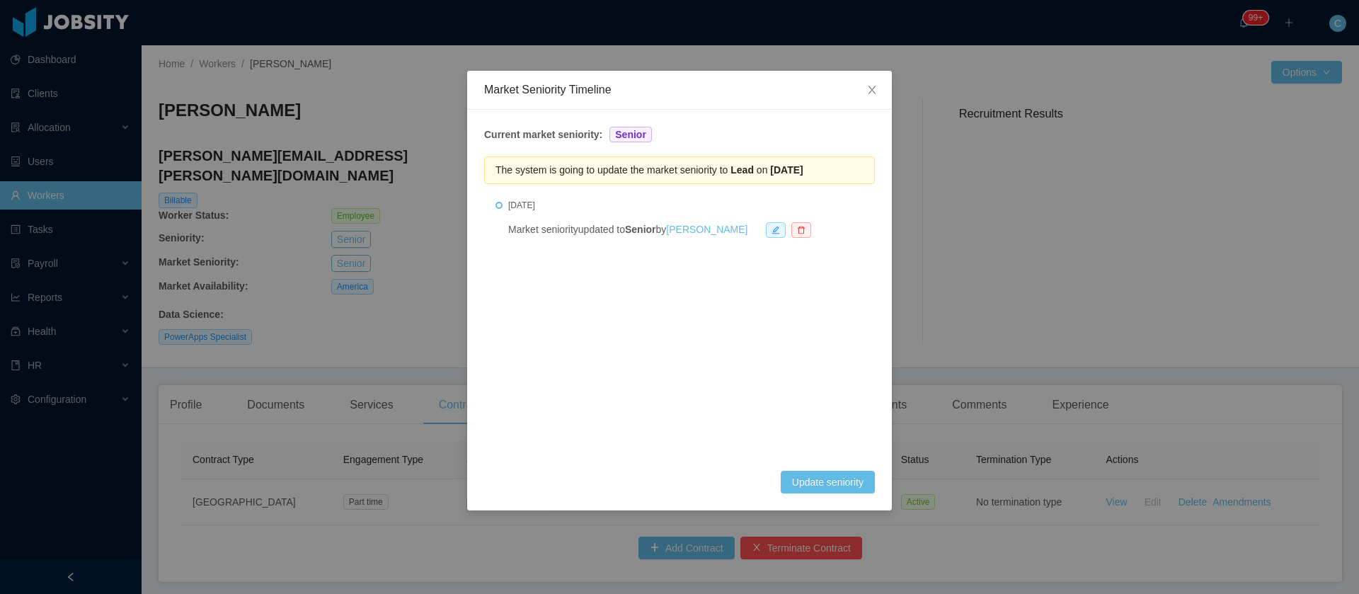
click at [611, 318] on ul "[DATE] Market seniority updated to Senior by [PERSON_NAME]" at bounding box center [679, 336] width 391 height 269
click at [882, 90] on span "Close" at bounding box center [872, 91] width 40 height 40
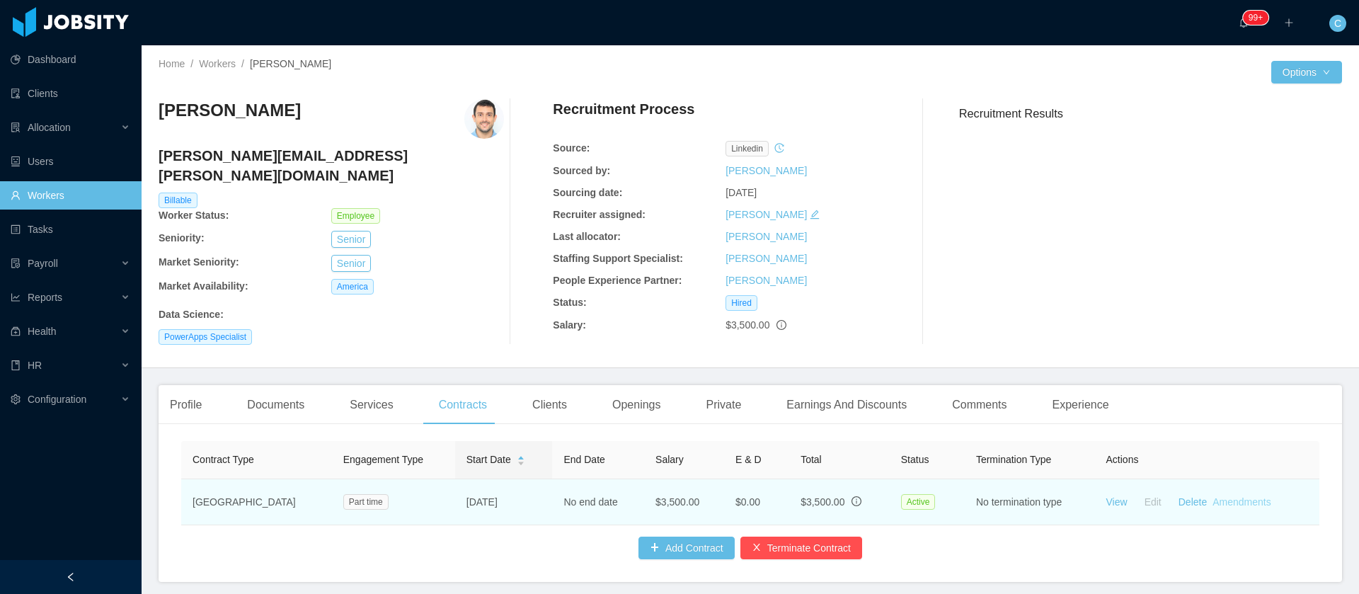
click at [1224, 496] on link "Amendments" at bounding box center [1241, 501] width 58 height 11
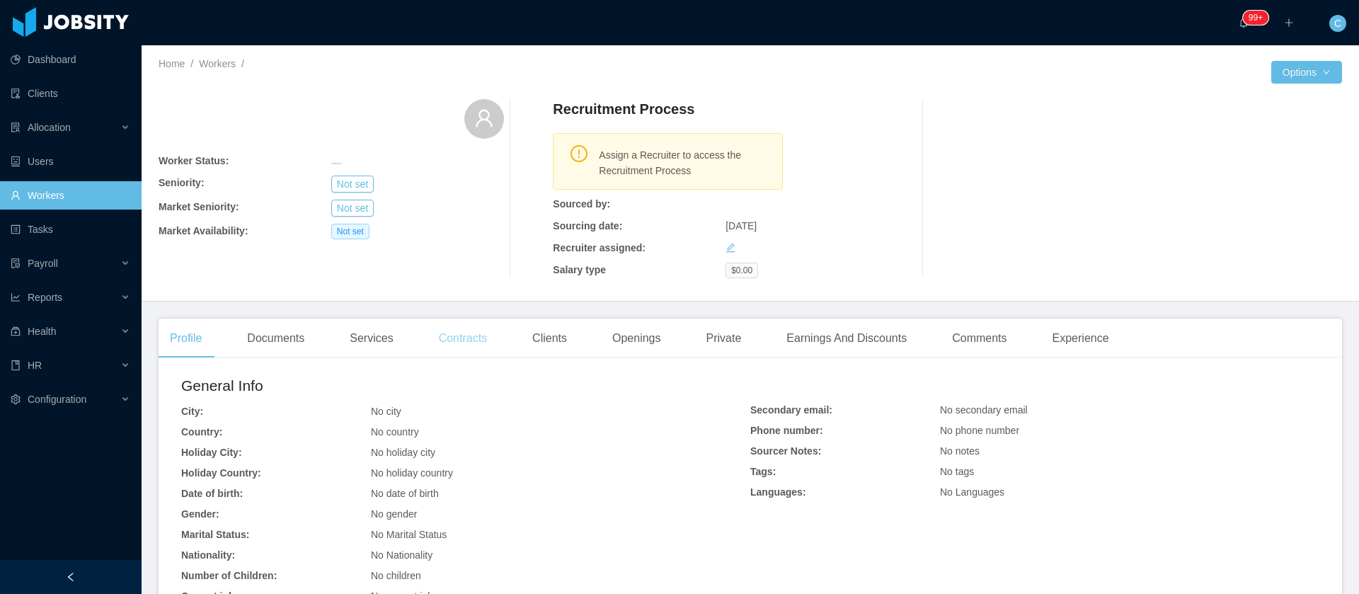
click at [453, 342] on div "Contracts" at bounding box center [462, 338] width 71 height 40
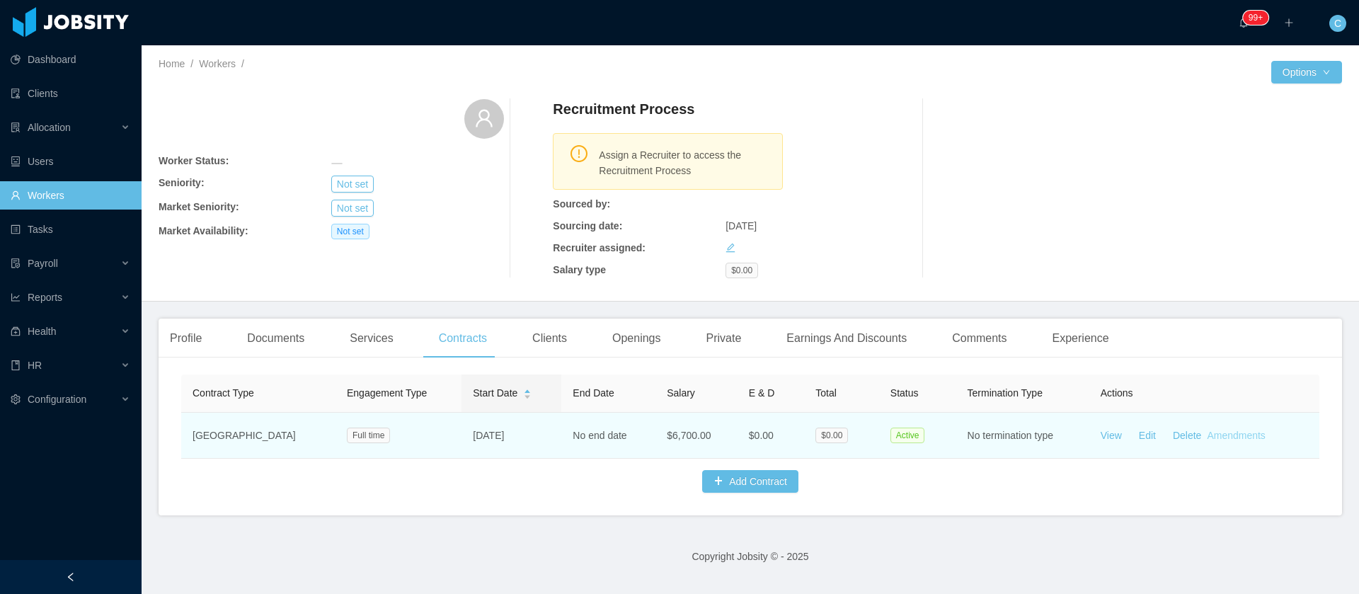
click at [1223, 441] on link "Amendments" at bounding box center [1236, 435] width 58 height 11
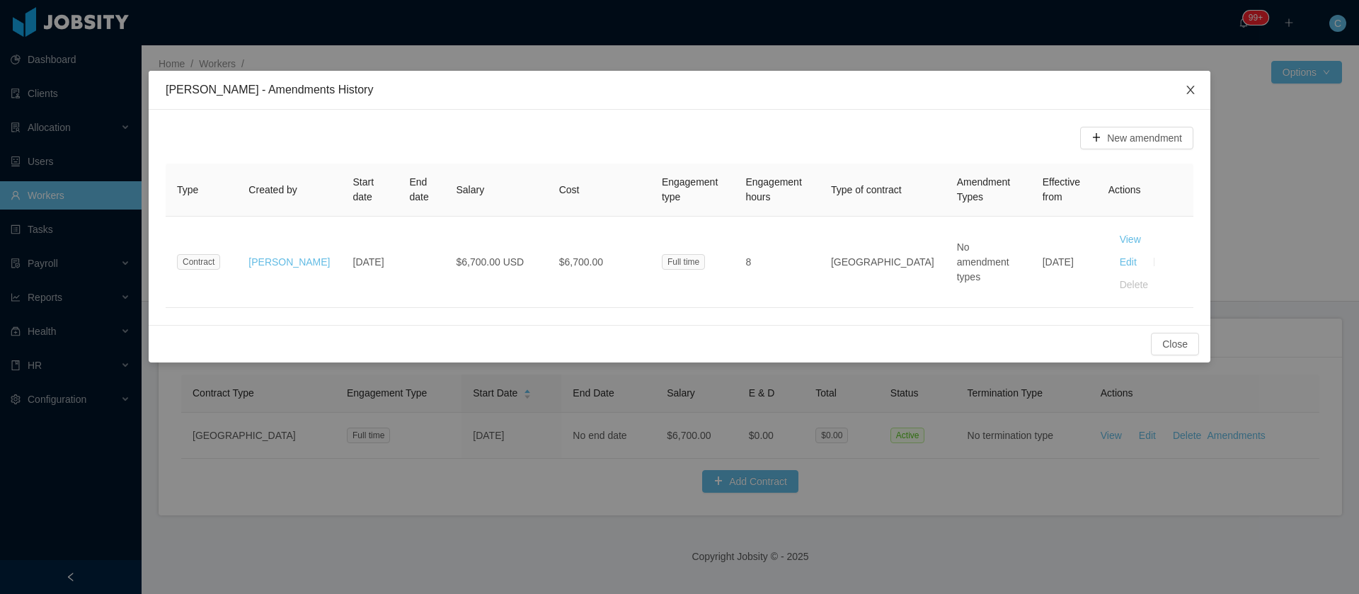
click at [1187, 86] on icon "icon: close" at bounding box center [1190, 89] width 11 height 11
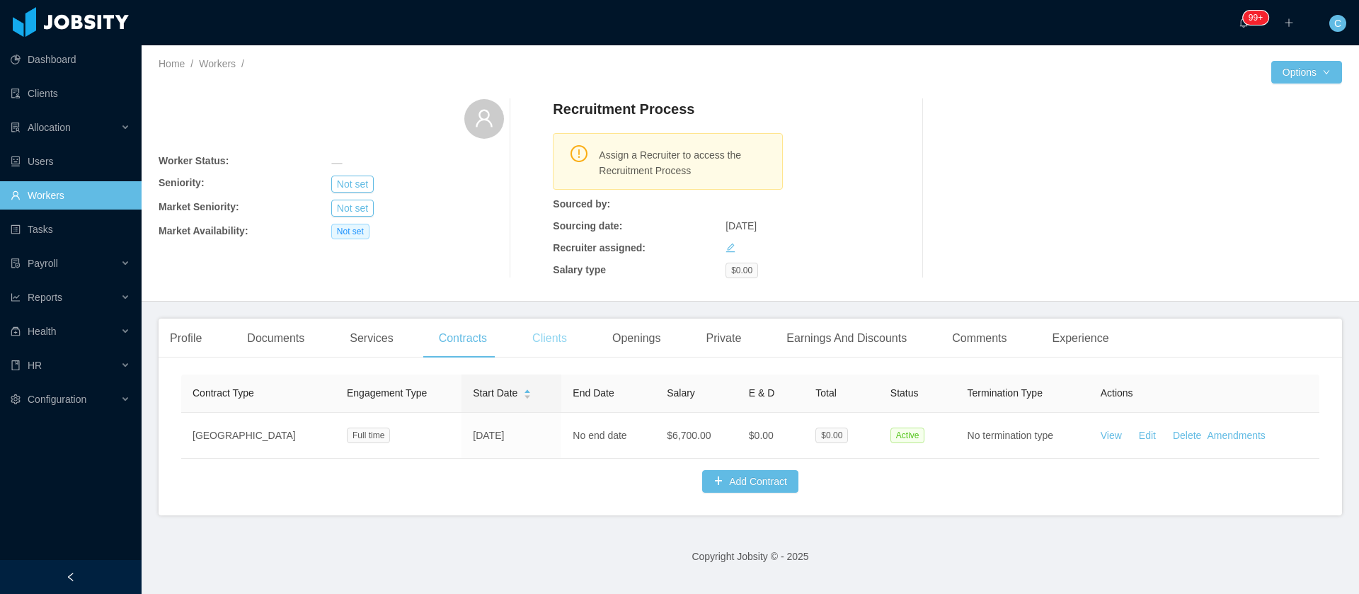
click at [556, 348] on div "Clients" at bounding box center [549, 338] width 57 height 40
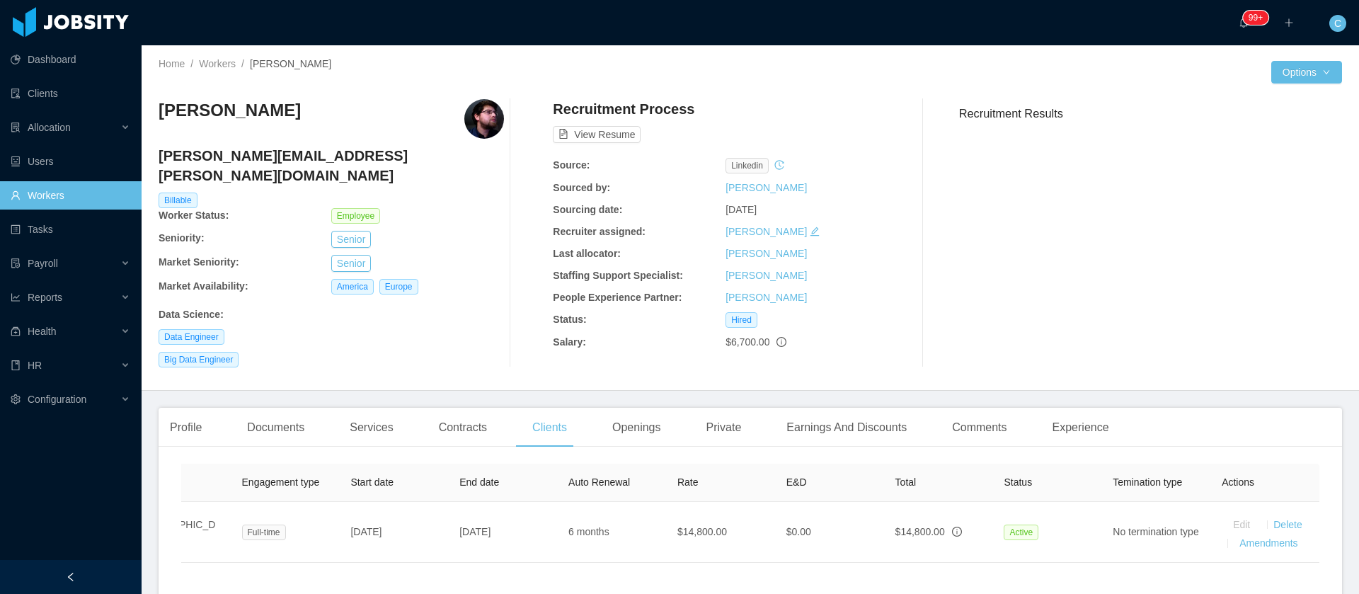
scroll to position [0, 294]
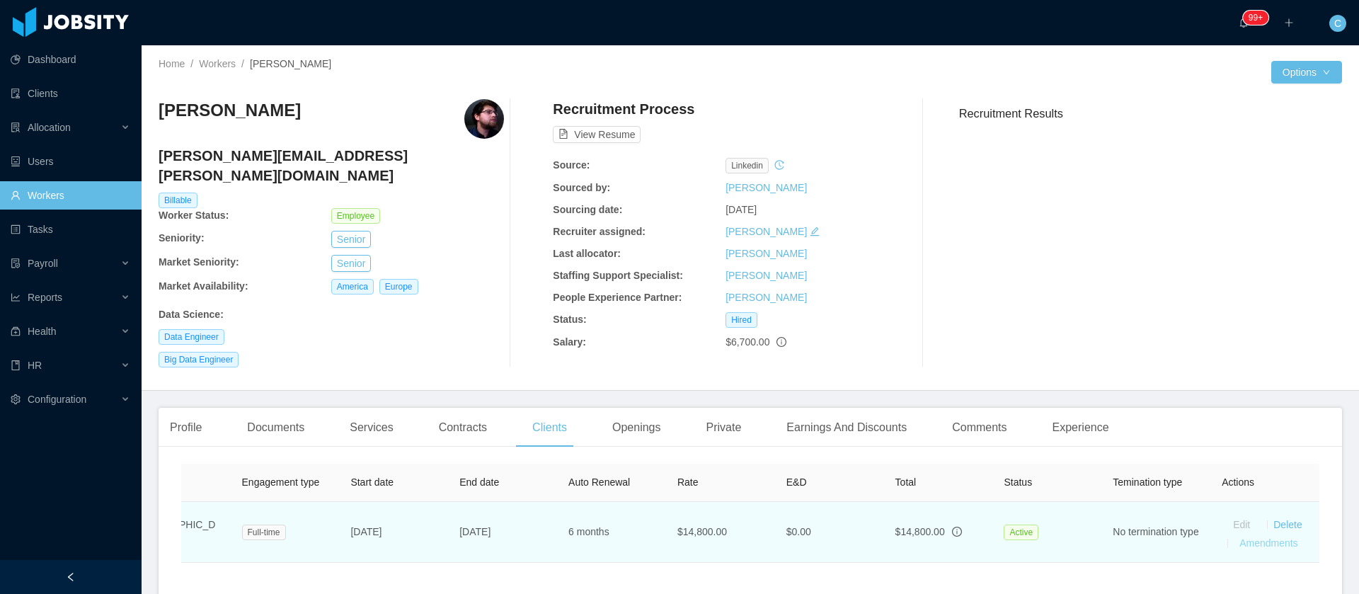
click at [1268, 537] on link "Amendments" at bounding box center [1268, 542] width 58 height 11
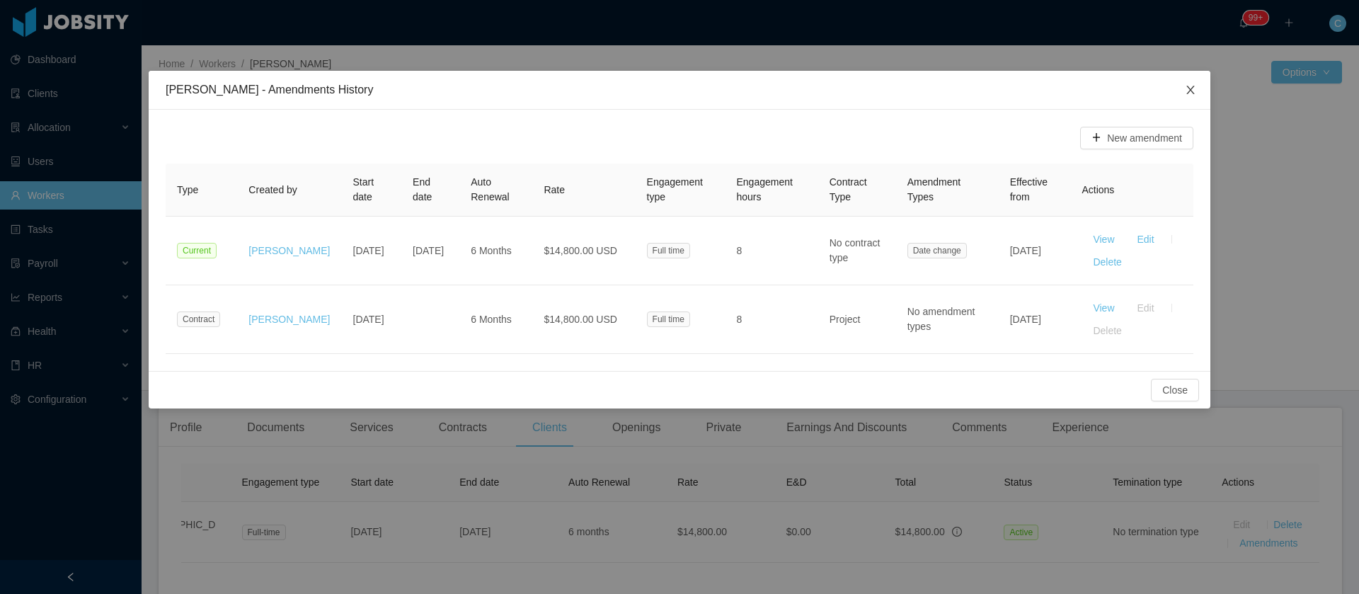
click at [1188, 90] on icon "icon: close" at bounding box center [1190, 89] width 11 height 11
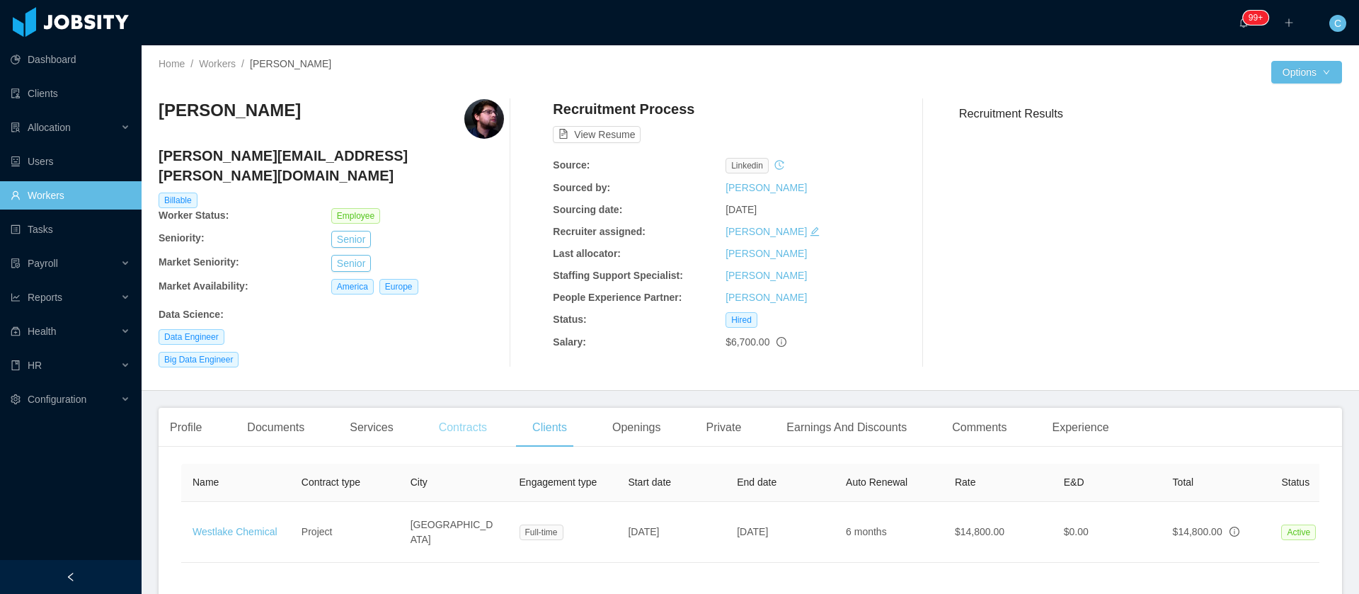
click at [453, 417] on div "Contracts" at bounding box center [462, 428] width 71 height 40
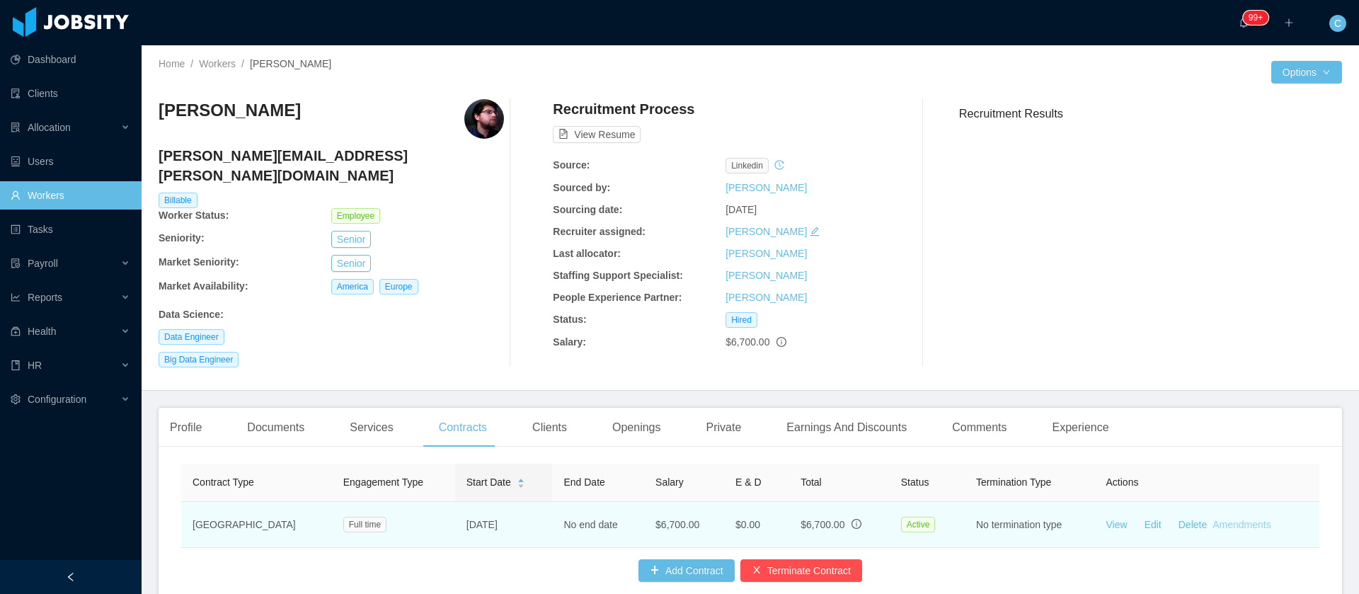
click at [1212, 519] on link "Amendments" at bounding box center [1241, 524] width 58 height 11
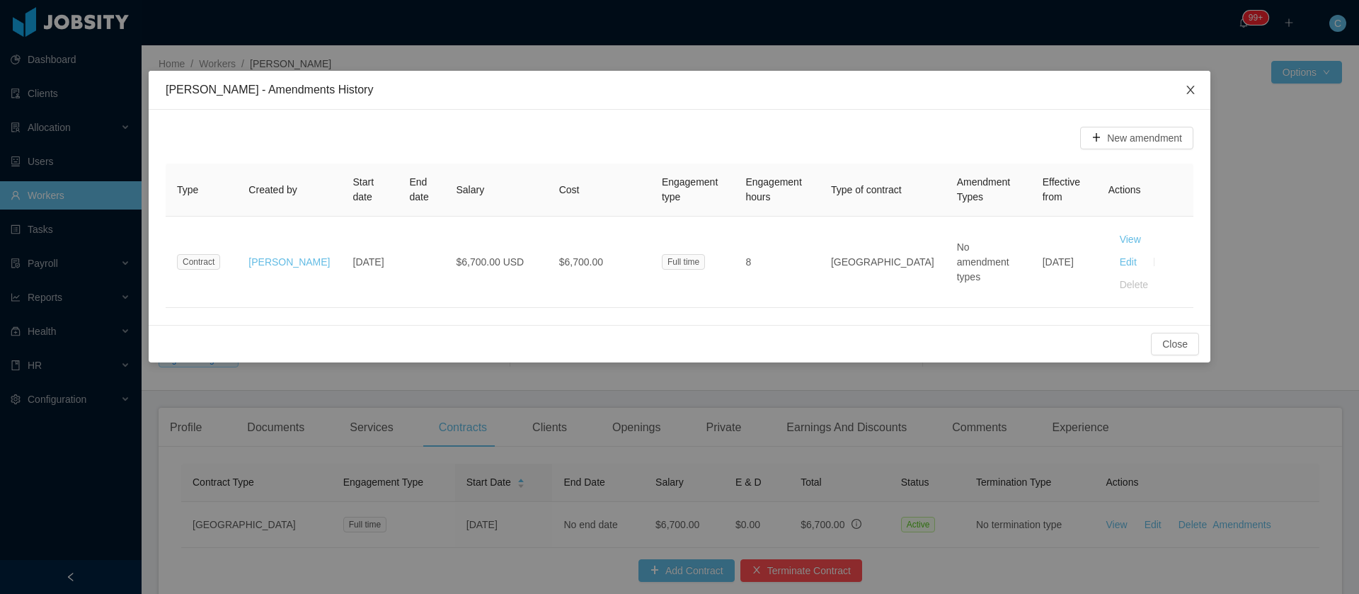
click at [1192, 88] on icon "icon: close" at bounding box center [1190, 90] width 8 height 8
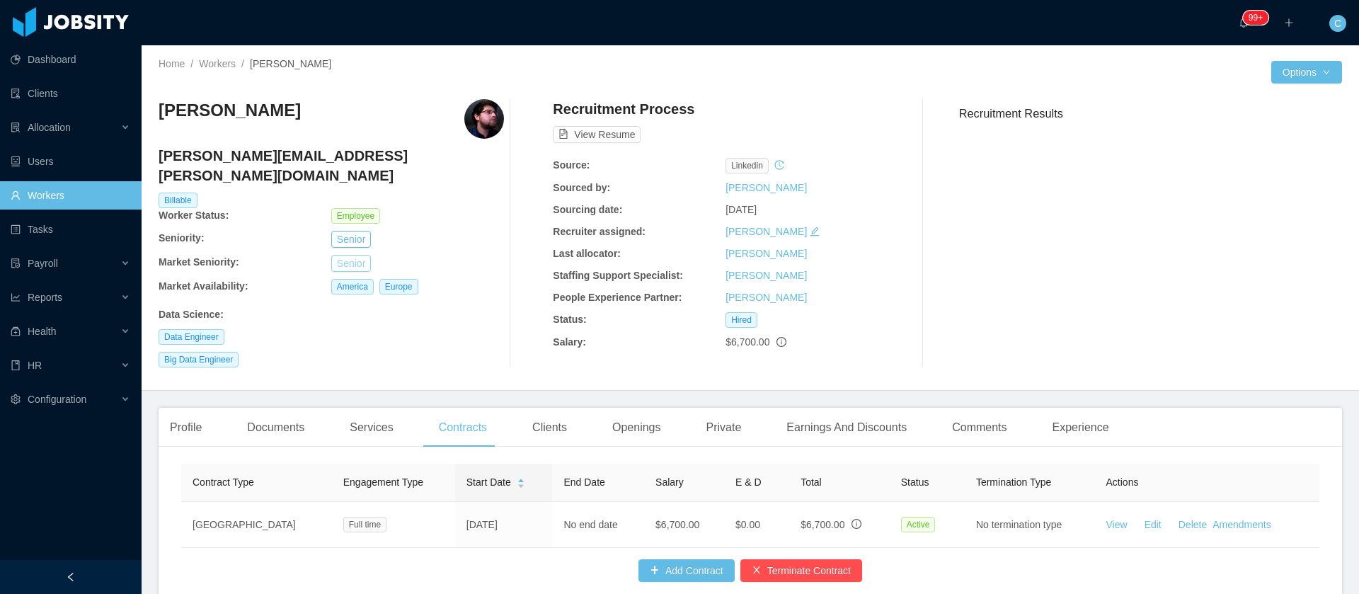
click at [356, 255] on button "Senior" at bounding box center [351, 263] width 40 height 17
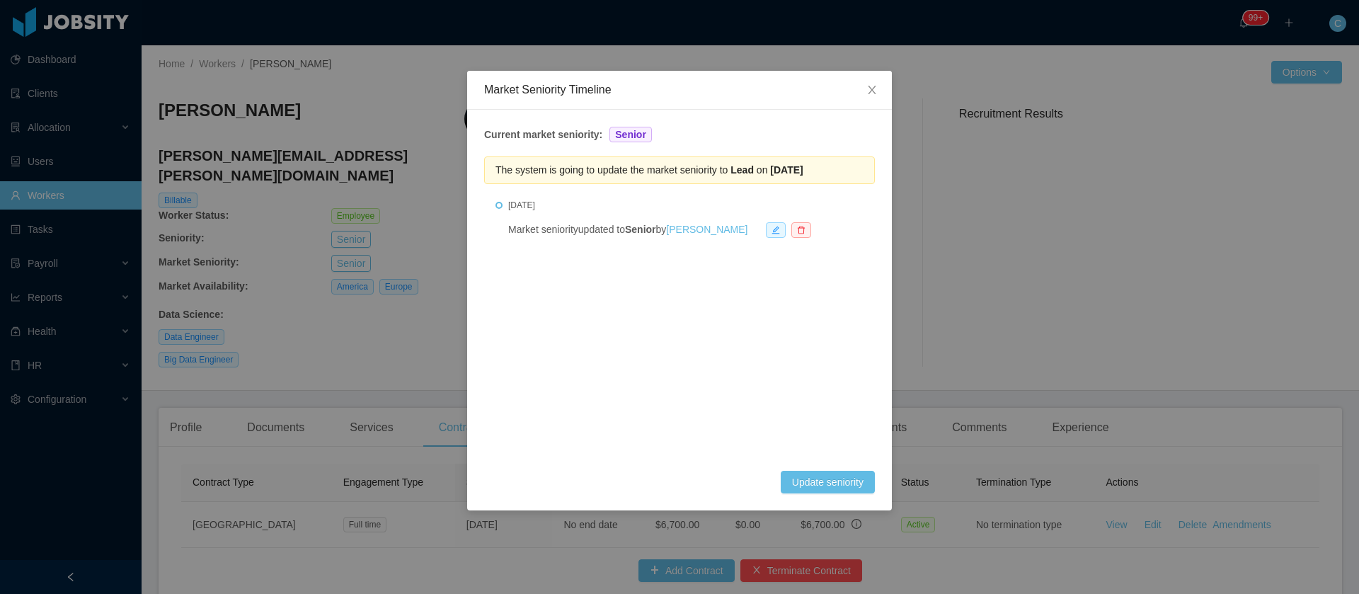
drag, startPoint x: 731, startPoint y: 171, endPoint x: 856, endPoint y: 176, distance: 124.7
click at [856, 176] on div "The system is going to update the market seniority to Lead on Jan 2nd, 2027" at bounding box center [679, 170] width 391 height 28
copy span "Lead on Jan 2nd, 2027"
drag, startPoint x: 563, startPoint y: 346, endPoint x: 776, endPoint y: 93, distance: 330.6
click at [563, 346] on ul "Jul 2nd, 2025 Market seniority updated to Senior by Guido Fernandez" at bounding box center [679, 336] width 391 height 269
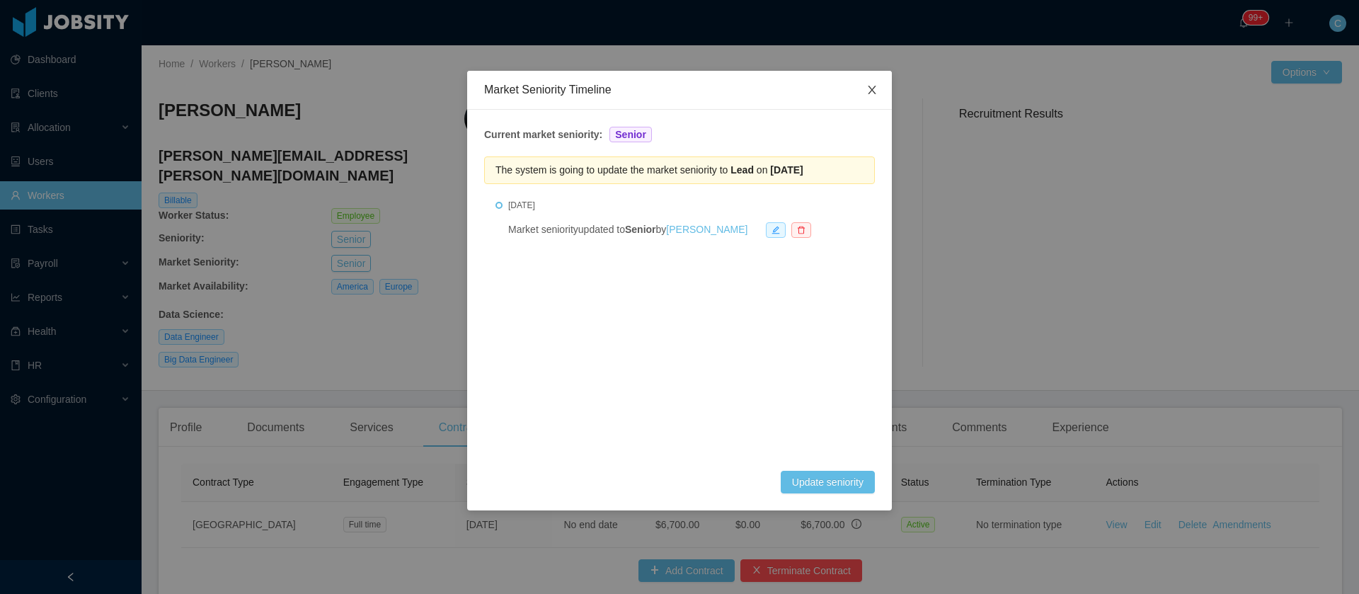
click at [859, 105] on span "Close" at bounding box center [872, 91] width 40 height 40
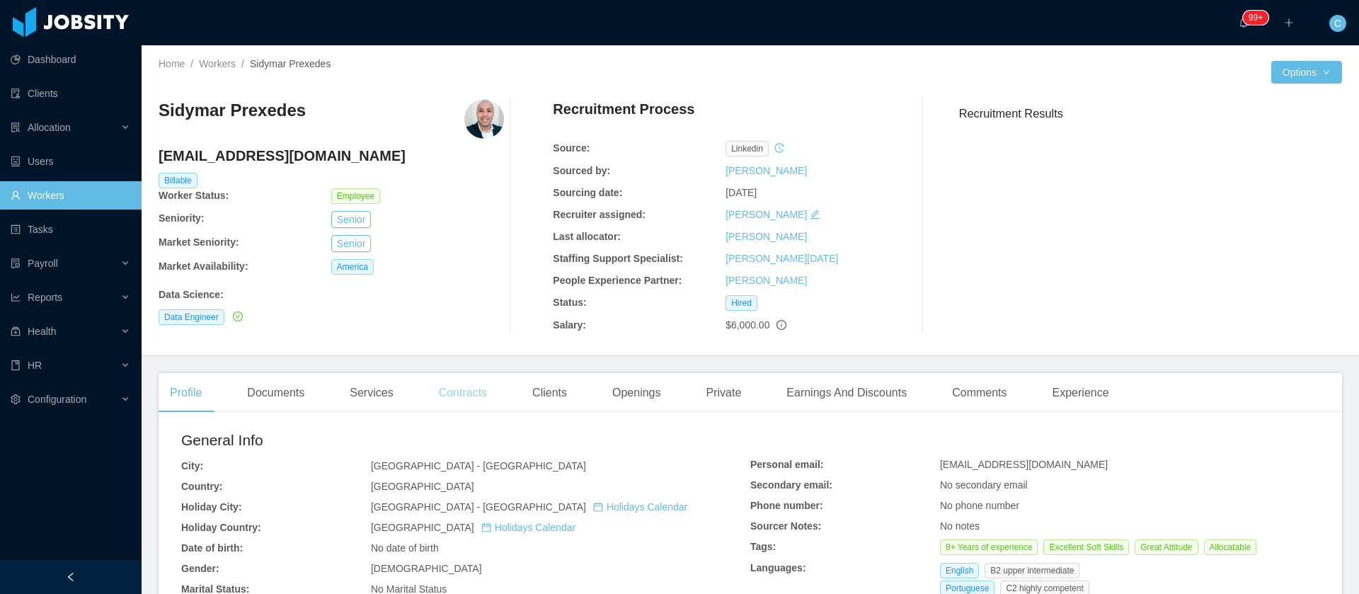
click at [449, 398] on div "Contracts" at bounding box center [462, 393] width 71 height 40
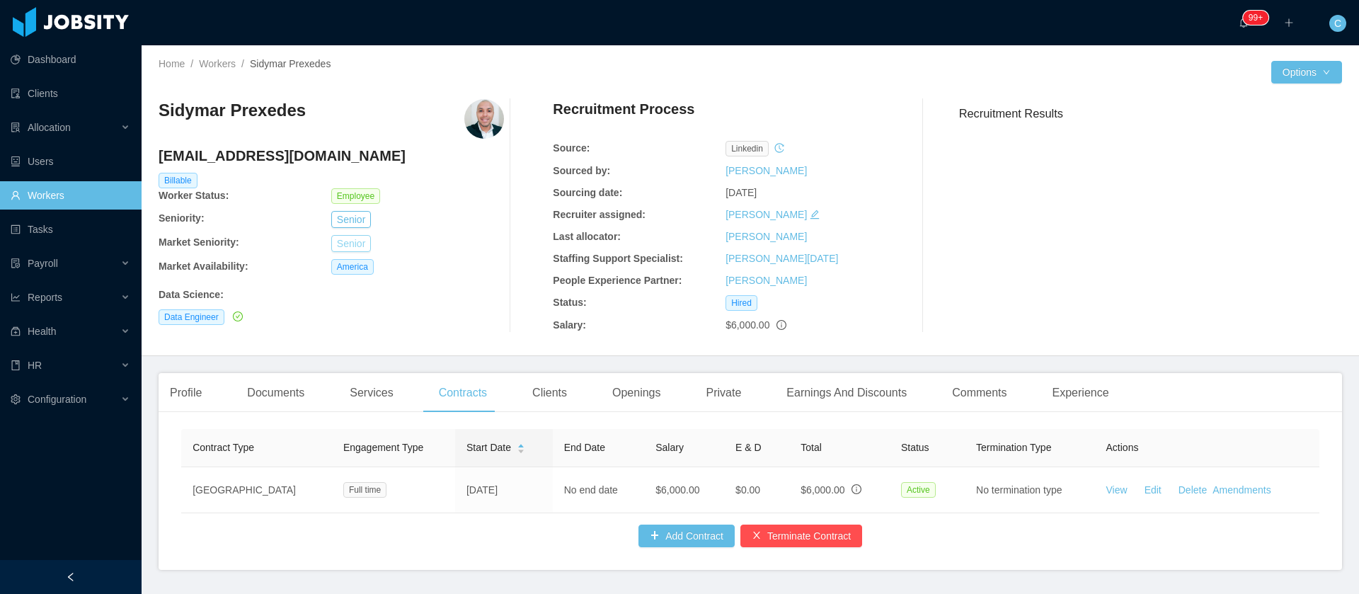
click at [361, 243] on button "Senior" at bounding box center [351, 243] width 40 height 17
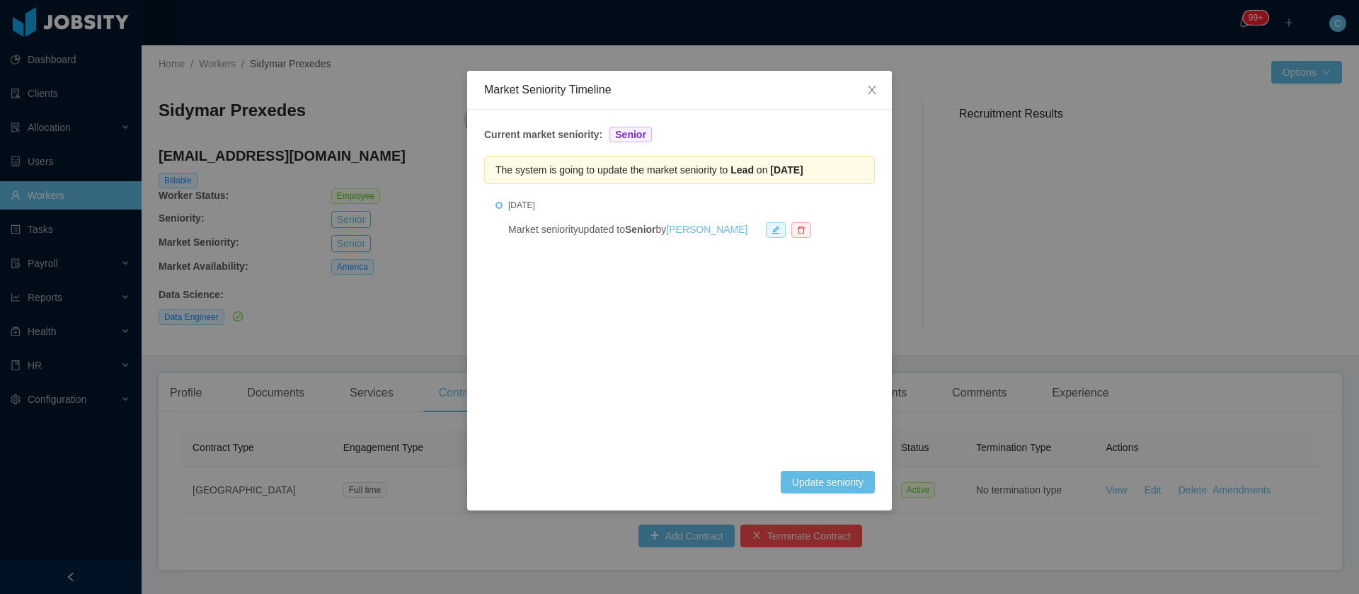
drag, startPoint x: 735, startPoint y: 167, endPoint x: 861, endPoint y: 172, distance: 126.1
click at [861, 172] on div "The system is going to update the market seniority to Lead on Mar 24th, 2027" at bounding box center [679, 170] width 391 height 28
drag, startPoint x: 732, startPoint y: 170, endPoint x: 851, endPoint y: 179, distance: 120.0
click at [851, 179] on div "The system is going to update the market seniority to Lead on Mar 24th, 2027" at bounding box center [679, 170] width 391 height 28
copy span "Lead on Mar 24th, 2027"
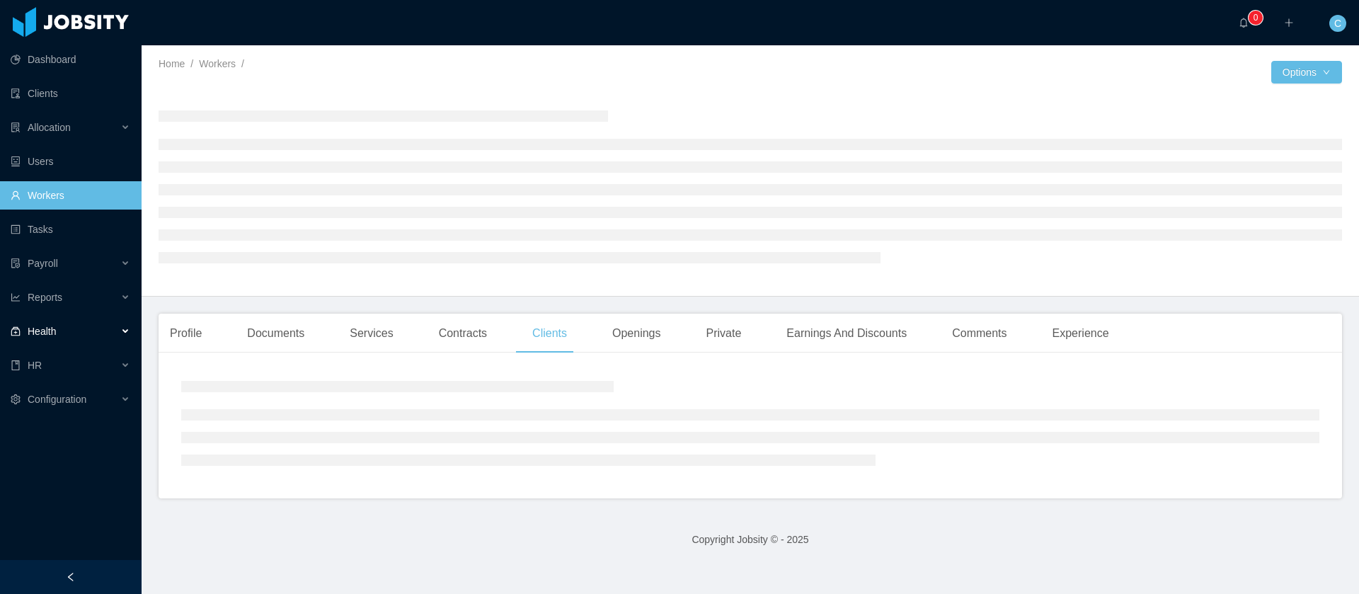
click at [66, 344] on div "Health" at bounding box center [71, 331] width 142 height 28
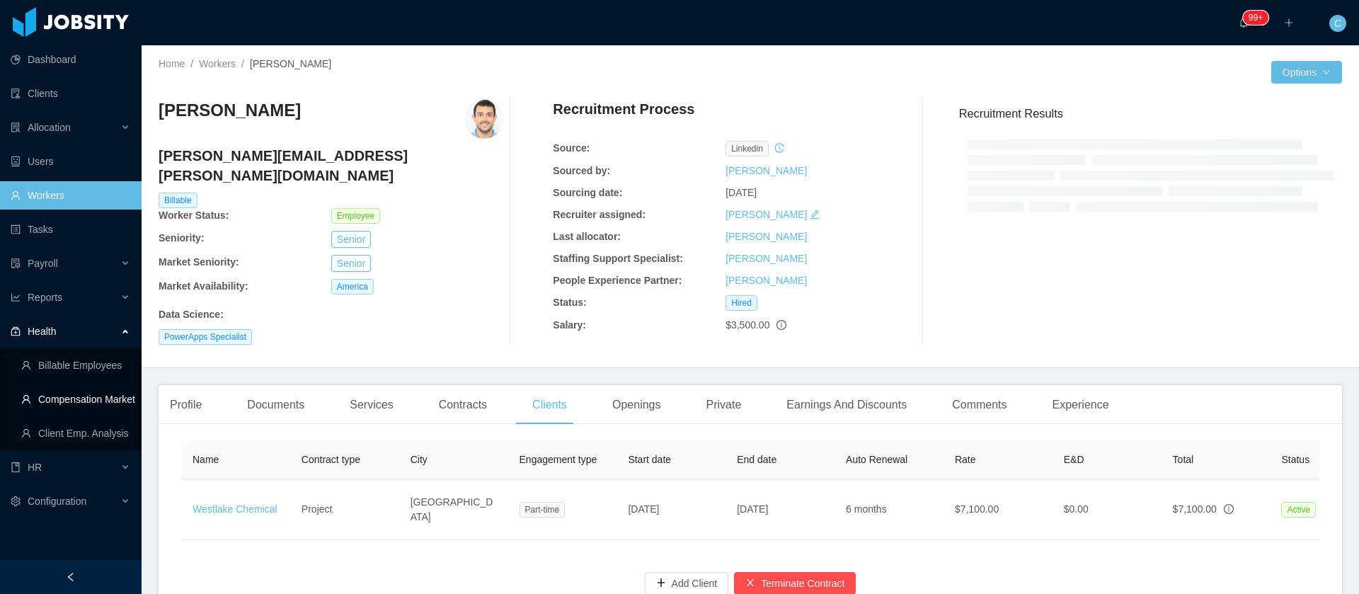
click at [98, 401] on link "Compensation Market" at bounding box center [75, 399] width 109 height 28
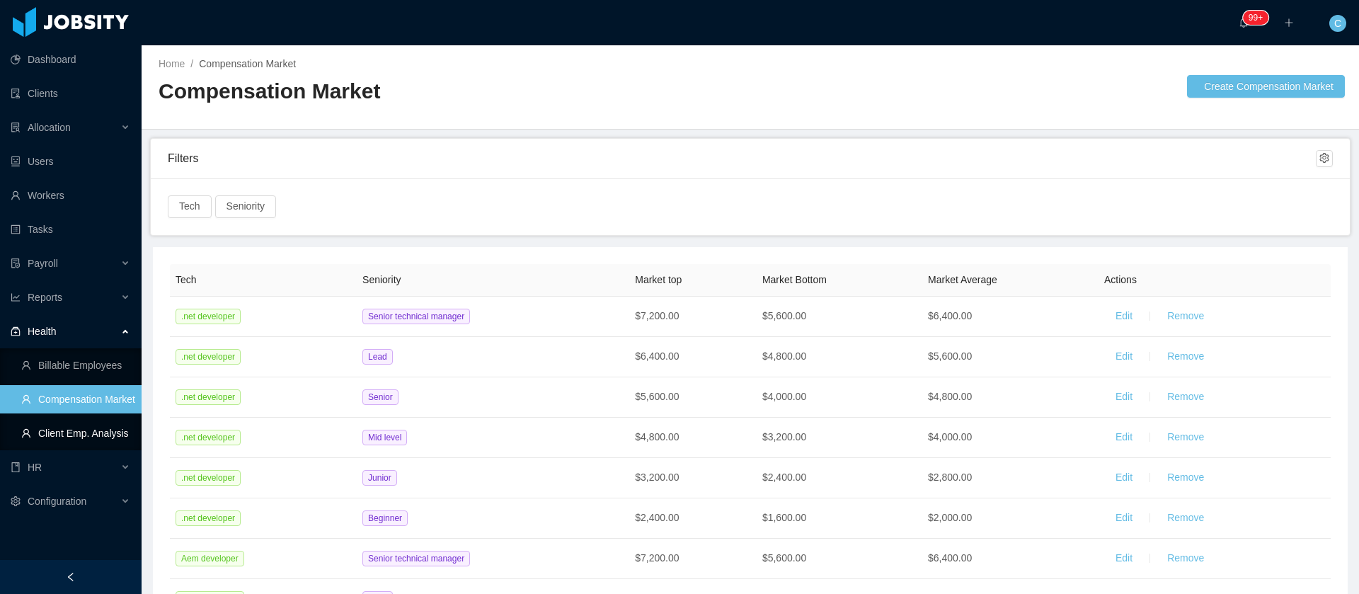
click at [52, 428] on link "Client Emp. Analysis" at bounding box center [75, 433] width 109 height 28
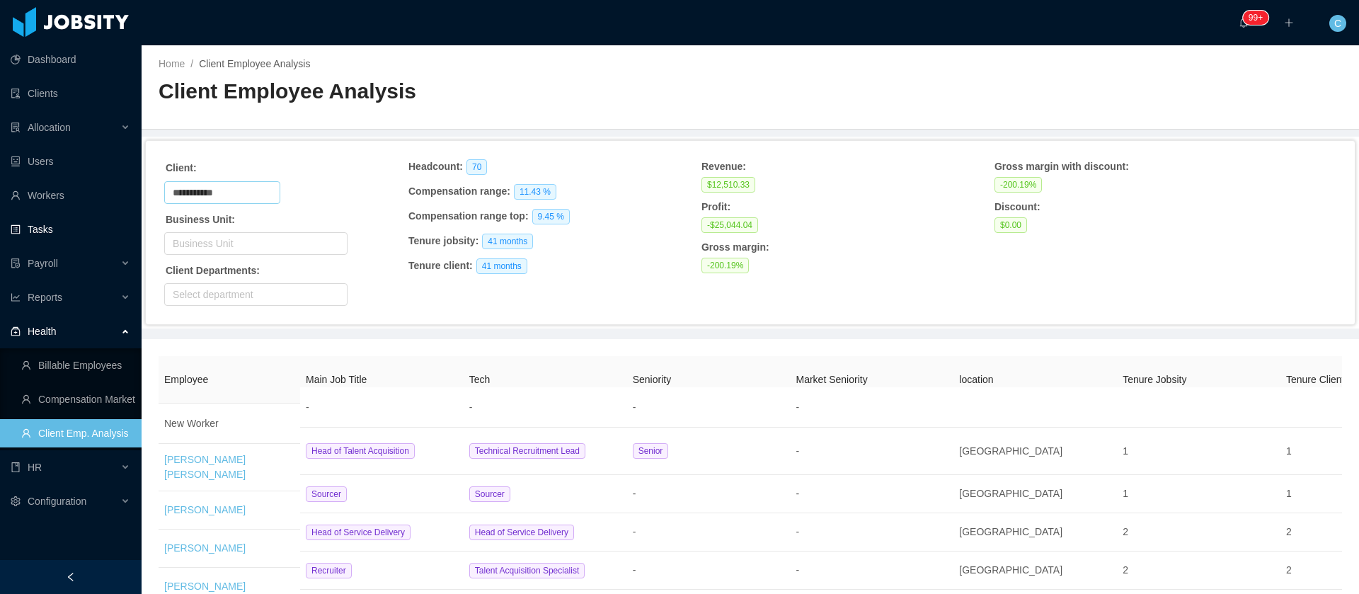
drag, startPoint x: 224, startPoint y: 193, endPoint x: 128, endPoint y: 219, distance: 99.1
click at [116, 200] on section "**********" at bounding box center [679, 297] width 1359 height 594
click at [224, 263] on li "Westlake Chemical" at bounding box center [229, 264] width 130 height 23
type input "**********"
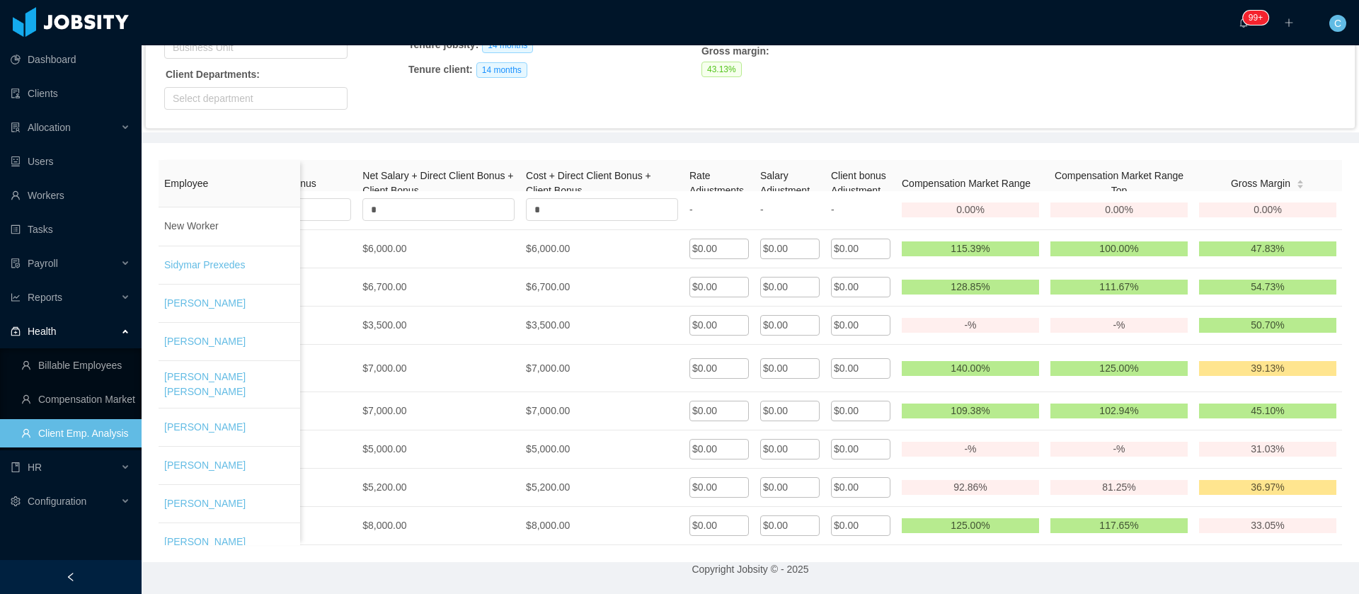
scroll to position [0, 1609]
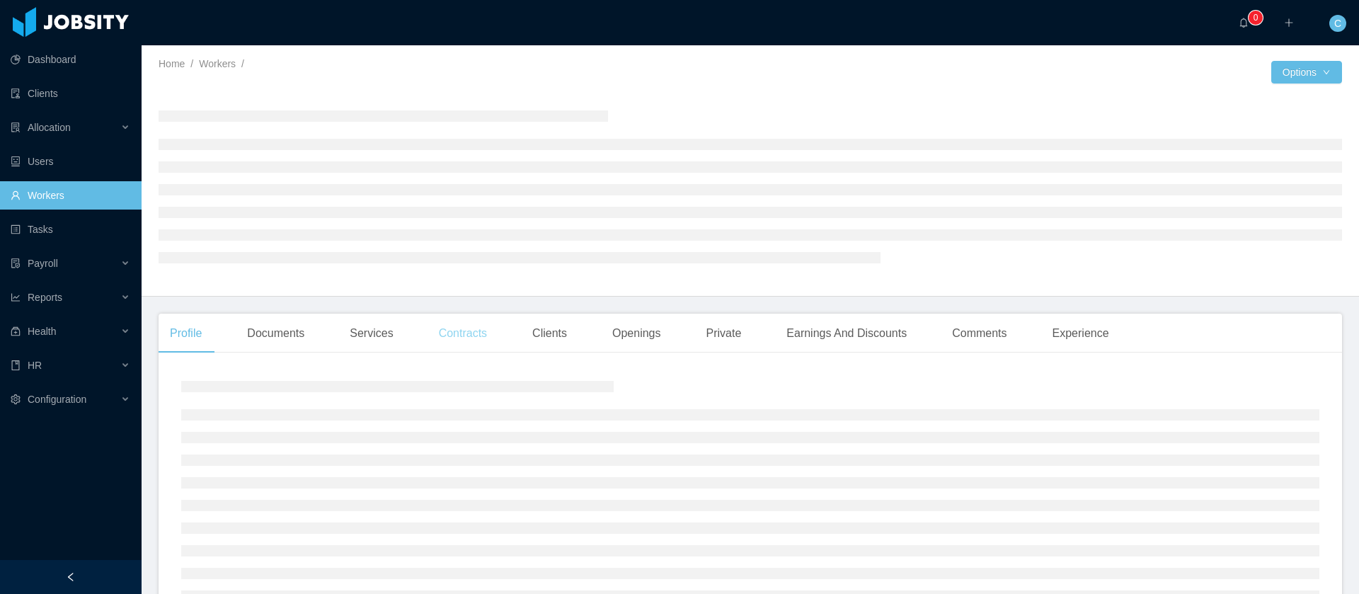
click at [466, 340] on div "Contracts" at bounding box center [462, 334] width 71 height 40
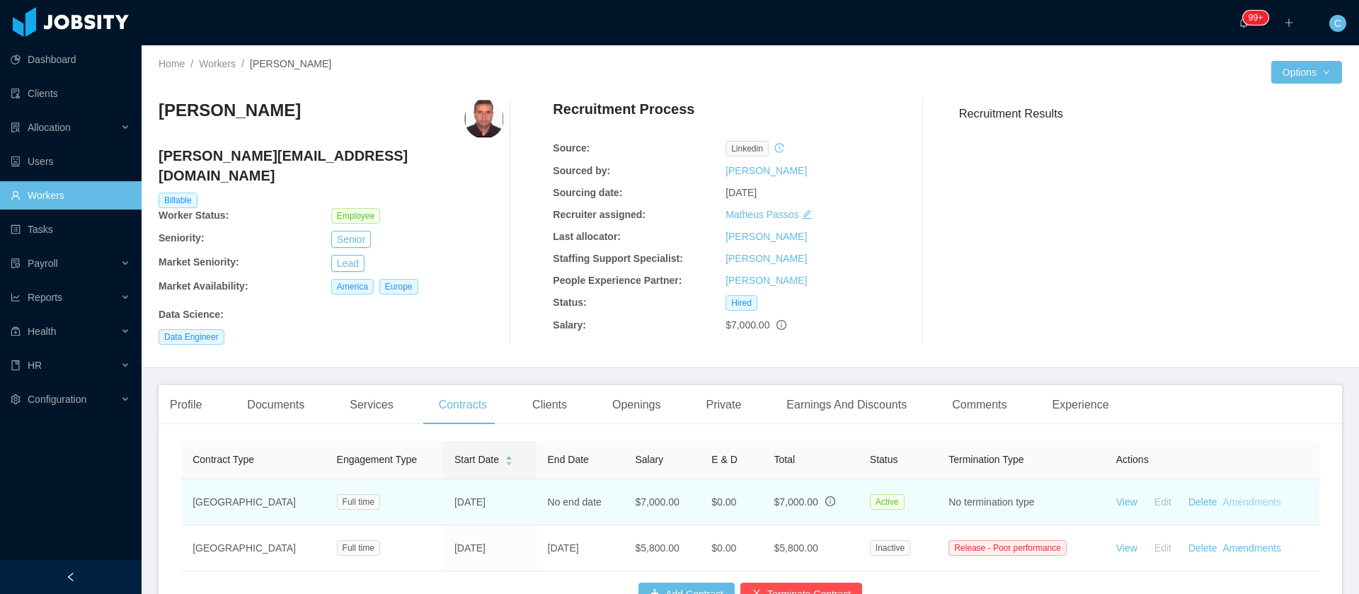
click at [1228, 496] on link "Amendments" at bounding box center [1251, 501] width 58 height 11
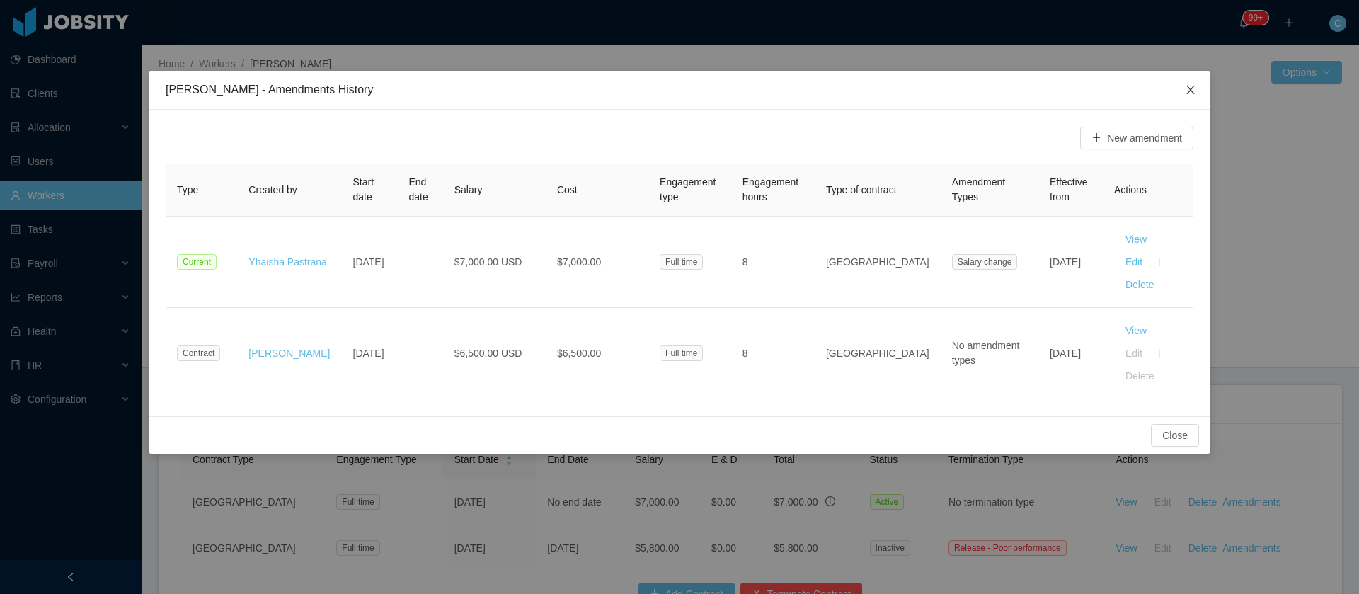
click at [1189, 93] on icon "icon: close" at bounding box center [1190, 89] width 11 height 11
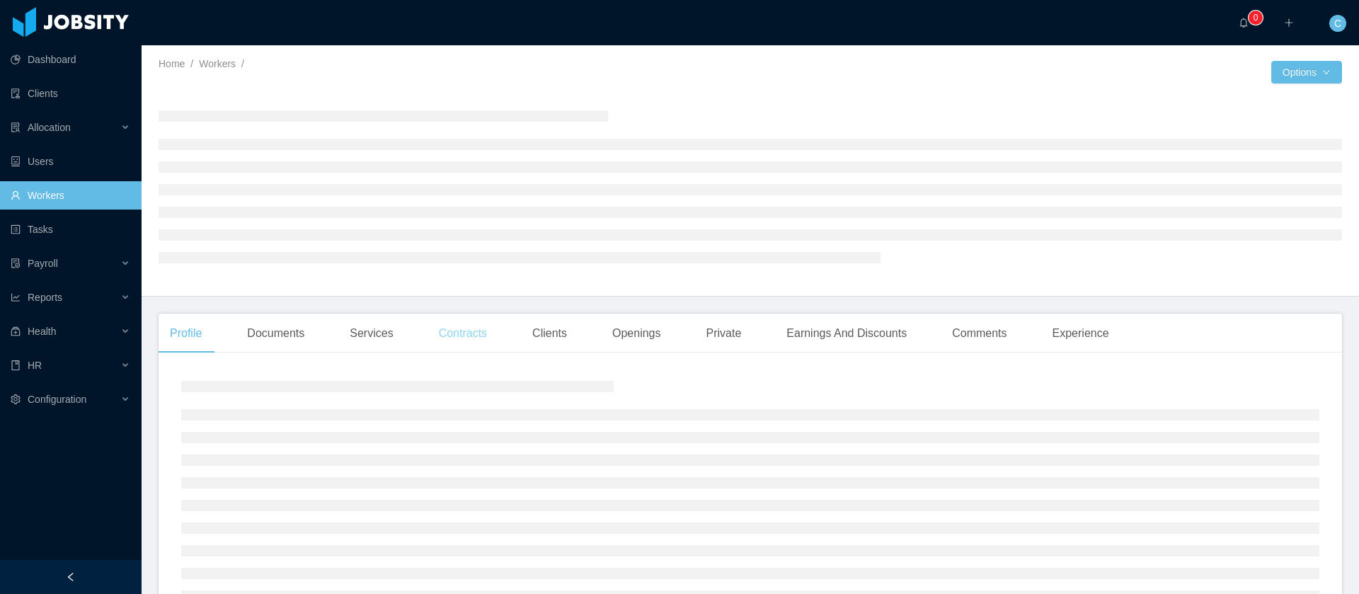
click at [456, 333] on div "Contracts" at bounding box center [462, 334] width 71 height 40
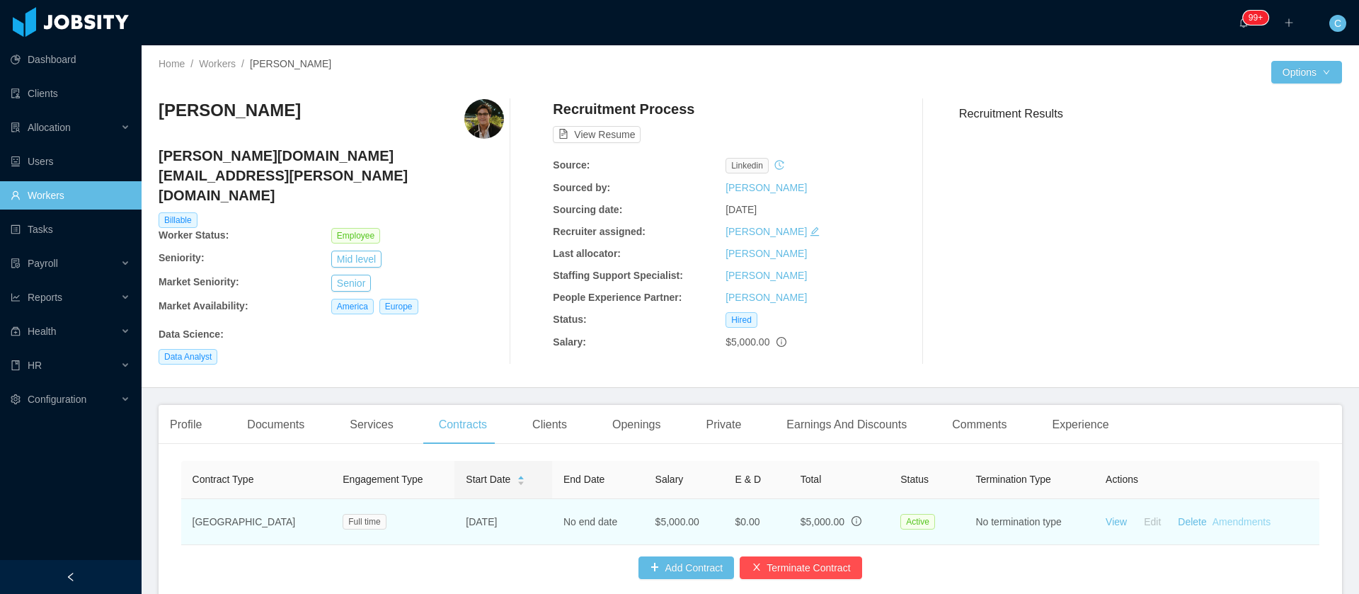
click at [1232, 516] on link "Amendments" at bounding box center [1241, 521] width 58 height 11
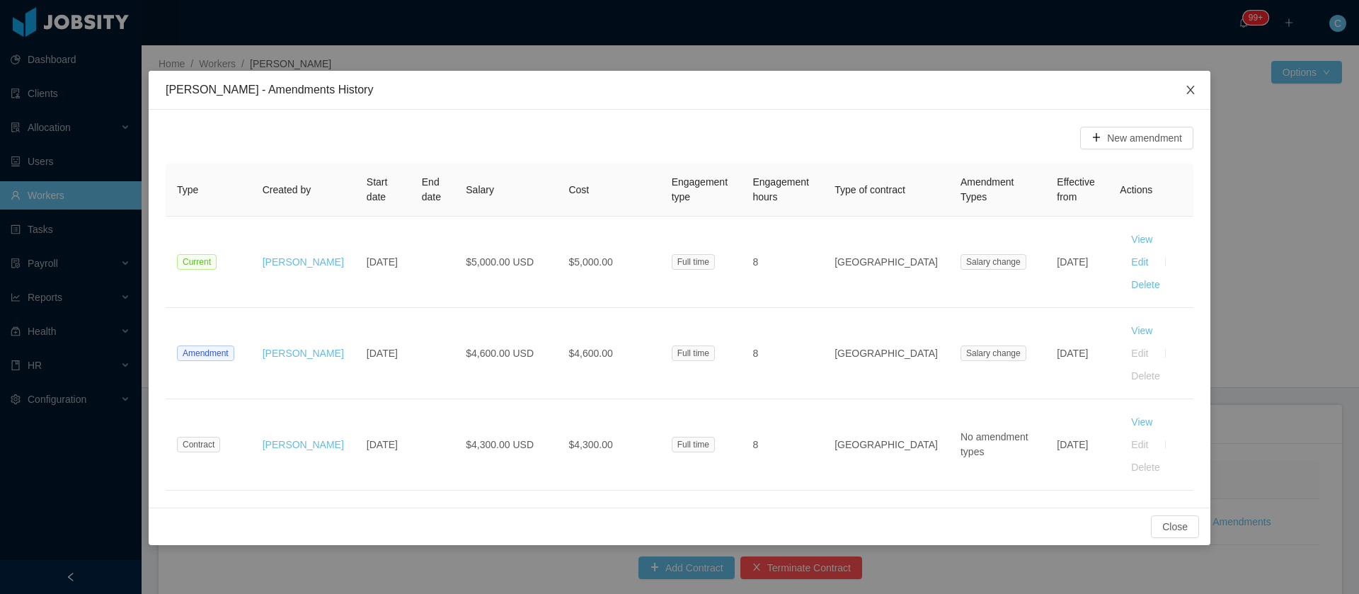
click at [1193, 96] on span "Close" at bounding box center [1191, 91] width 40 height 40
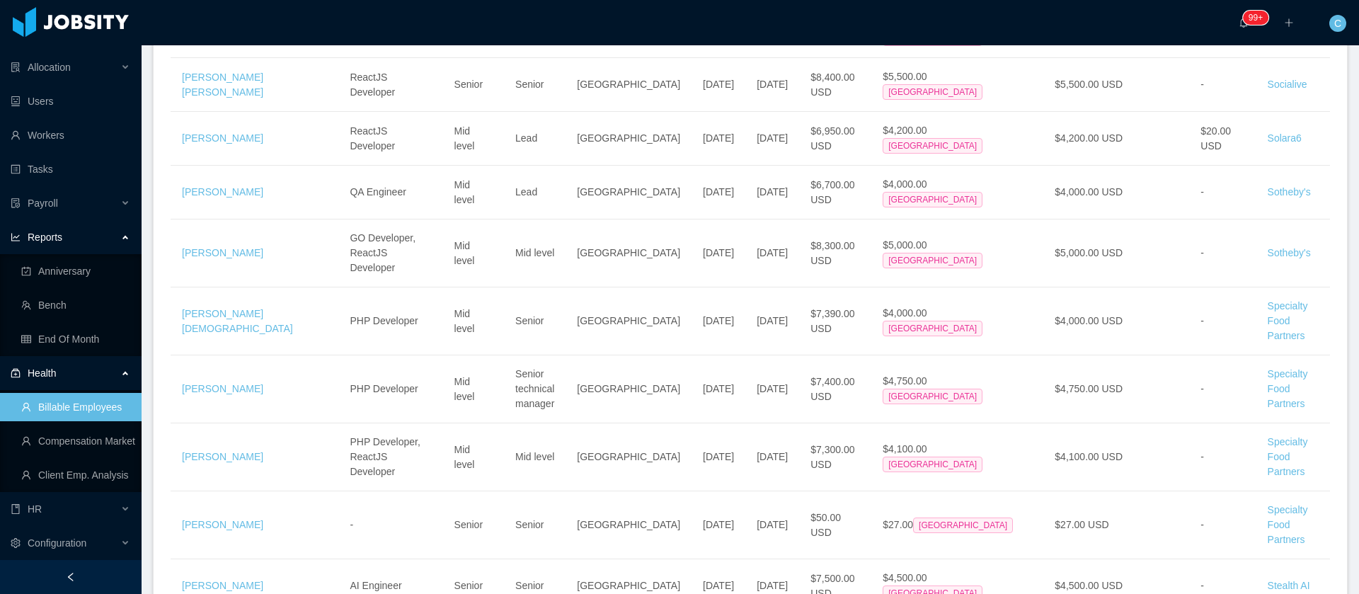
scroll to position [1263, 0]
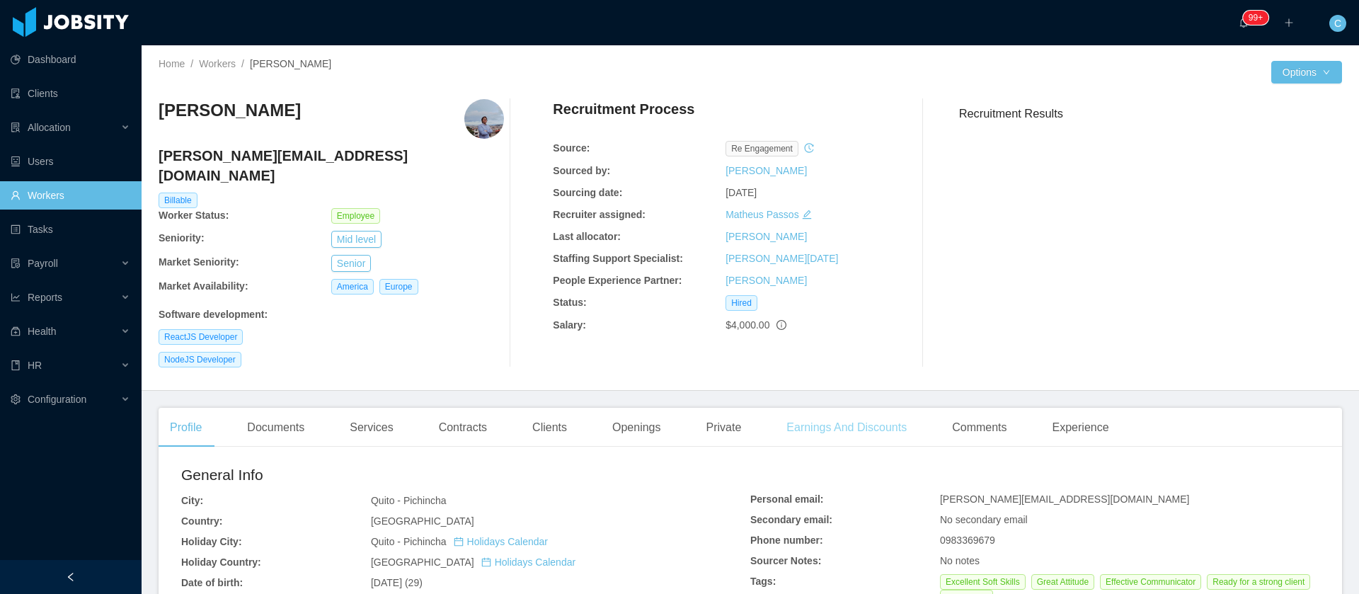
click at [813, 408] on div "Earnings And Discounts" at bounding box center [846, 428] width 143 height 40
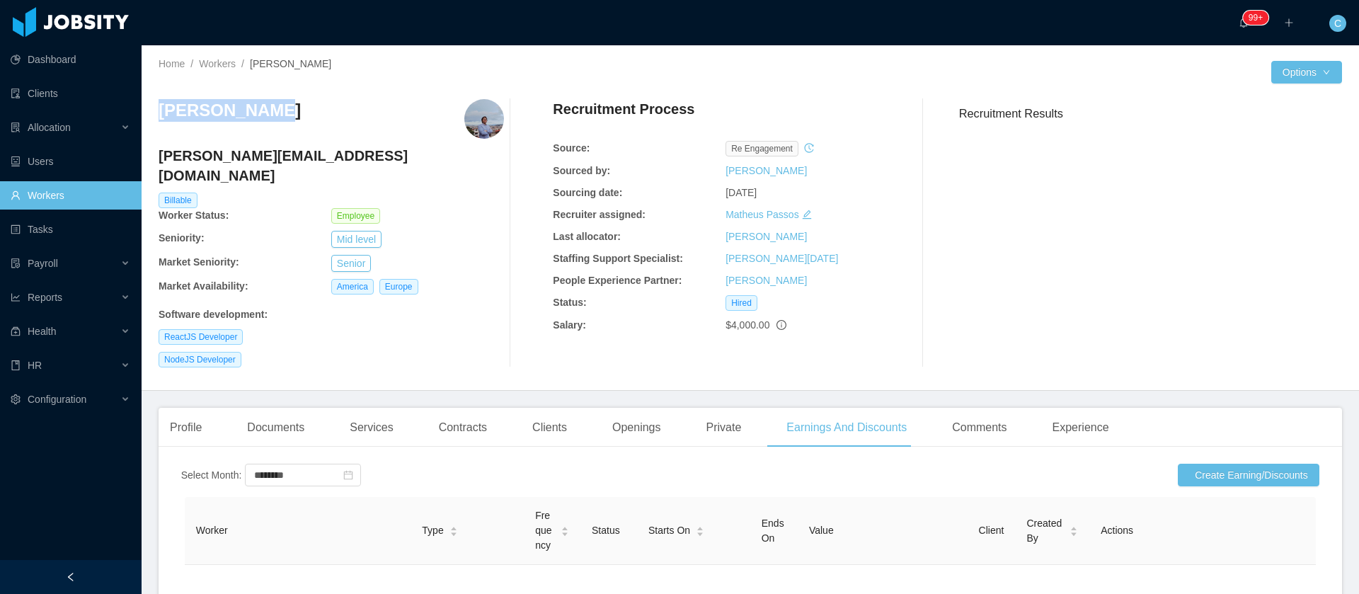
drag, startPoint x: 262, startPoint y: 120, endPoint x: 156, endPoint y: 122, distance: 106.2
click at [156, 123] on div "Home / Workers / Paolo Arrata / Options Paolo Arrata paolo.arrata@jobsity.com B…" at bounding box center [750, 217] width 1217 height 345
copy h3 "[PERSON_NAME]"
click at [1173, 240] on div "Recruitment Results" at bounding box center [1145, 233] width 394 height 268
drag, startPoint x: 1207, startPoint y: 270, endPoint x: 1182, endPoint y: 43, distance: 227.8
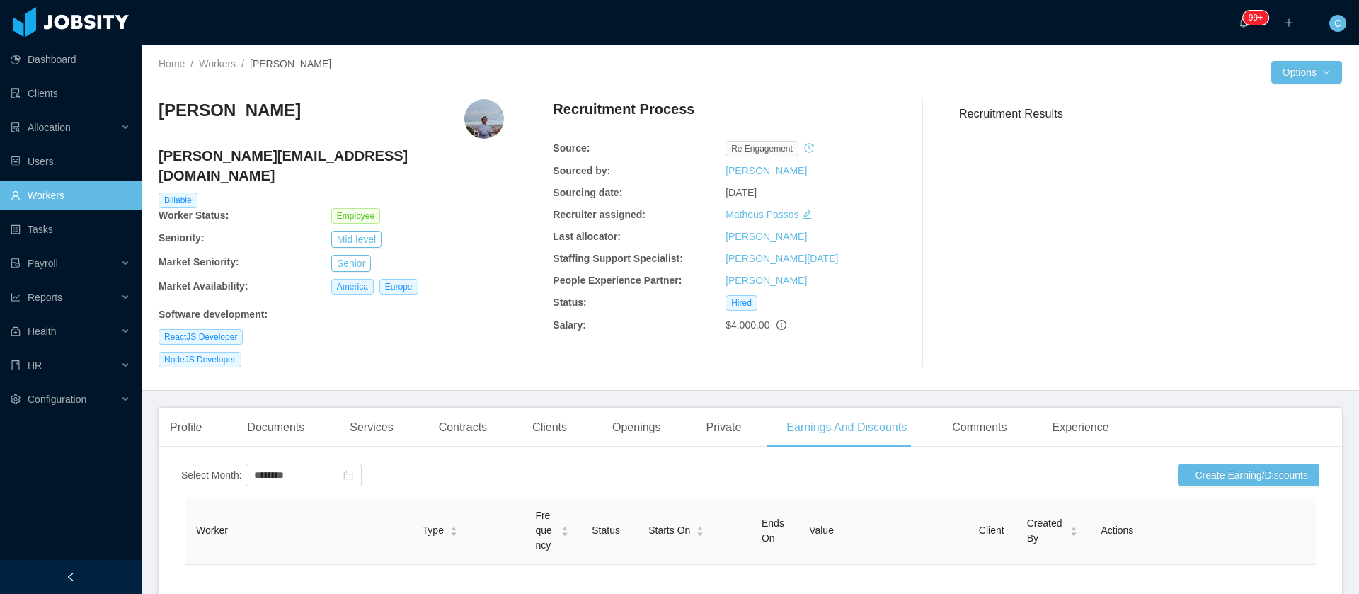
click at [1207, 270] on div "Recruitment Results" at bounding box center [1145, 233] width 394 height 268
click at [89, 340] on div "Health" at bounding box center [71, 331] width 142 height 28
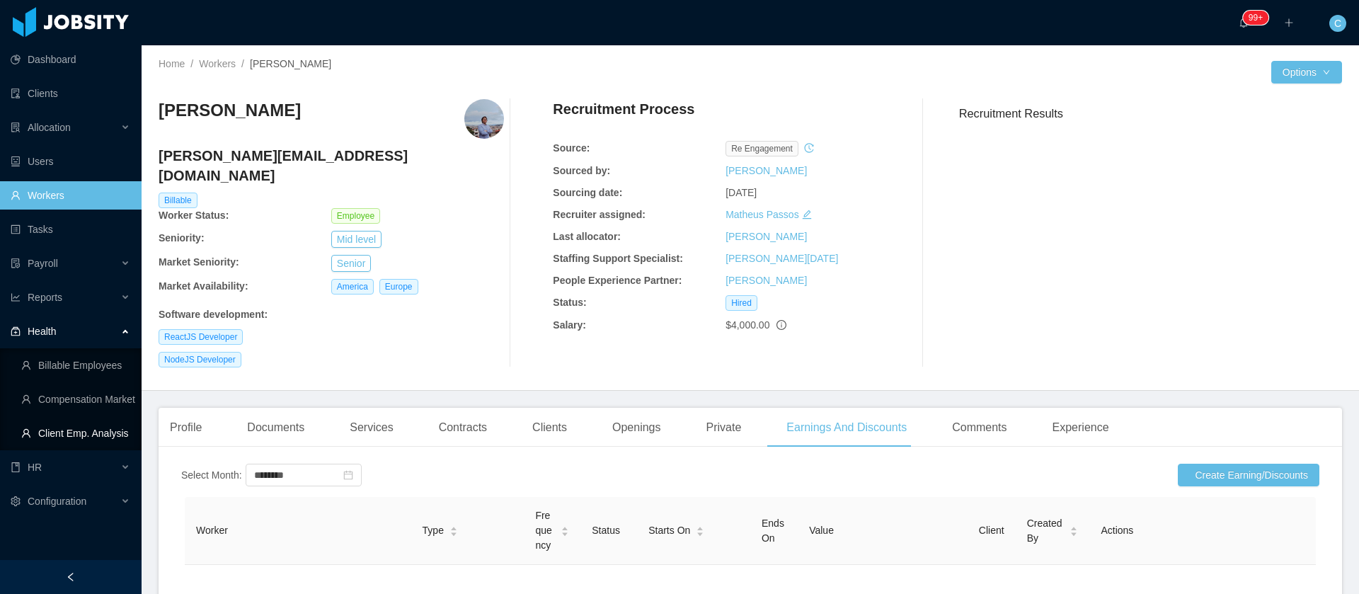
click at [74, 433] on link "Client Emp. Analysis" at bounding box center [75, 433] width 109 height 28
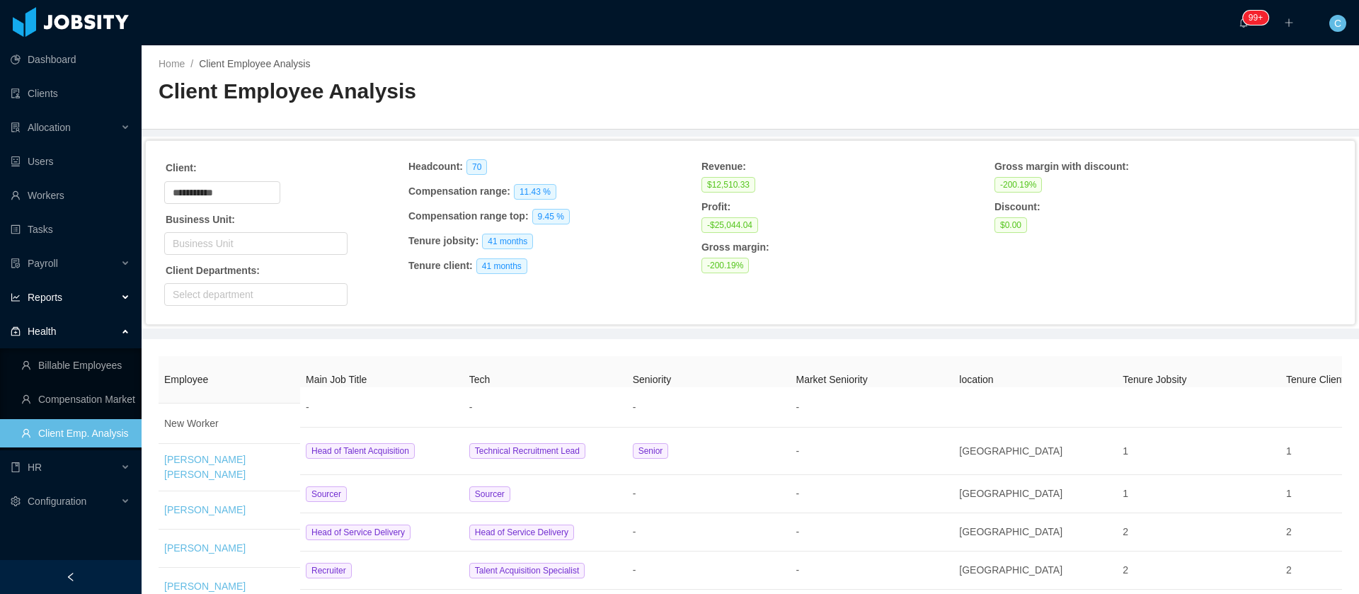
click at [50, 300] on span "Reports" at bounding box center [45, 297] width 35 height 11
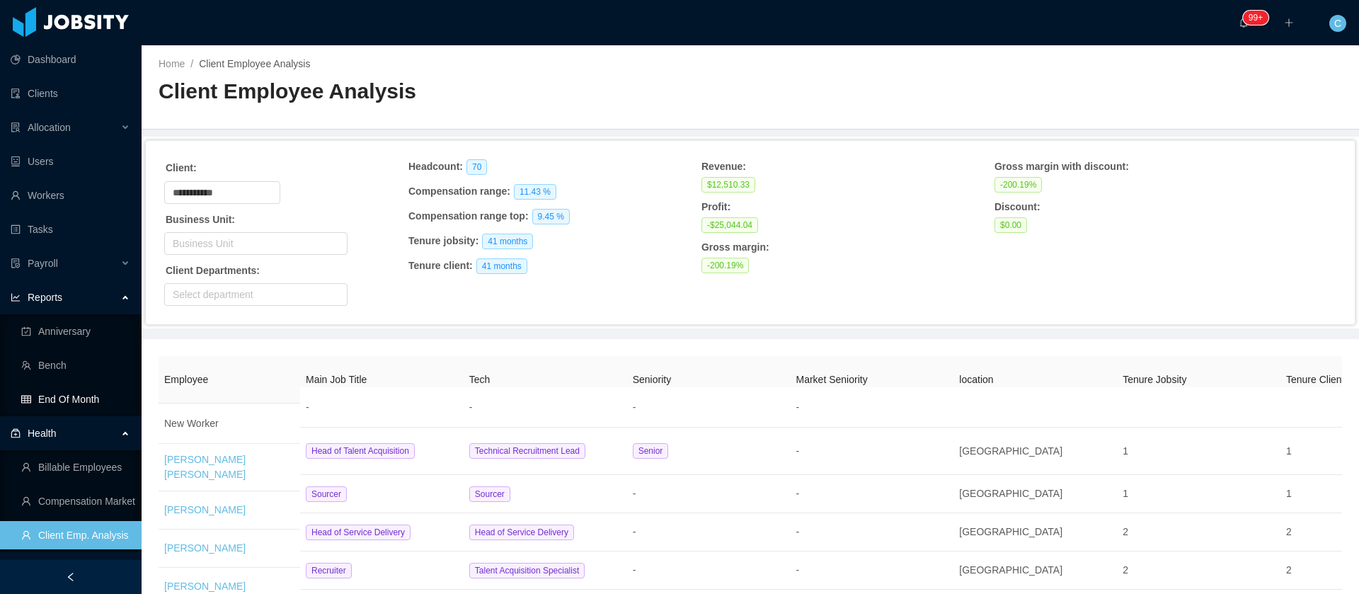
click at [86, 406] on link "End Of Month" at bounding box center [75, 399] width 109 height 28
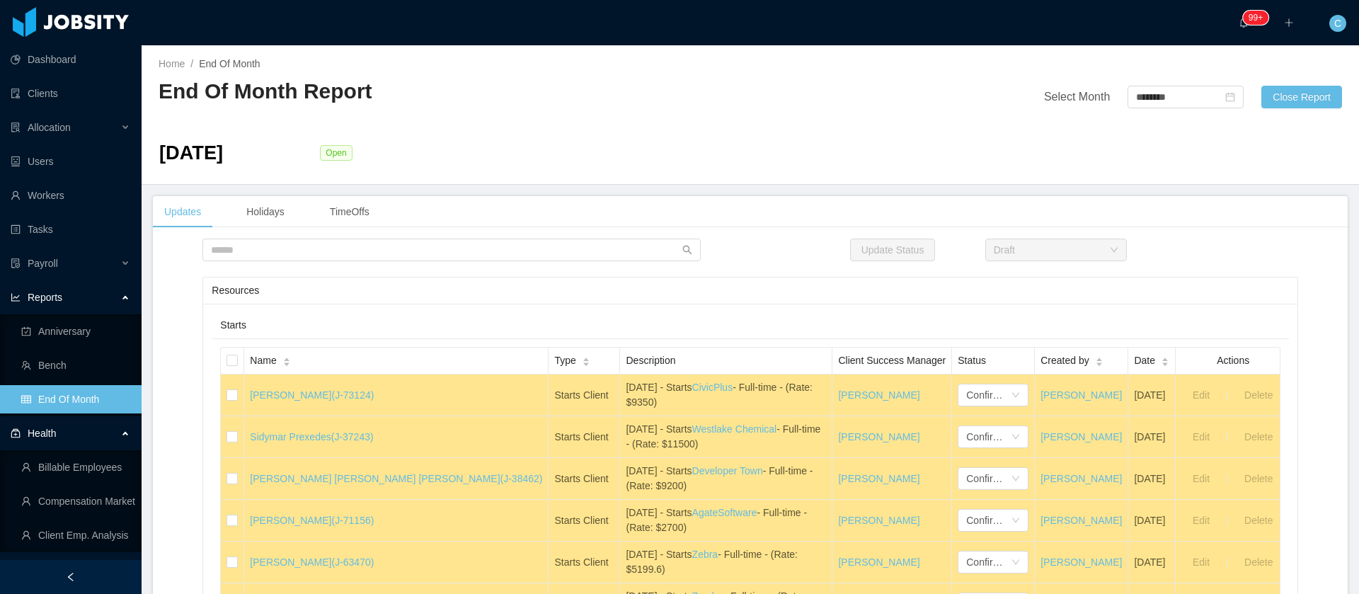
click at [1219, 206] on div "Updates Holidays TimeOffs" at bounding box center [750, 212] width 1195 height 32
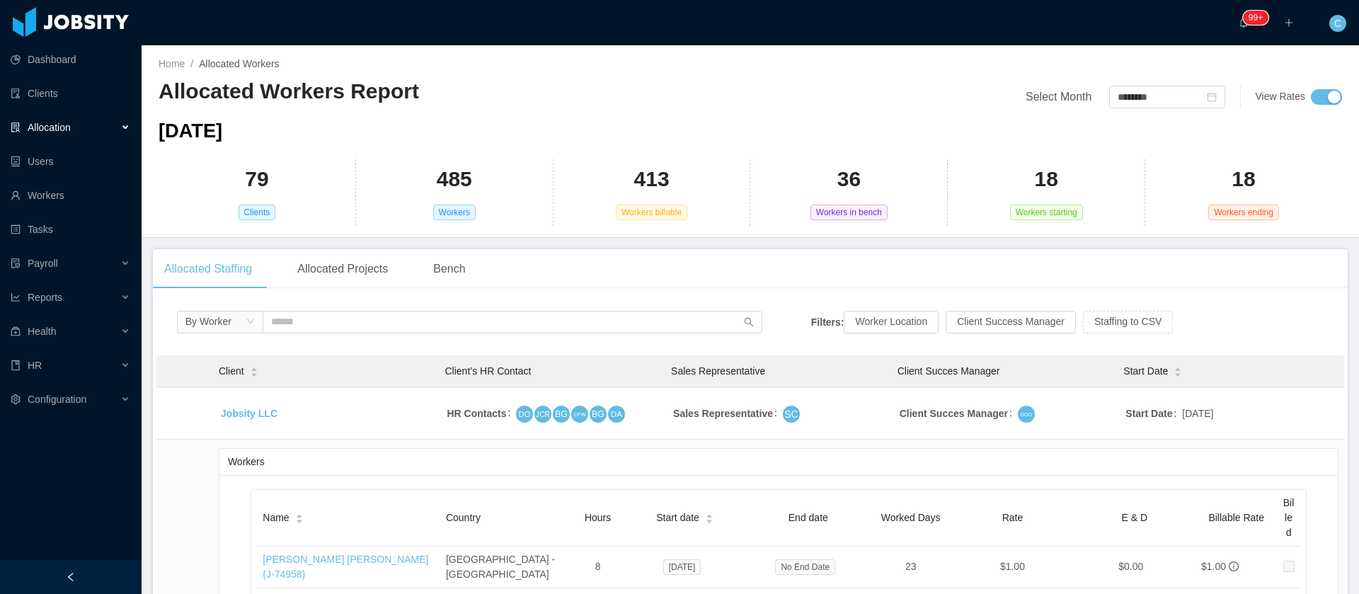
scroll to position [3326, 0]
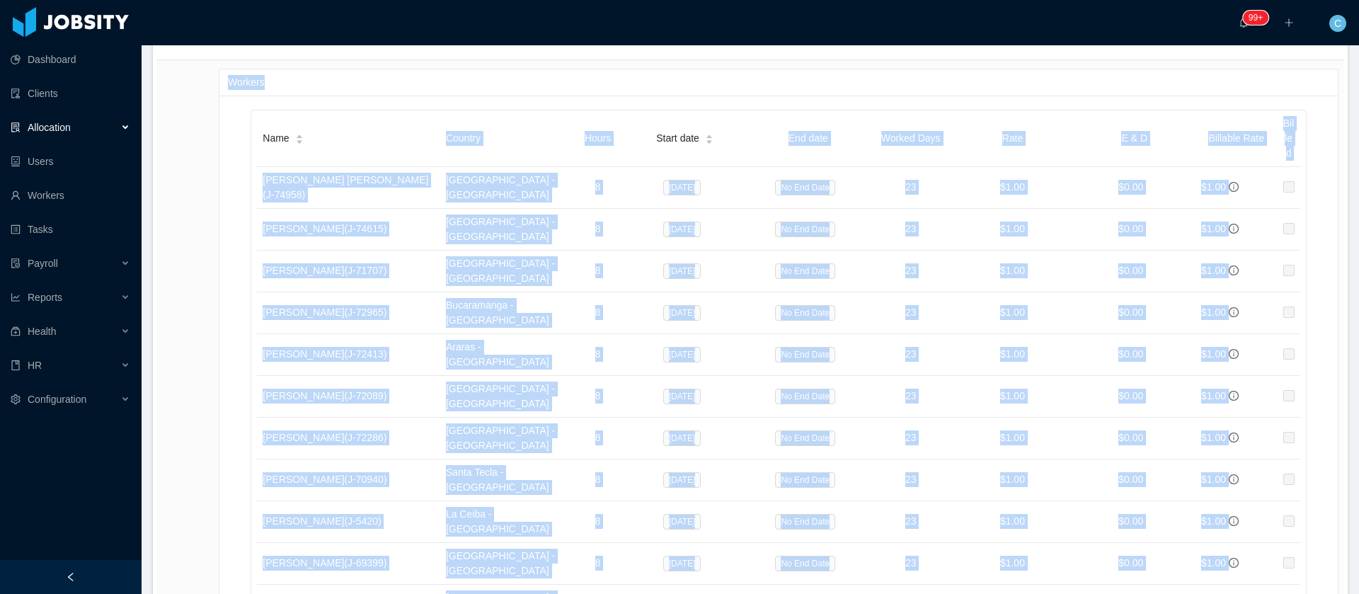
scroll to position [40, 0]
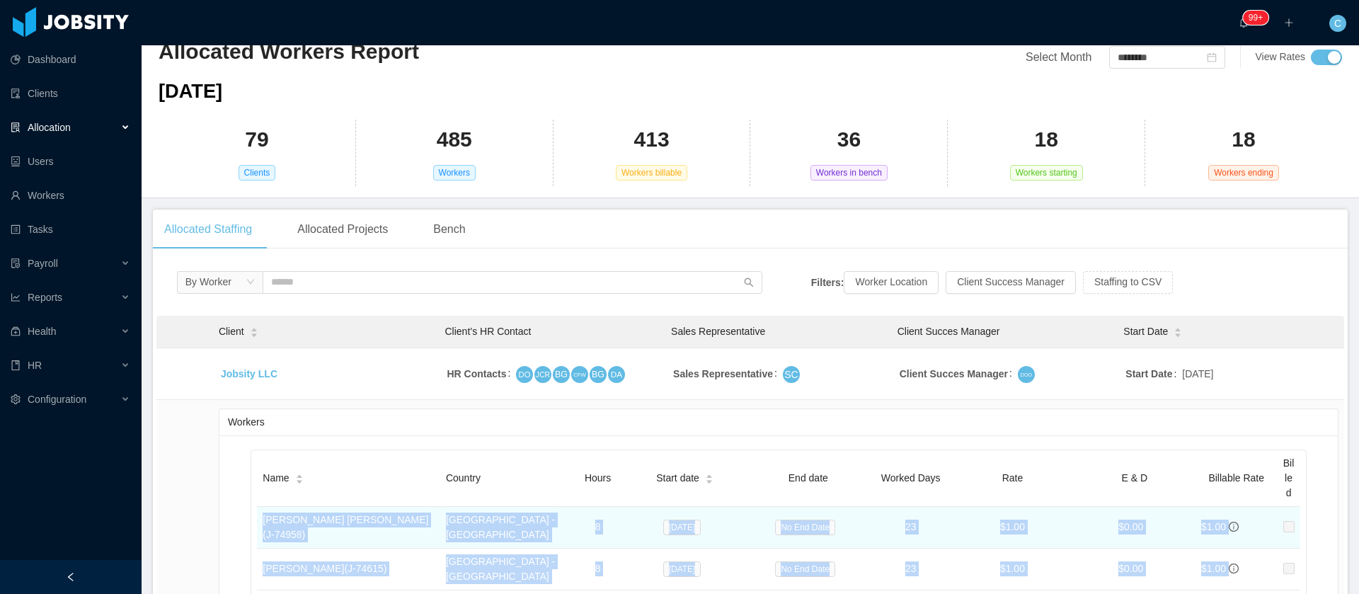
drag, startPoint x: 1207, startPoint y: 360, endPoint x: 257, endPoint y: 528, distance: 964.5
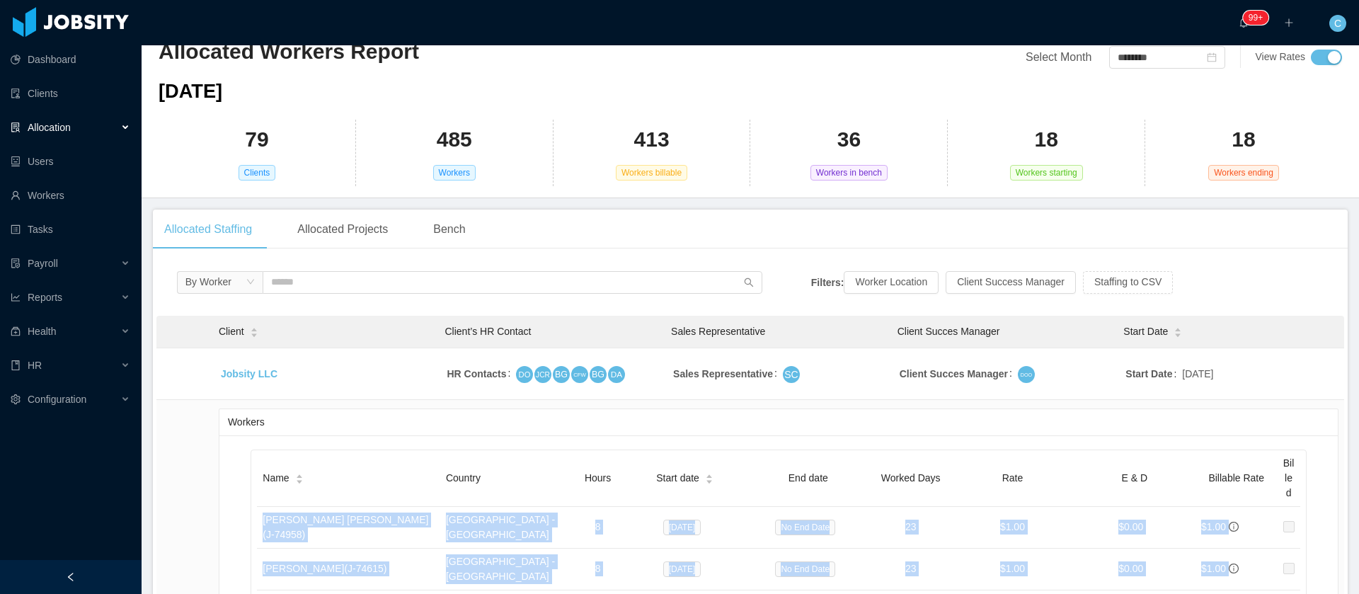
copy tbody "Lorem Ipsumdo Sitam (C- 74853 ) Adipis - Elitsedd 7 Eiu 06, 6912 Te Inc Utla 66…"
